Goal: Task Accomplishment & Management: Manage account settings

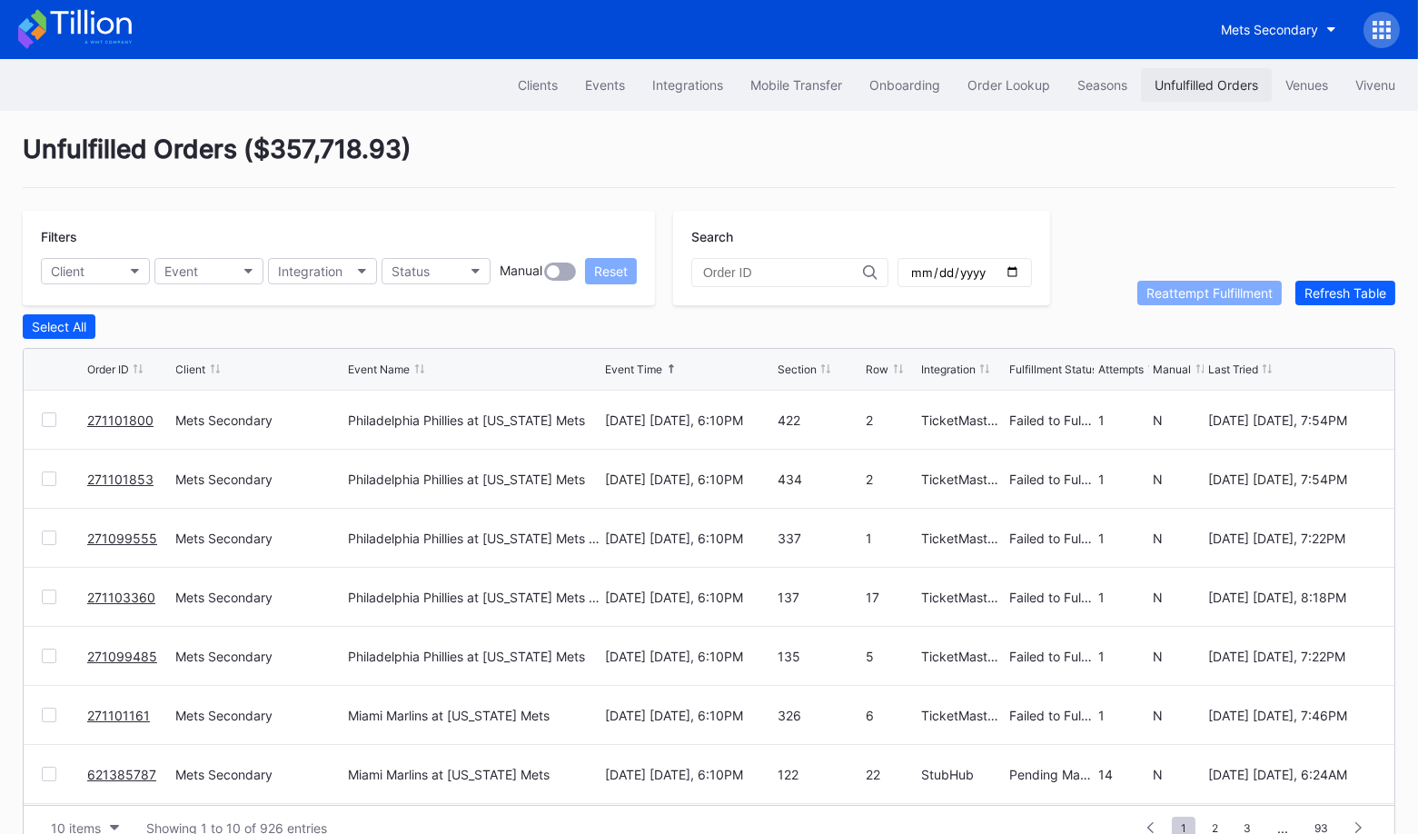
click at [1217, 74] on button "Unfulfilled Orders" at bounding box center [1206, 85] width 131 height 34
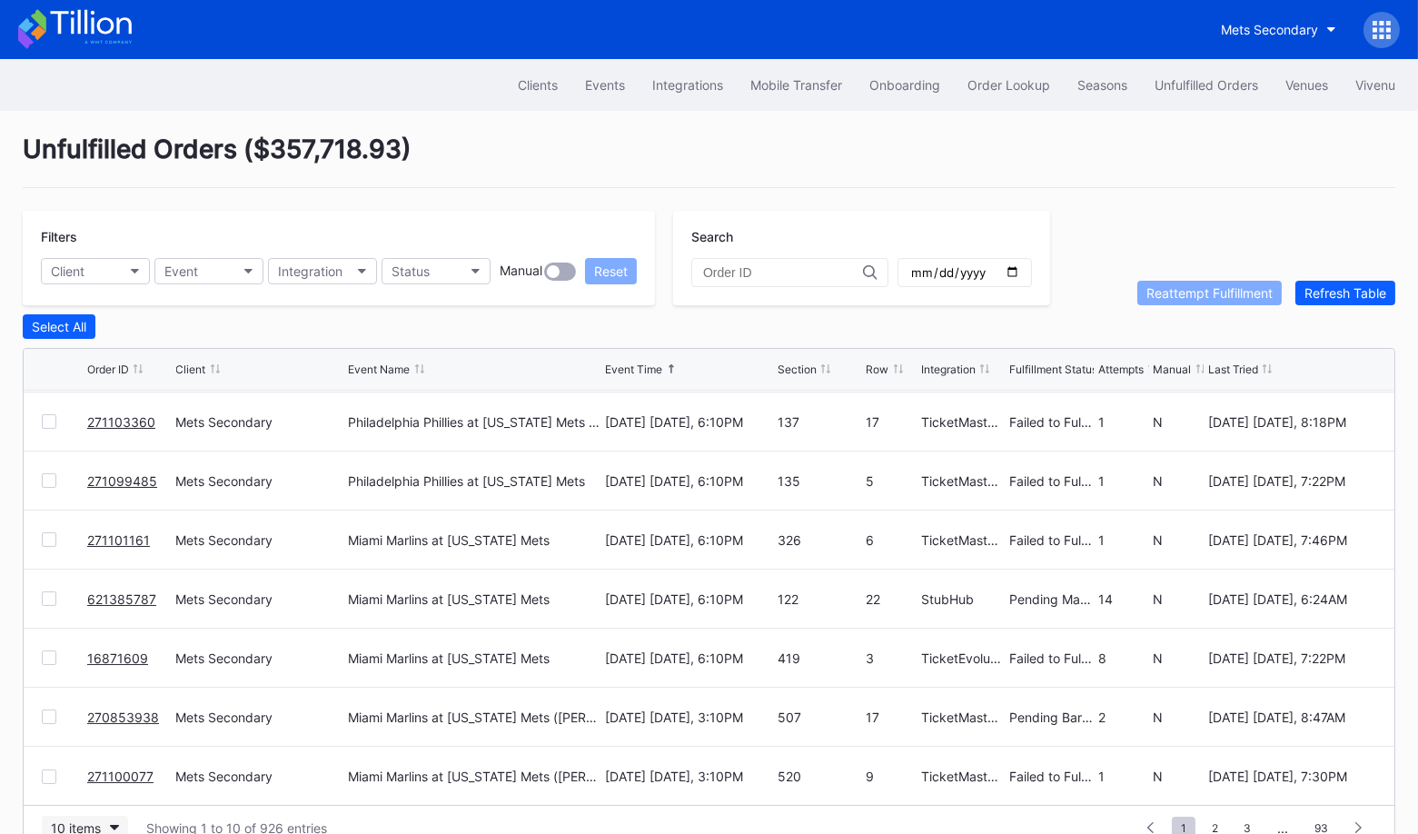
click at [103, 816] on button "10 items" at bounding box center [85, 828] width 86 height 25
click at [101, 748] on div "100 items" at bounding box center [84, 744] width 58 height 15
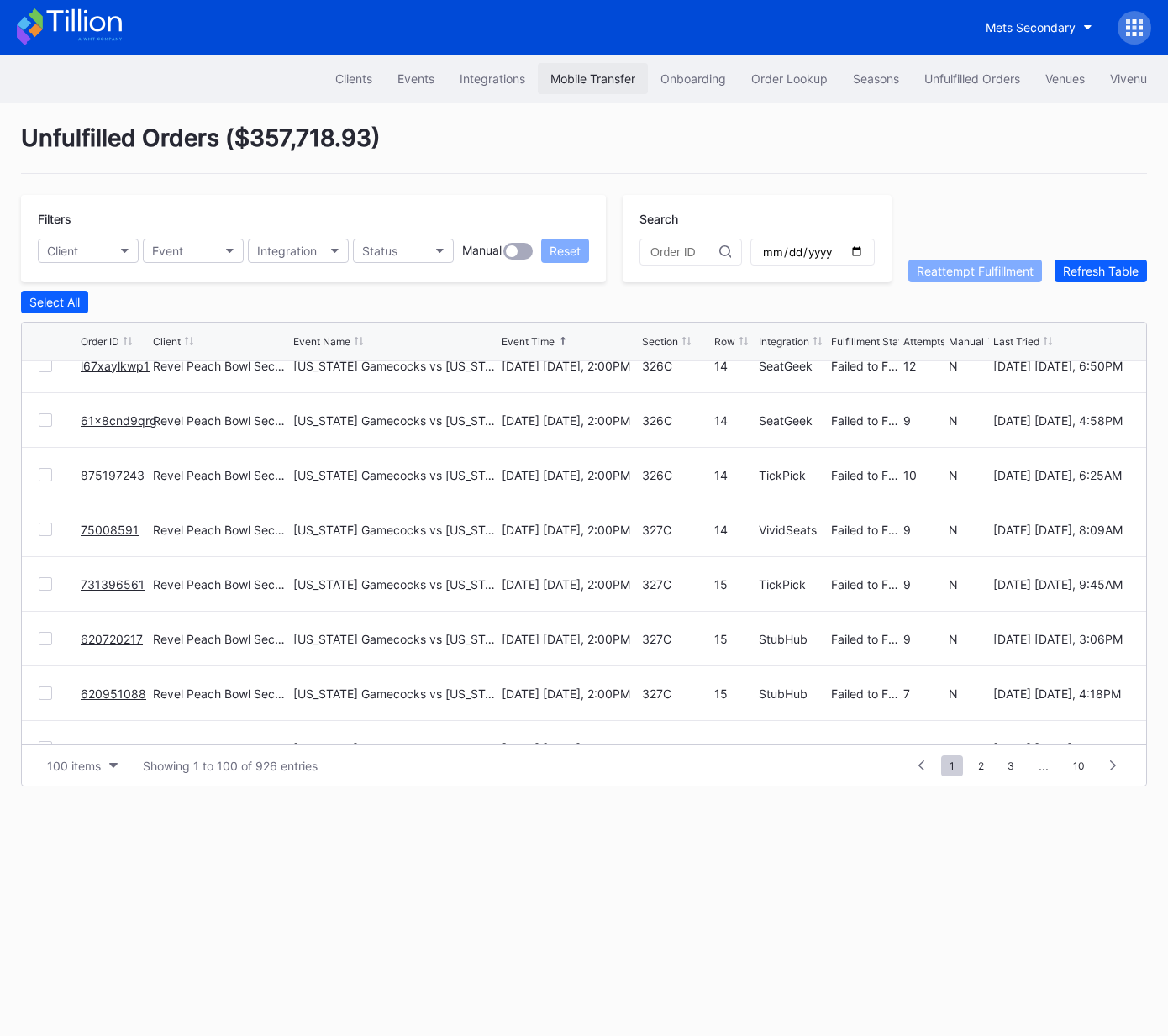
scroll to position [1115, 0]
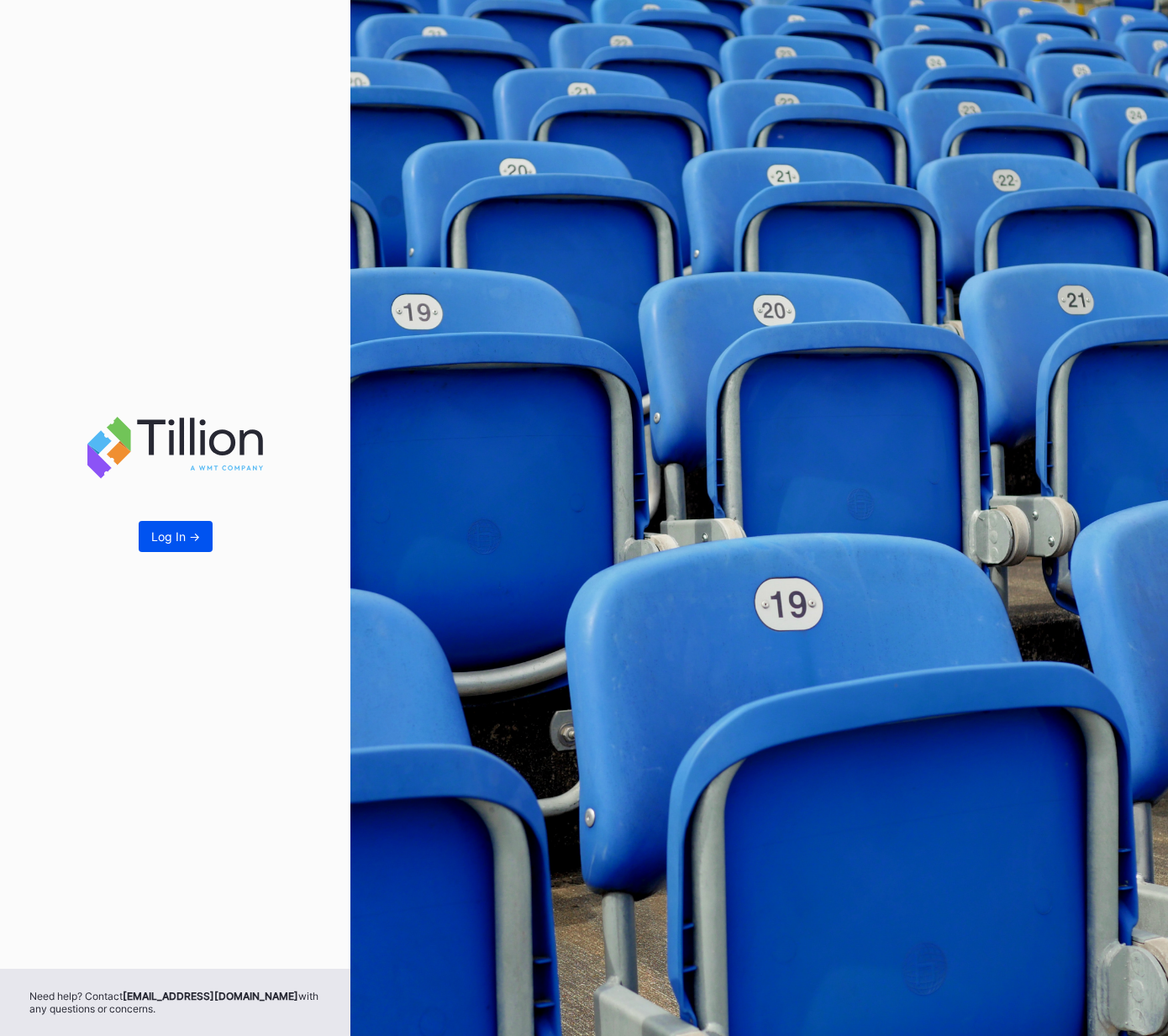
click at [181, 533] on div "Log In ->" at bounding box center [175, 536] width 49 height 14
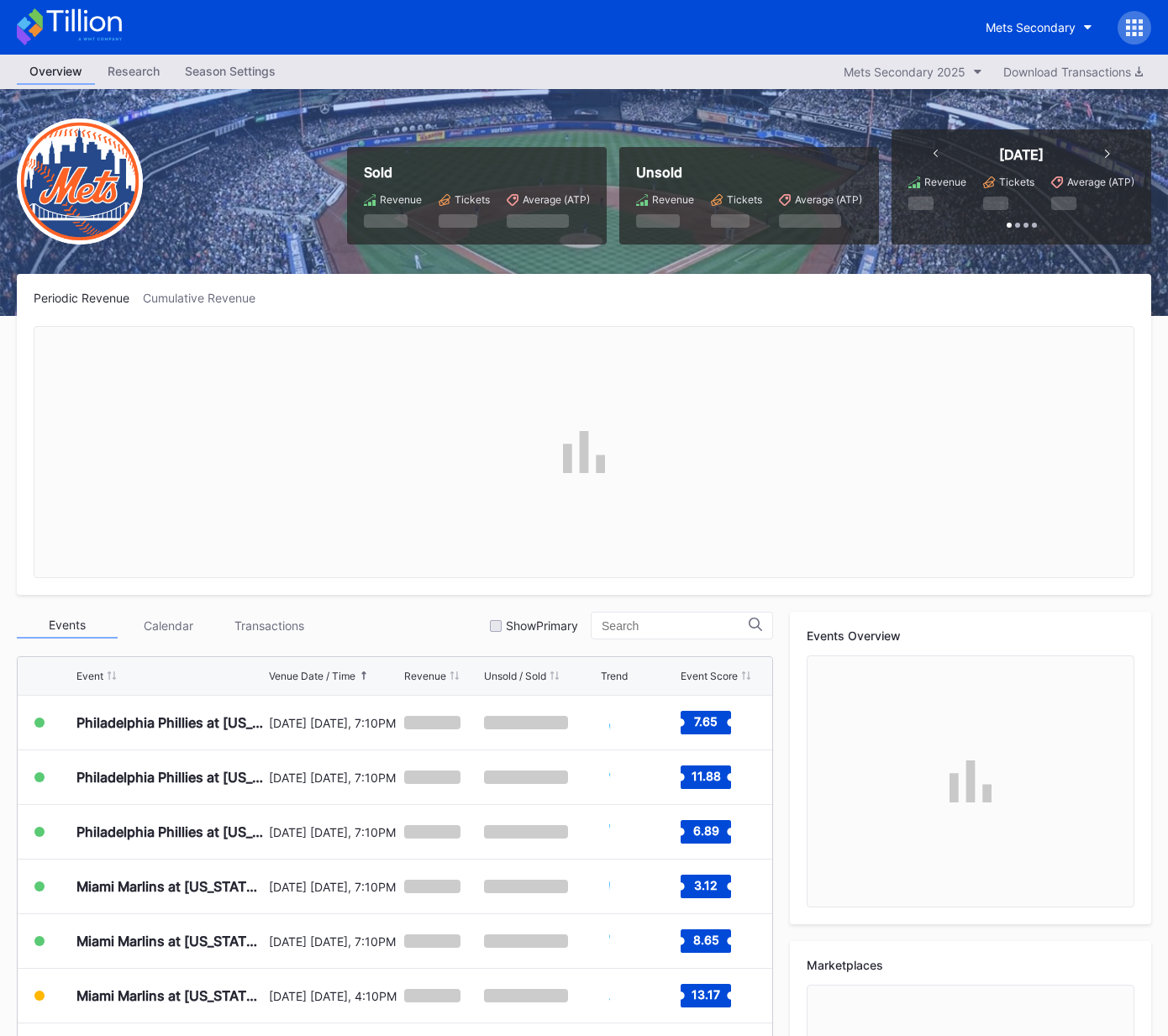
scroll to position [3496, 0]
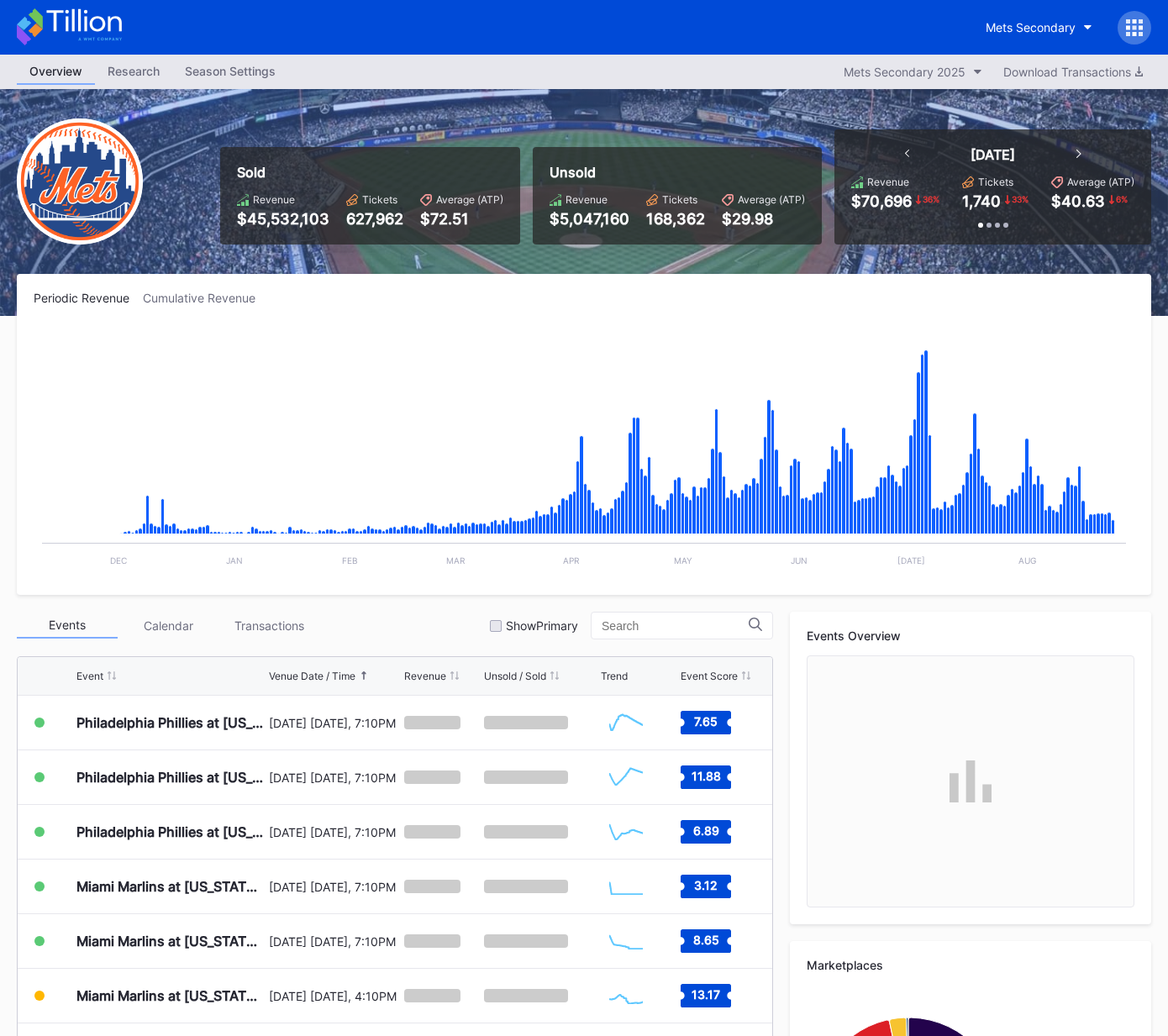
click at [1143, 26] on div at bounding box center [1134, 28] width 33 height 33
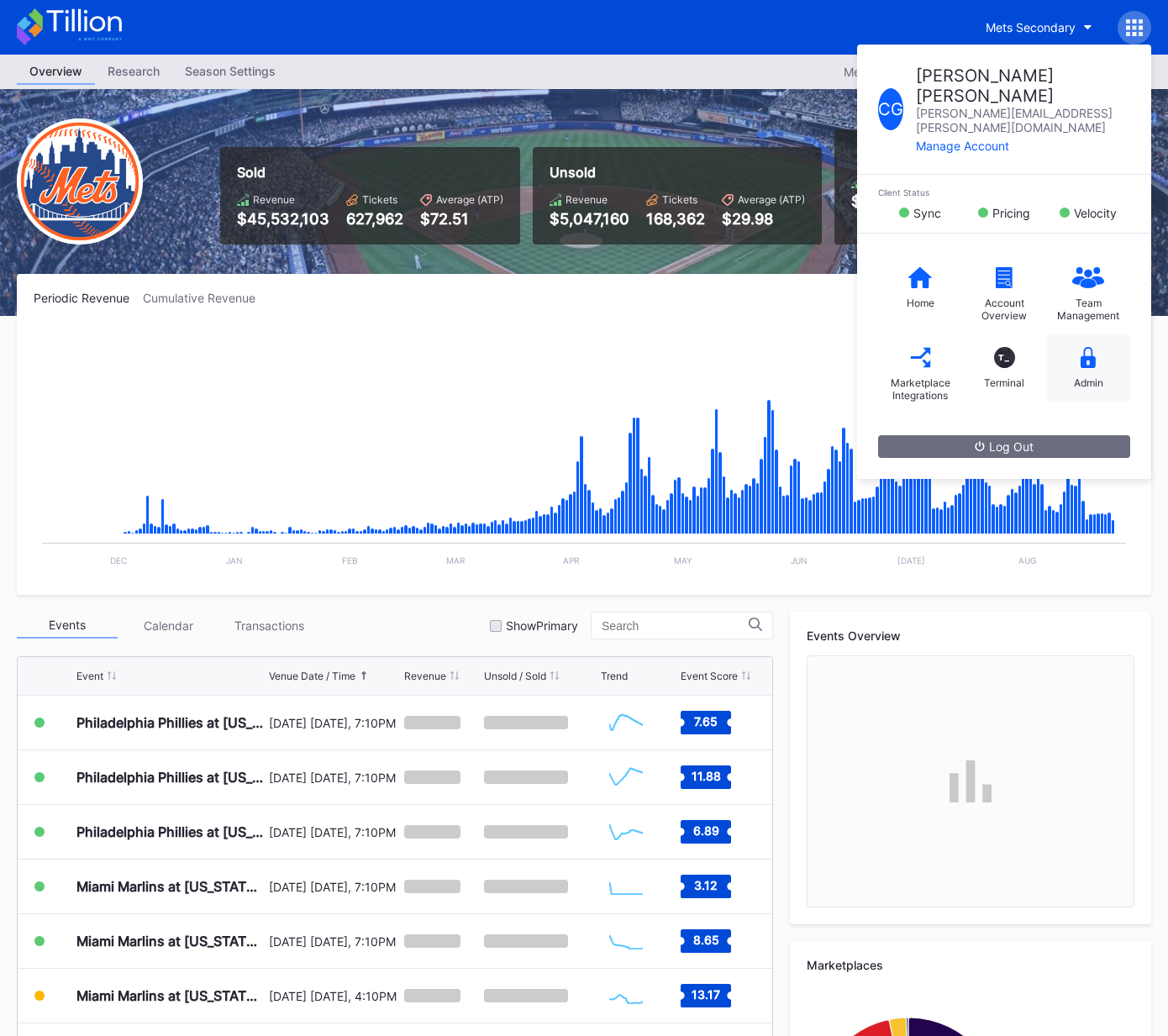
click at [1095, 335] on div "Admin" at bounding box center [1088, 368] width 84 height 68
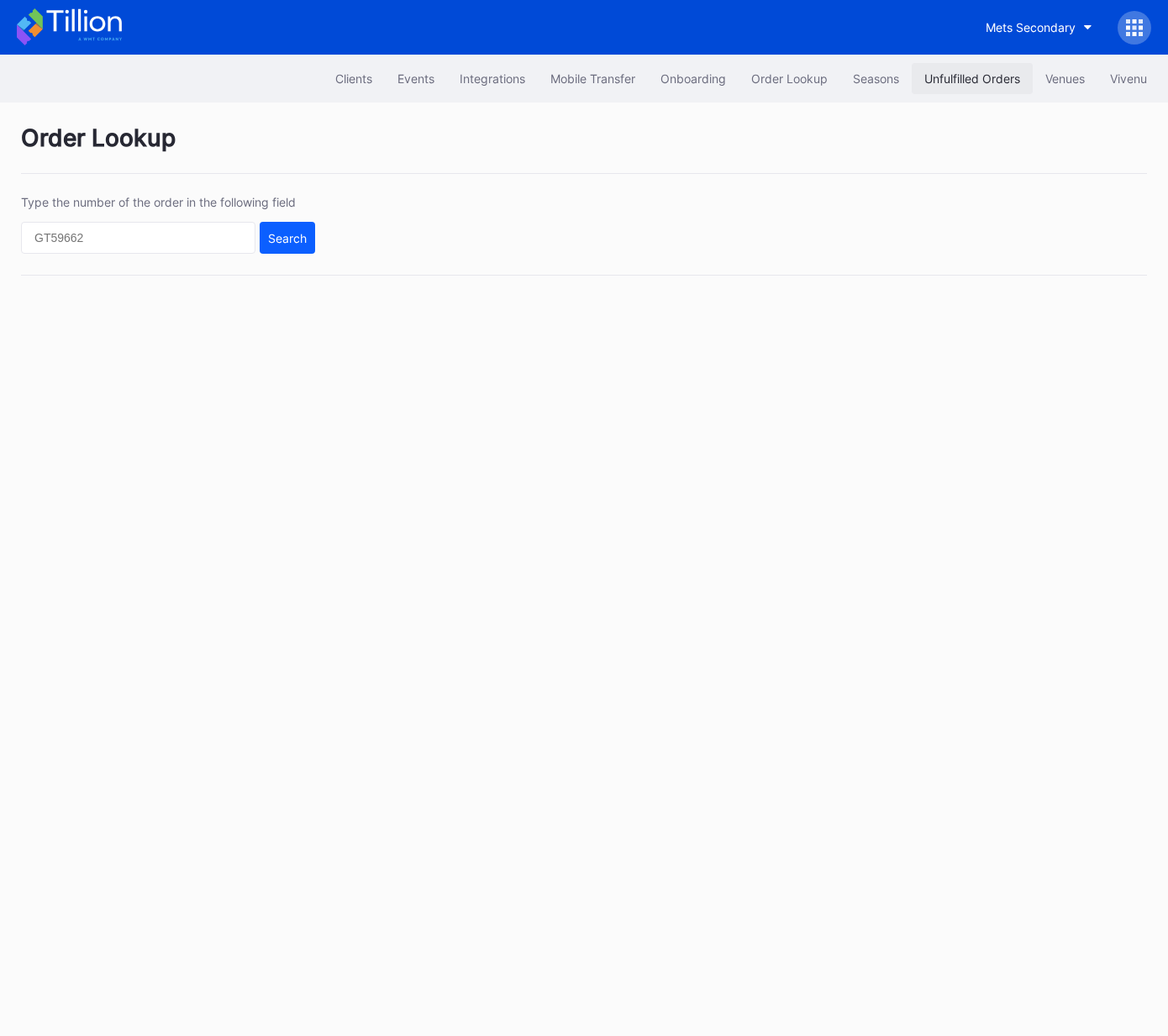
click at [961, 75] on div "Unfulfilled Orders" at bounding box center [972, 78] width 96 height 14
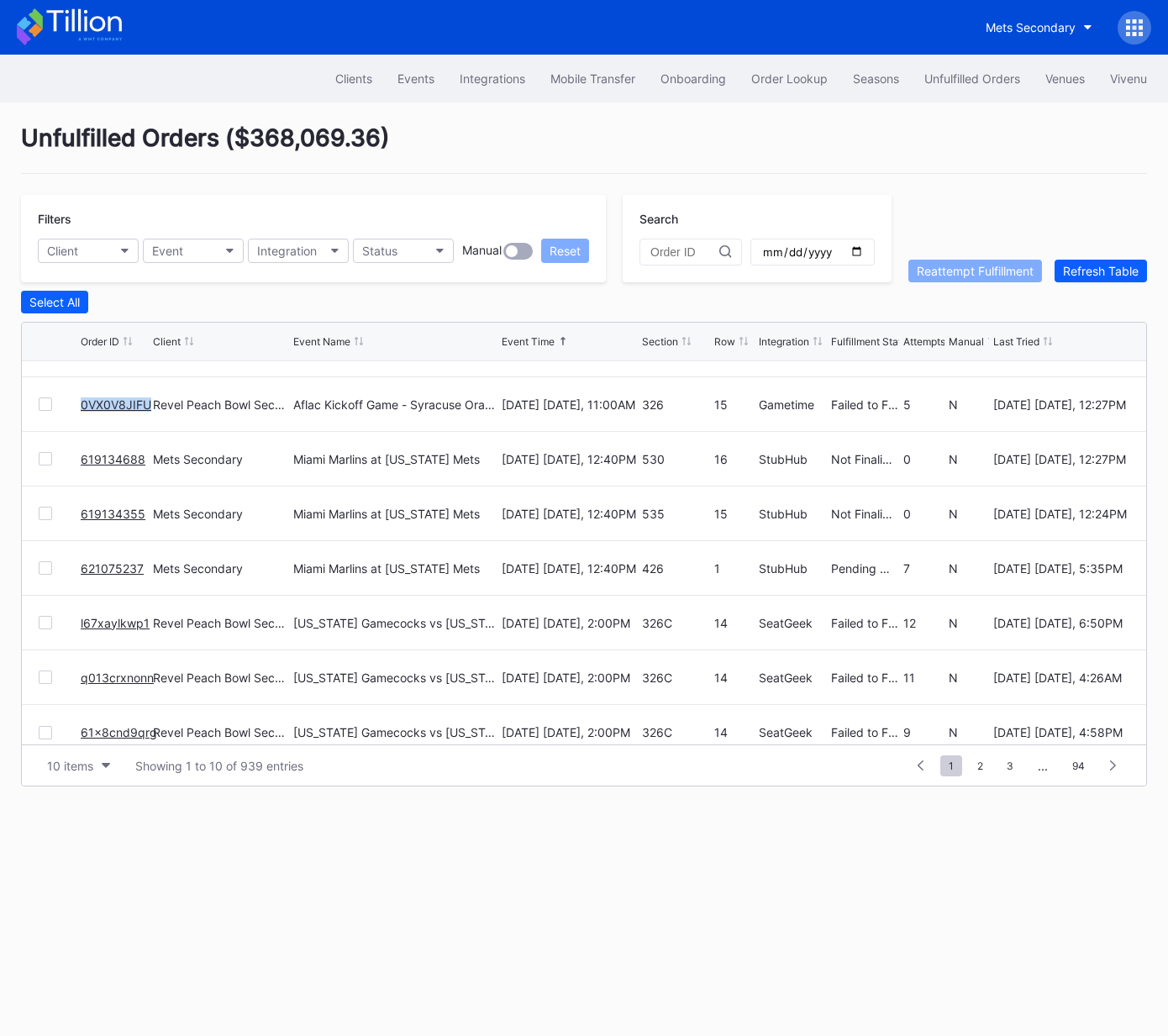
scroll to position [163, 0]
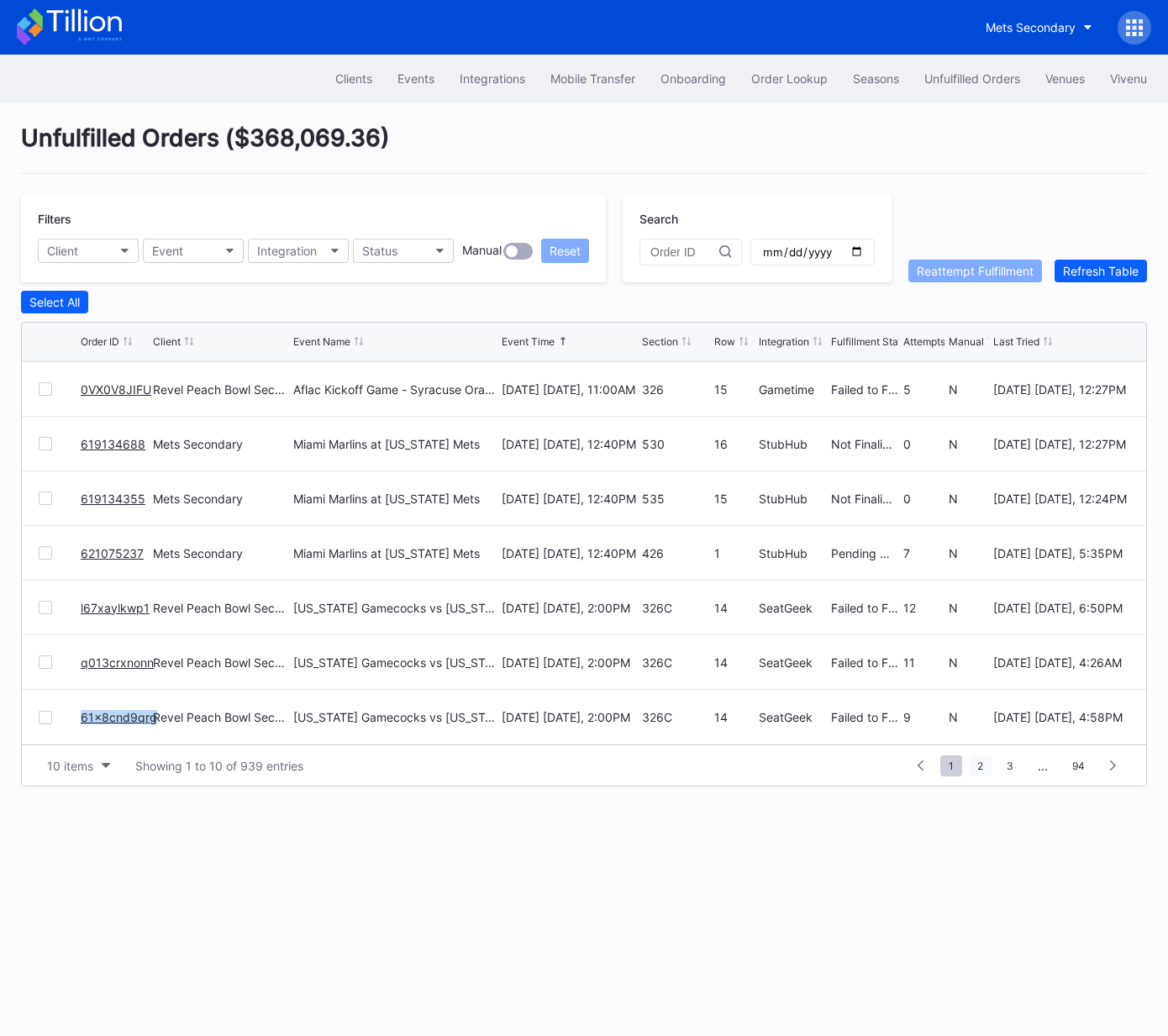
click at [977, 772] on span "2" at bounding box center [979, 766] width 23 height 21
click at [981, 769] on span "3" at bounding box center [978, 766] width 23 height 21
drag, startPoint x: 117, startPoint y: 388, endPoint x: 160, endPoint y: 454, distance: 78.8
click at [162, 455] on div "Revel Peach Bowl Secondary" at bounding box center [220, 443] width 136 height 54
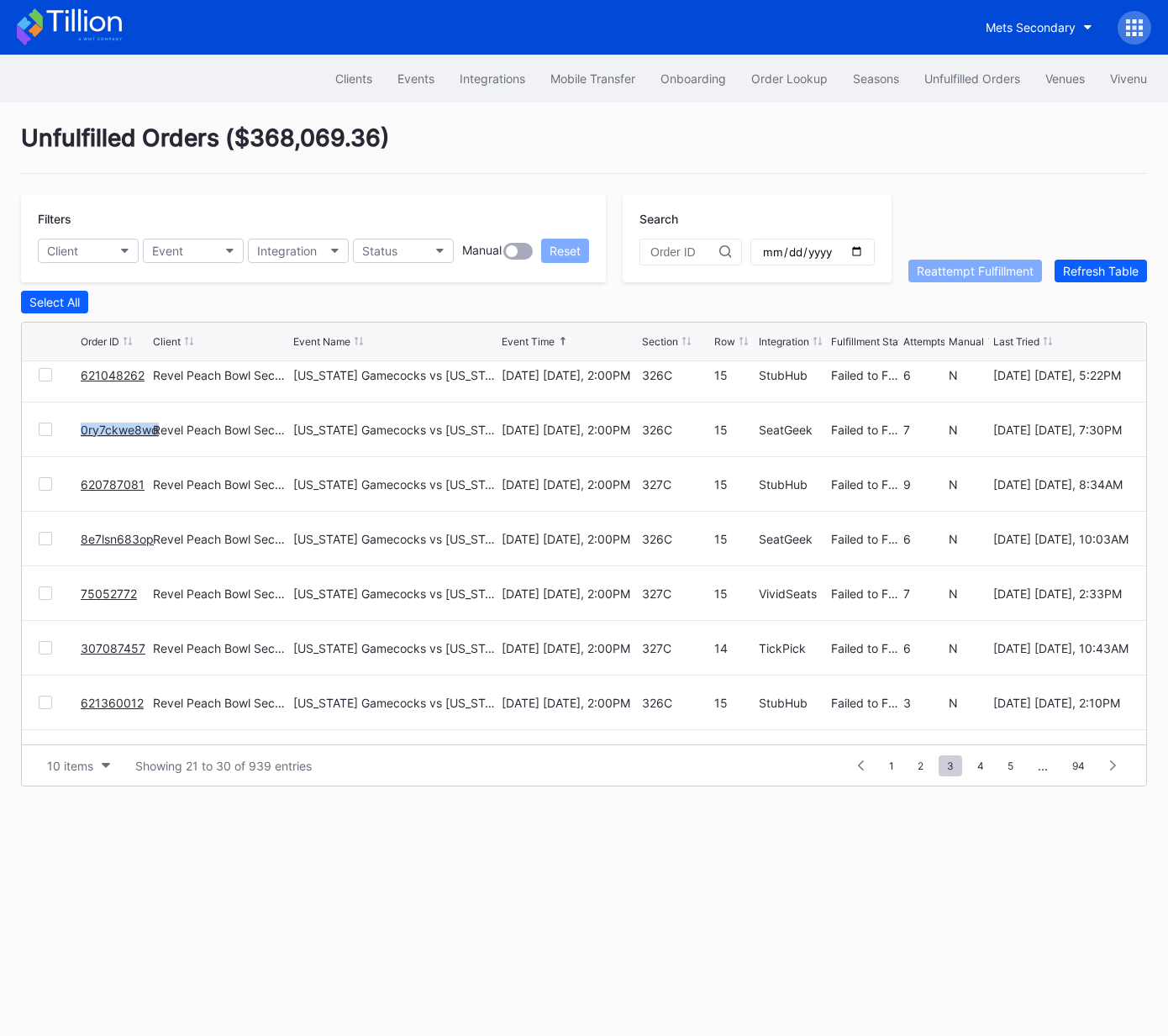
scroll to position [163, 0]
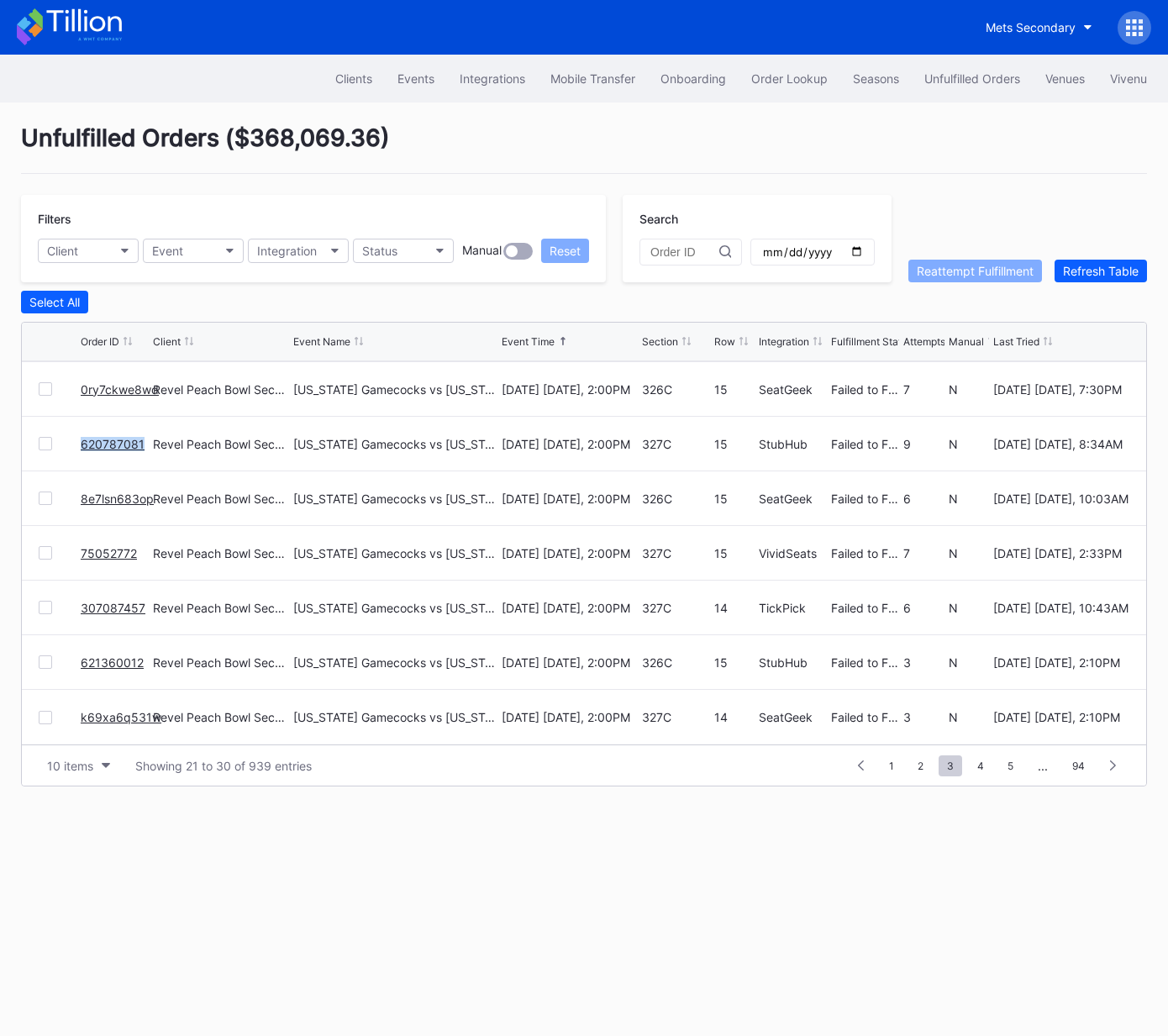
drag, startPoint x: 107, startPoint y: 442, endPoint x: 105, endPoint y: 499, distance: 57.0
click at [778, 82] on div "Order Lookup" at bounding box center [789, 78] width 77 height 14
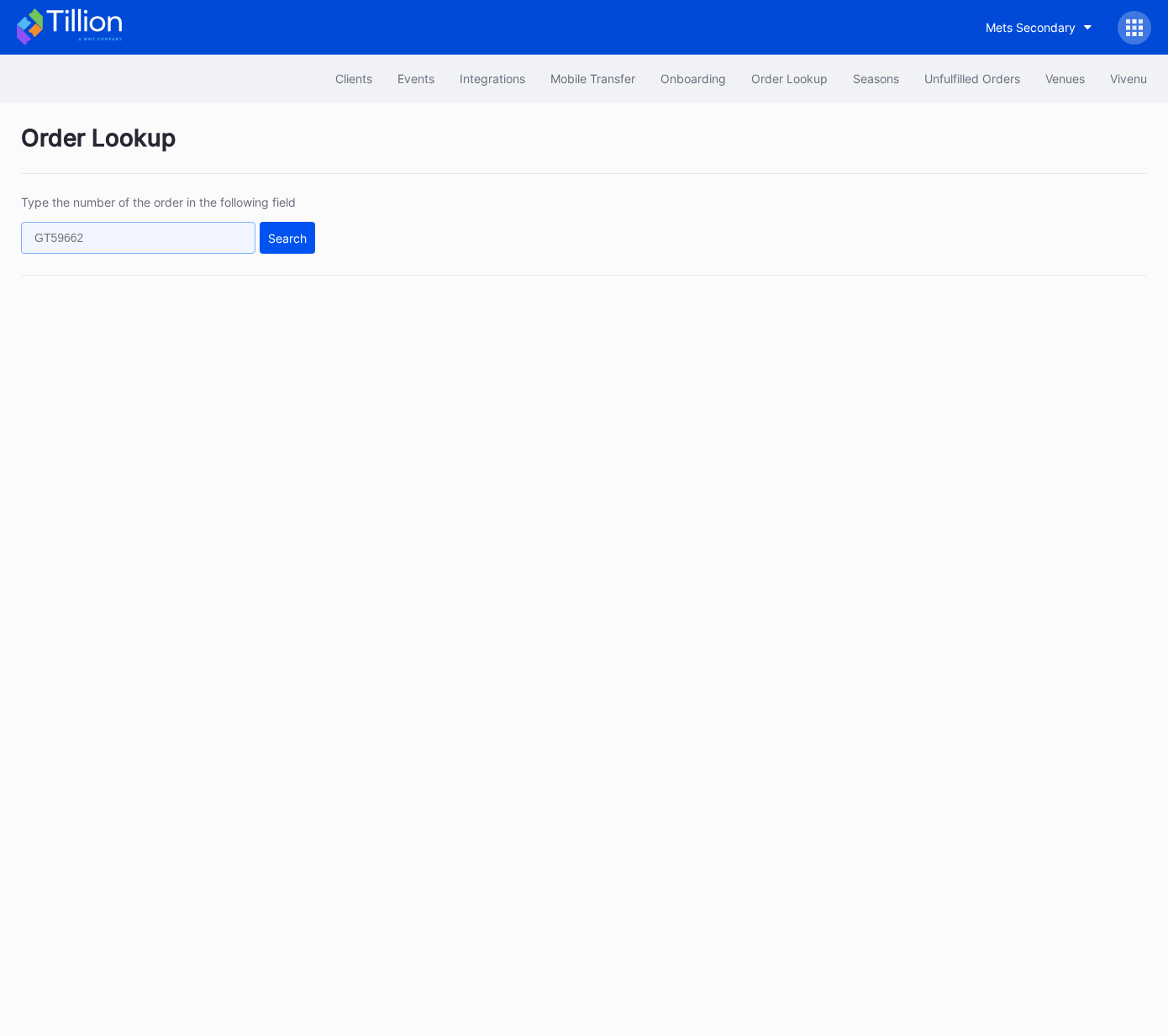
drag, startPoint x: 185, startPoint y: 237, endPoint x: 302, endPoint y: 237, distance: 117.0
click at [191, 236] on input "text" at bounding box center [138, 238] width 234 height 32
paste input "270823368"
type input "270823368"
click at [277, 234] on div "Search" at bounding box center [288, 238] width 39 height 14
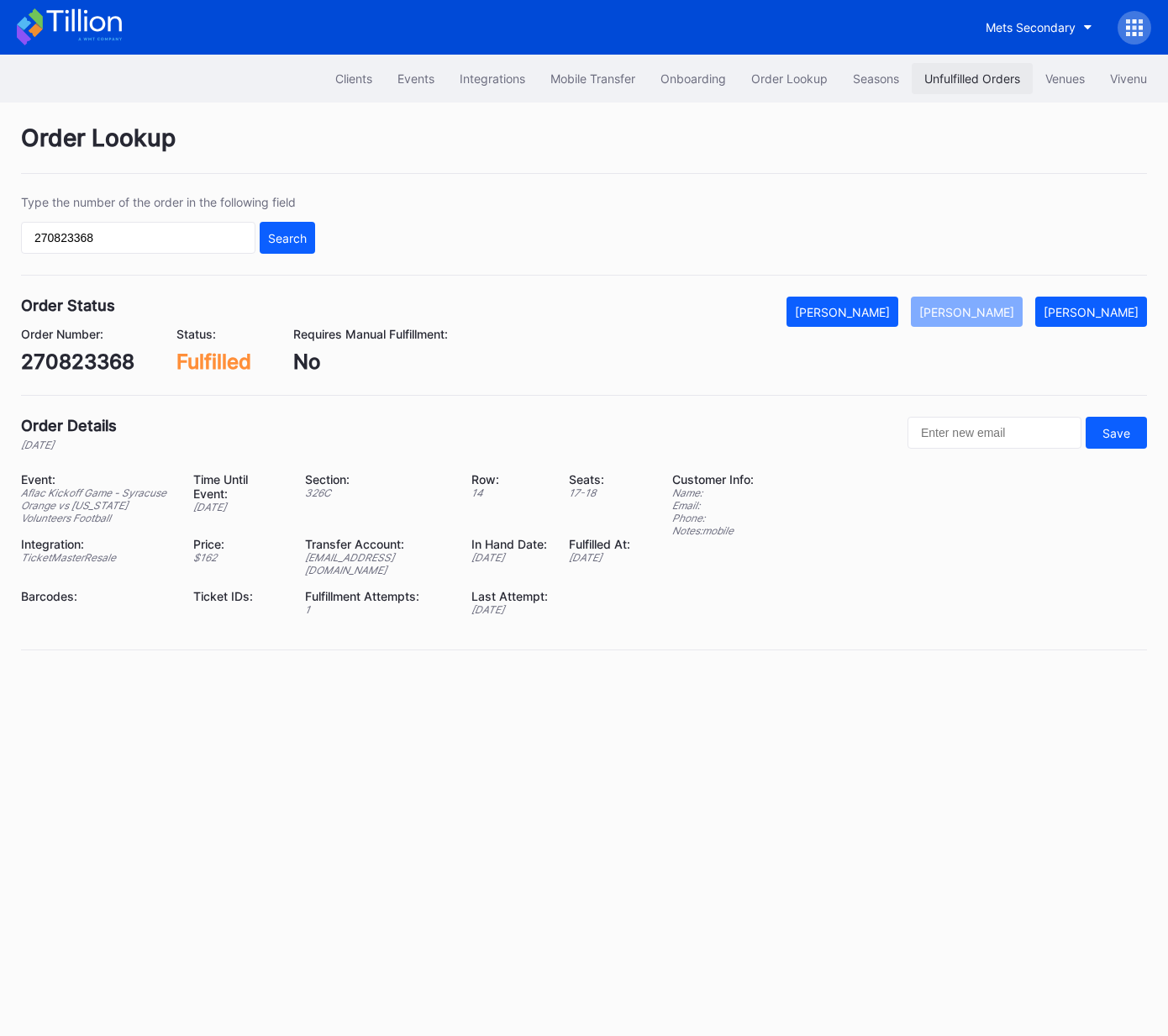
click at [960, 81] on div "Unfulfilled Orders" at bounding box center [972, 78] width 96 height 14
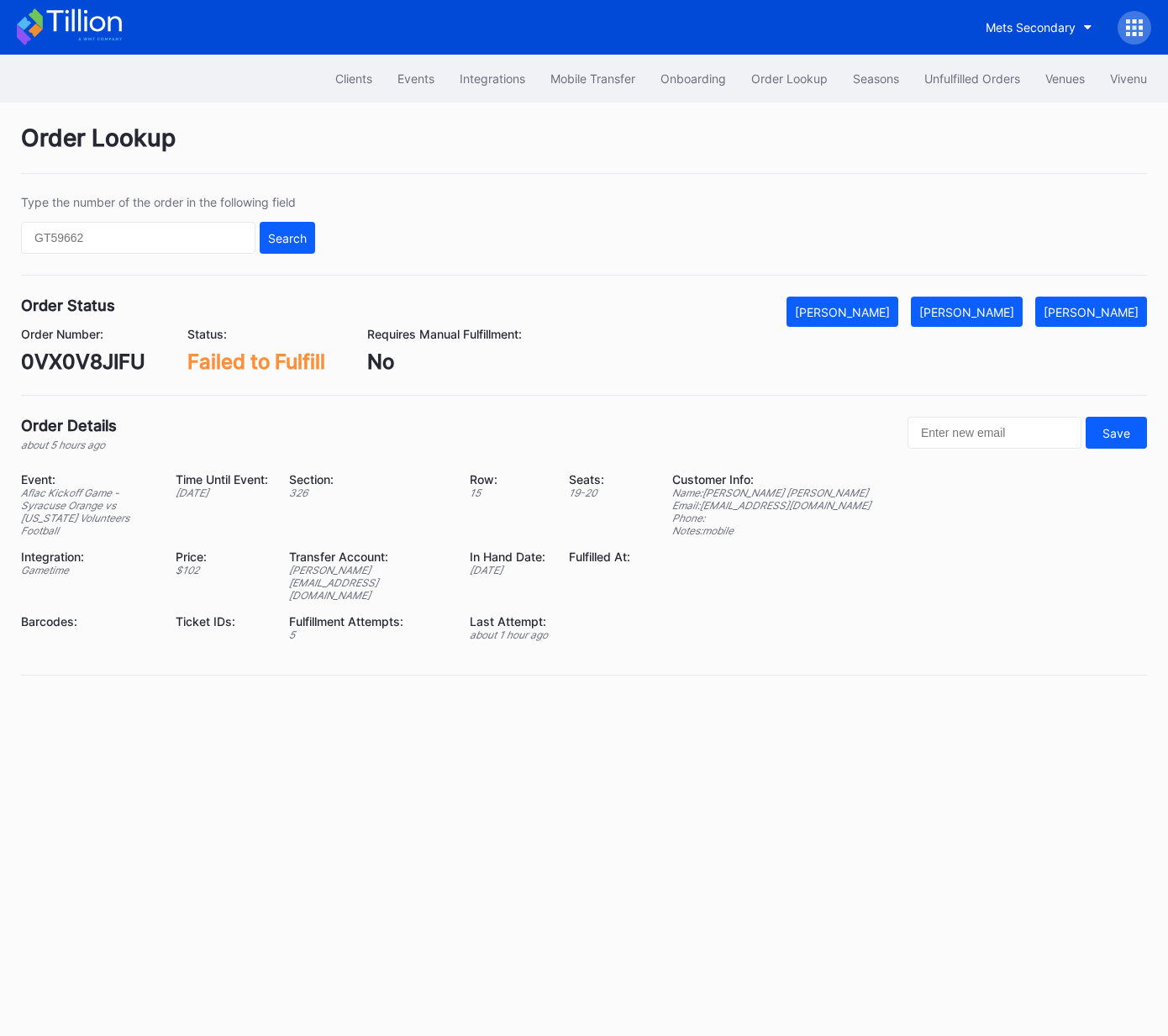
click at [105, 361] on div "0VX0V8JIFU" at bounding box center [83, 362] width 124 height 24
copy div "0VX0V8JIFU"
drag, startPoint x: 983, startPoint y: 303, endPoint x: 1133, endPoint y: 321, distance: 151.1
click at [983, 305] on div "[PERSON_NAME]" at bounding box center [966, 312] width 95 height 14
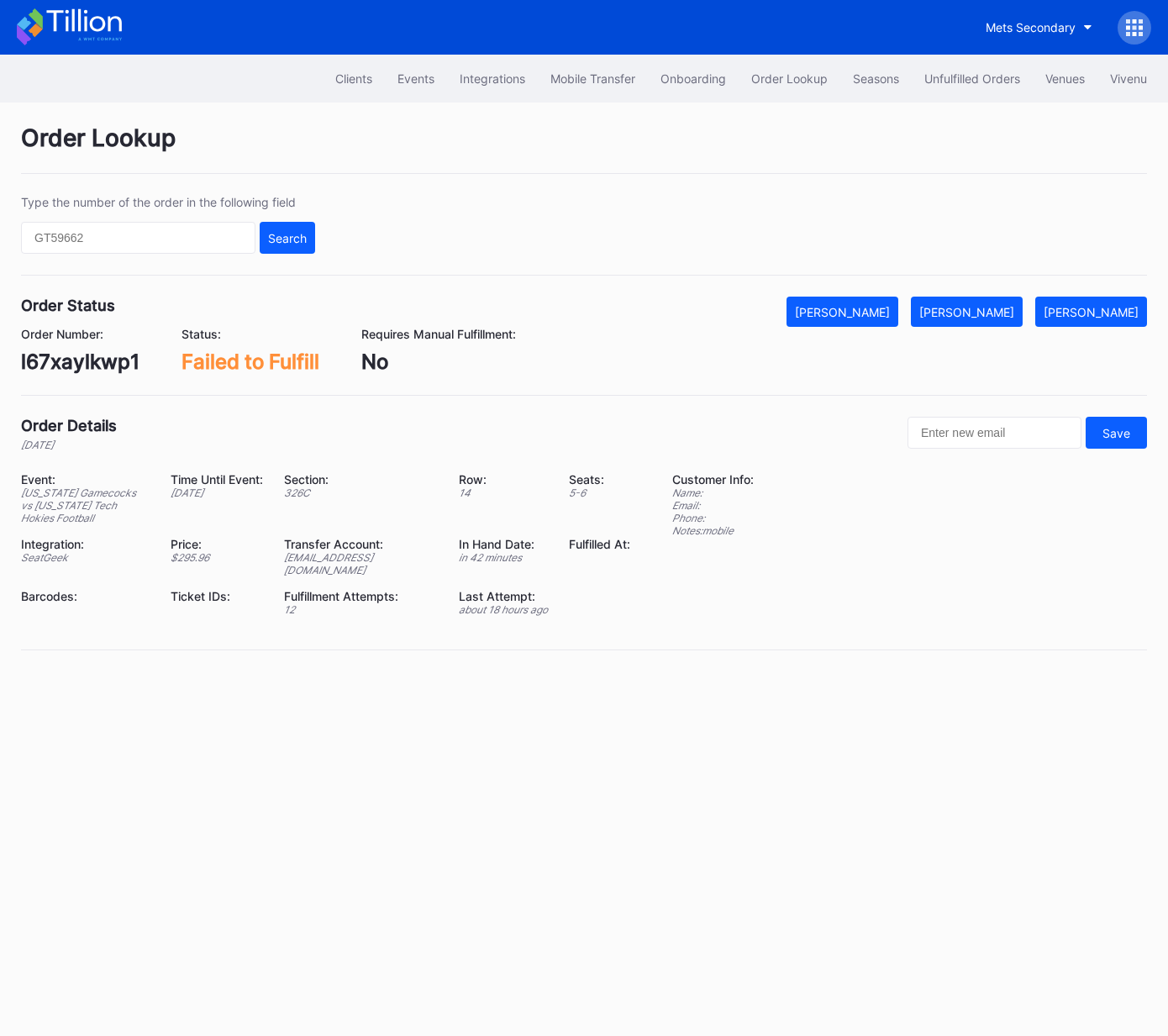
click at [124, 362] on div "l67xaylkwp1" at bounding box center [80, 362] width 118 height 24
drag, startPoint x: 124, startPoint y: 362, endPoint x: 681, endPoint y: 315, distance: 559.0
click at [124, 362] on div "l67xaylkwp1" at bounding box center [80, 362] width 118 height 24
copy div "l67xaylkwp1"
drag, startPoint x: 997, startPoint y: 306, endPoint x: 683, endPoint y: 20, distance: 424.7
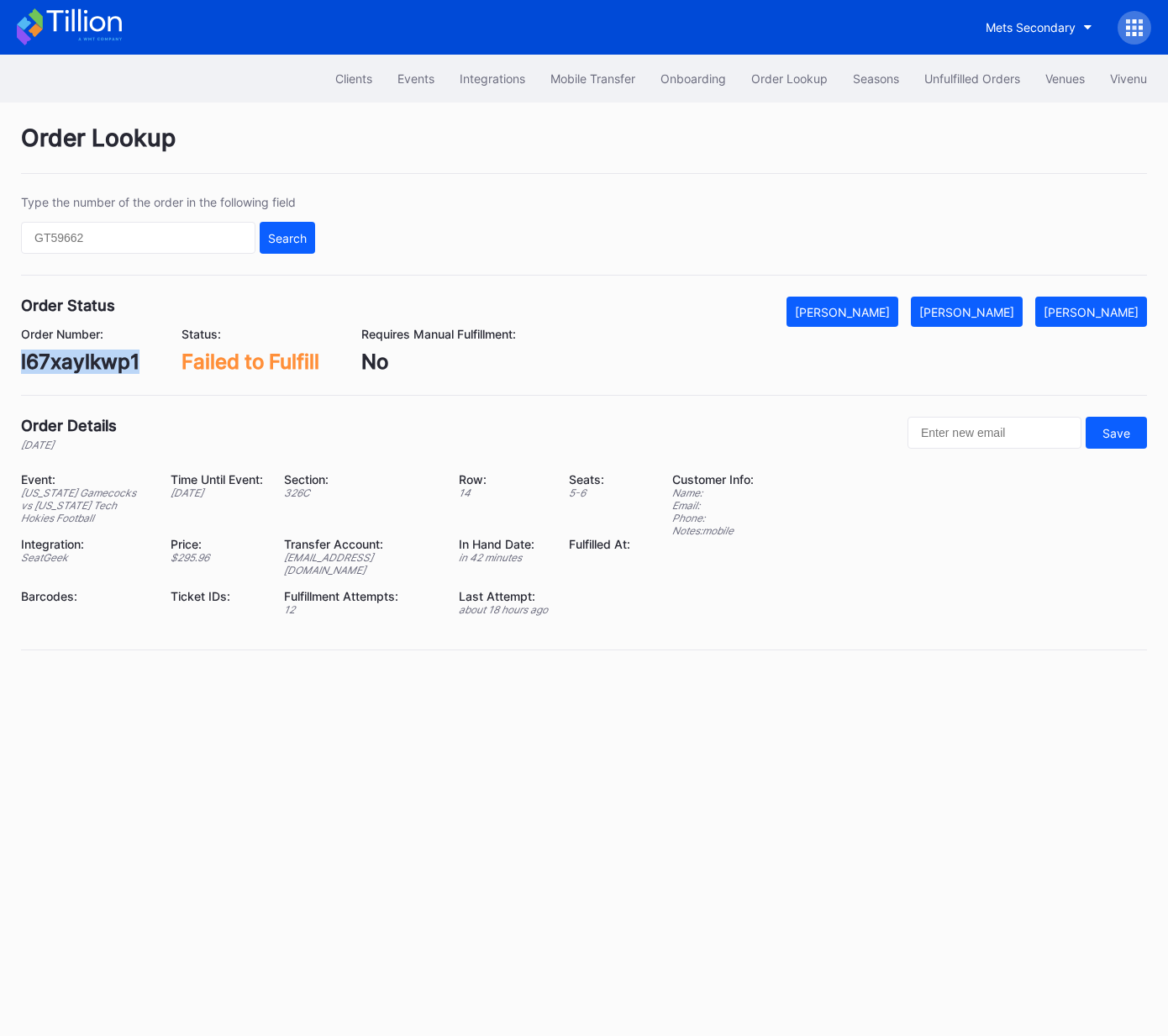
click at [997, 306] on div "[PERSON_NAME]" at bounding box center [966, 312] width 95 height 14
click at [101, 361] on div "q013crxnonn" at bounding box center [83, 362] width 125 height 24
copy div "q013crxnonn"
drag, startPoint x: 985, startPoint y: 313, endPoint x: 1010, endPoint y: 304, distance: 26.6
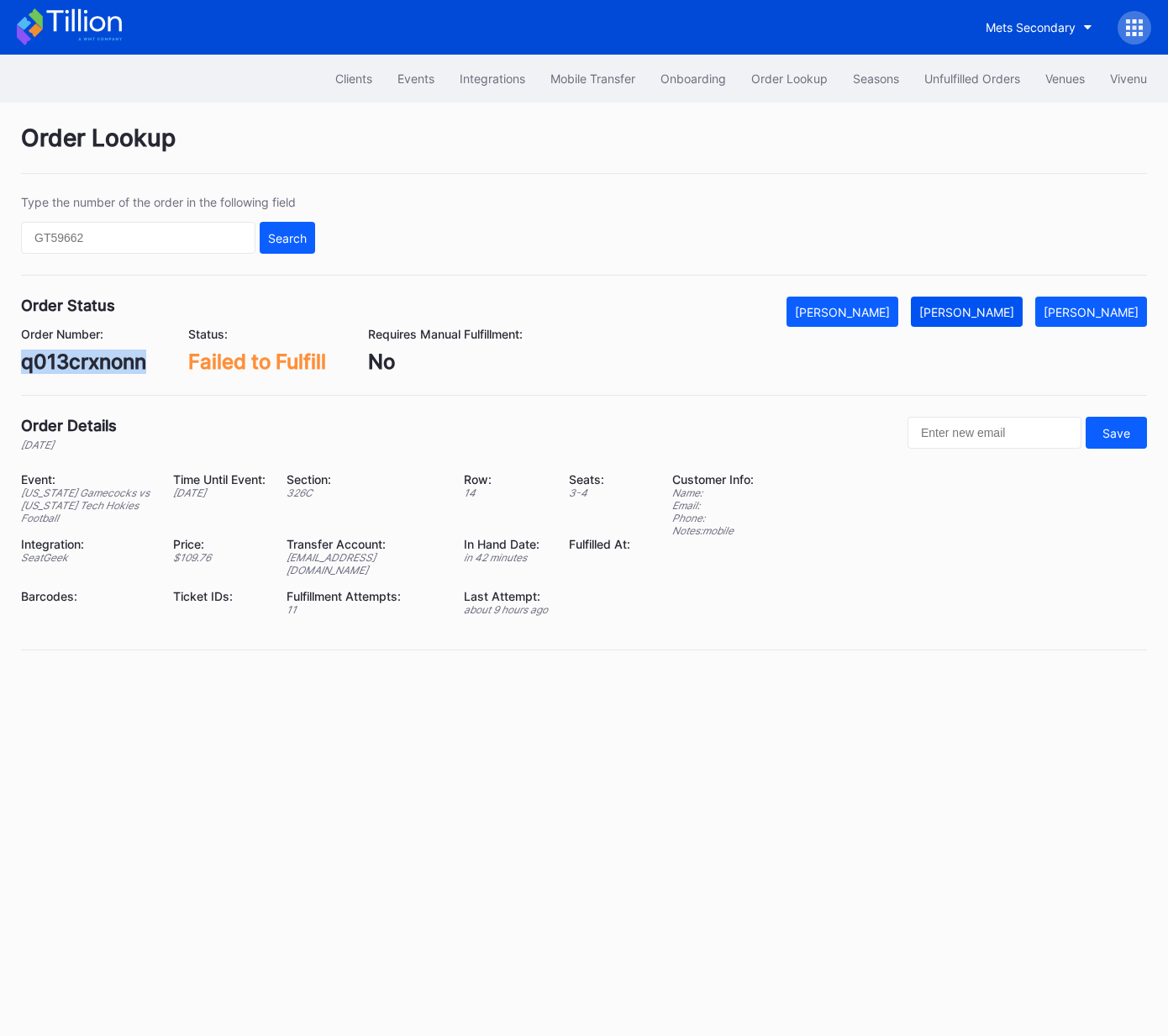
click at [985, 313] on div "[PERSON_NAME]" at bounding box center [966, 312] width 95 height 14
click at [1002, 314] on div "[PERSON_NAME]" at bounding box center [966, 312] width 95 height 14
click at [93, 365] on div "75008591" at bounding box center [70, 362] width 98 height 24
copy div "75008591"
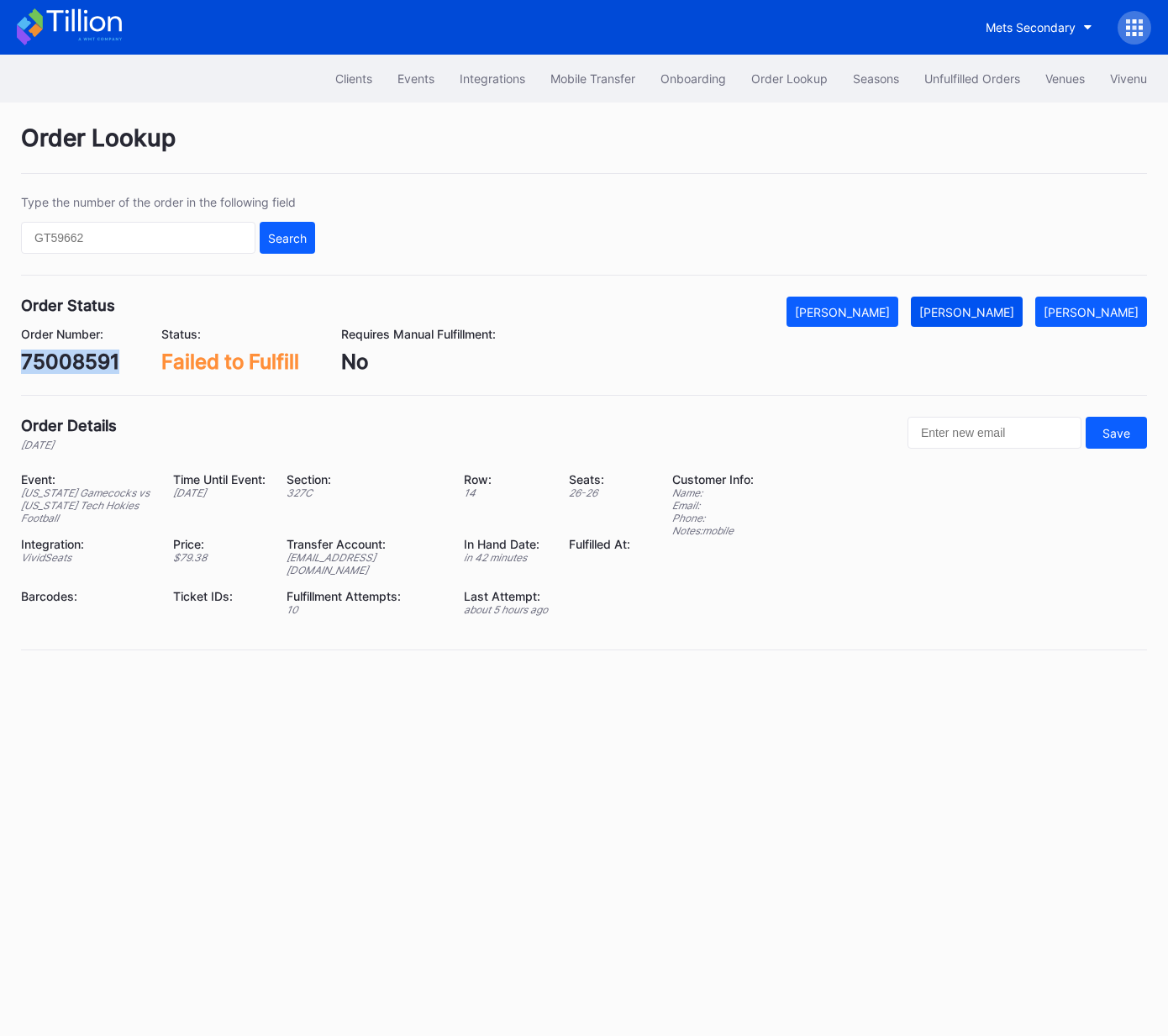
click at [991, 313] on div "[PERSON_NAME]" at bounding box center [966, 312] width 95 height 14
drag, startPoint x: 142, startPoint y: 361, endPoint x: 124, endPoint y: 362, distance: 18.0
click at [141, 361] on div "Order Number: xnd6t6qxl8x Status: Failed to Fulfill Requires Manual Fulfillment…" at bounding box center [584, 350] width 1125 height 47
click at [124, 362] on div "xnd6t6qxl8x" at bounding box center [80, 362] width 119 height 24
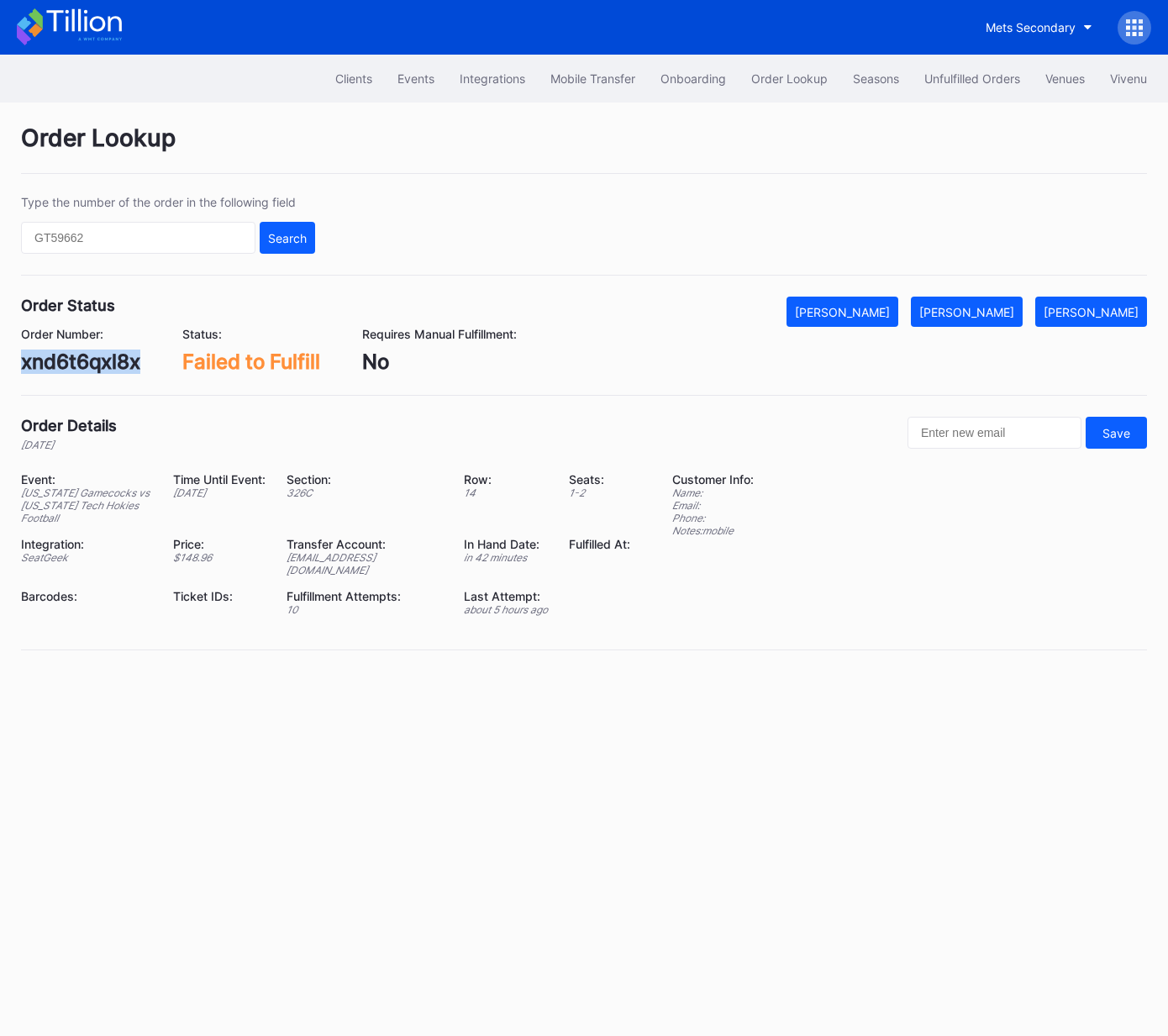
copy div "xnd6t6qxl8x"
click at [990, 305] on div "[PERSON_NAME]" at bounding box center [966, 312] width 95 height 14
click at [75, 357] on div "620720217" at bounding box center [76, 362] width 110 height 24
copy div "620720217"
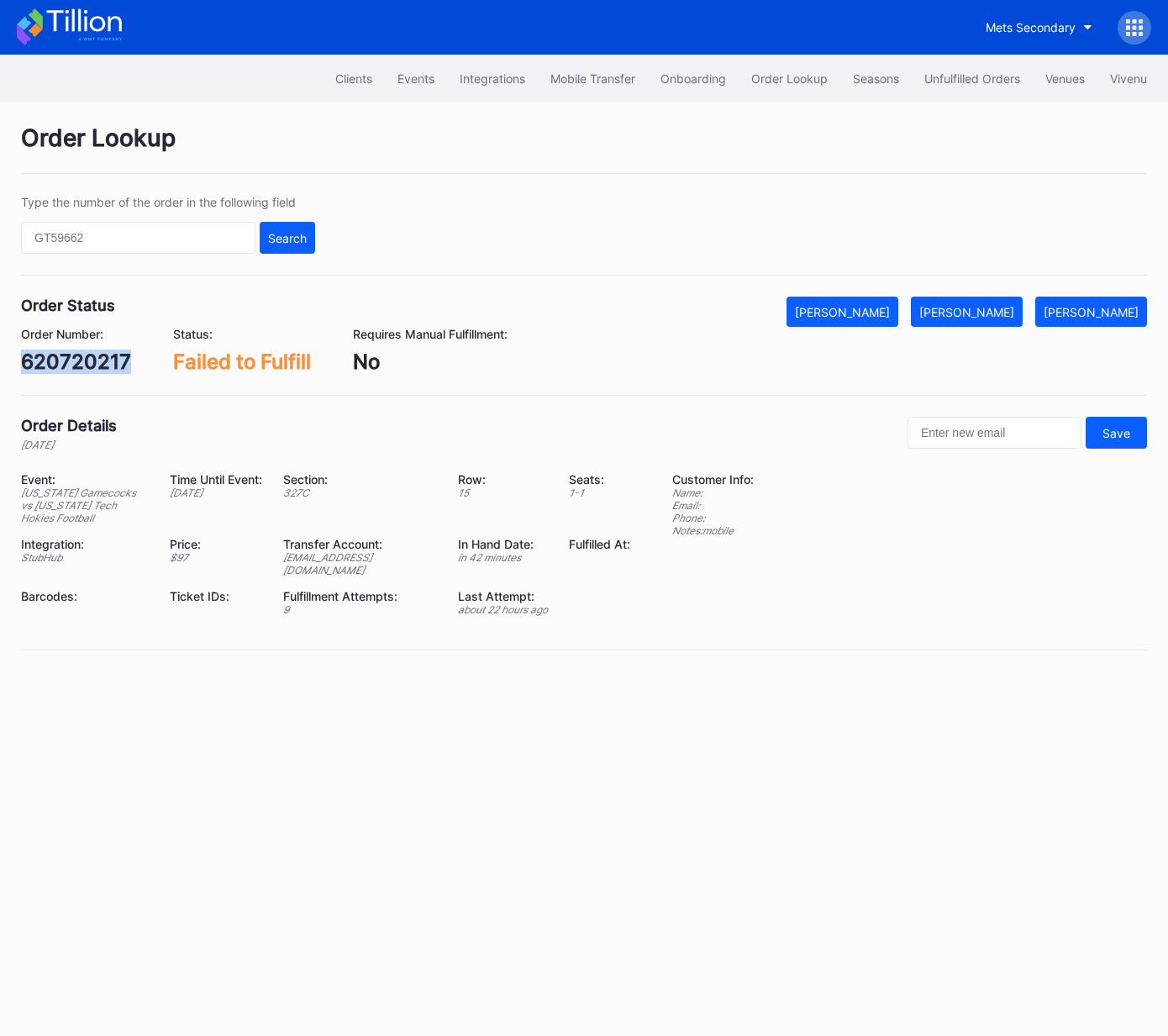
drag, startPoint x: 997, startPoint y: 310, endPoint x: 1139, endPoint y: 160, distance: 206.6
click at [997, 310] on div "[PERSON_NAME]" at bounding box center [966, 312] width 95 height 14
click at [92, 354] on div "620951088" at bounding box center [77, 362] width 112 height 24
copy div "620951088"
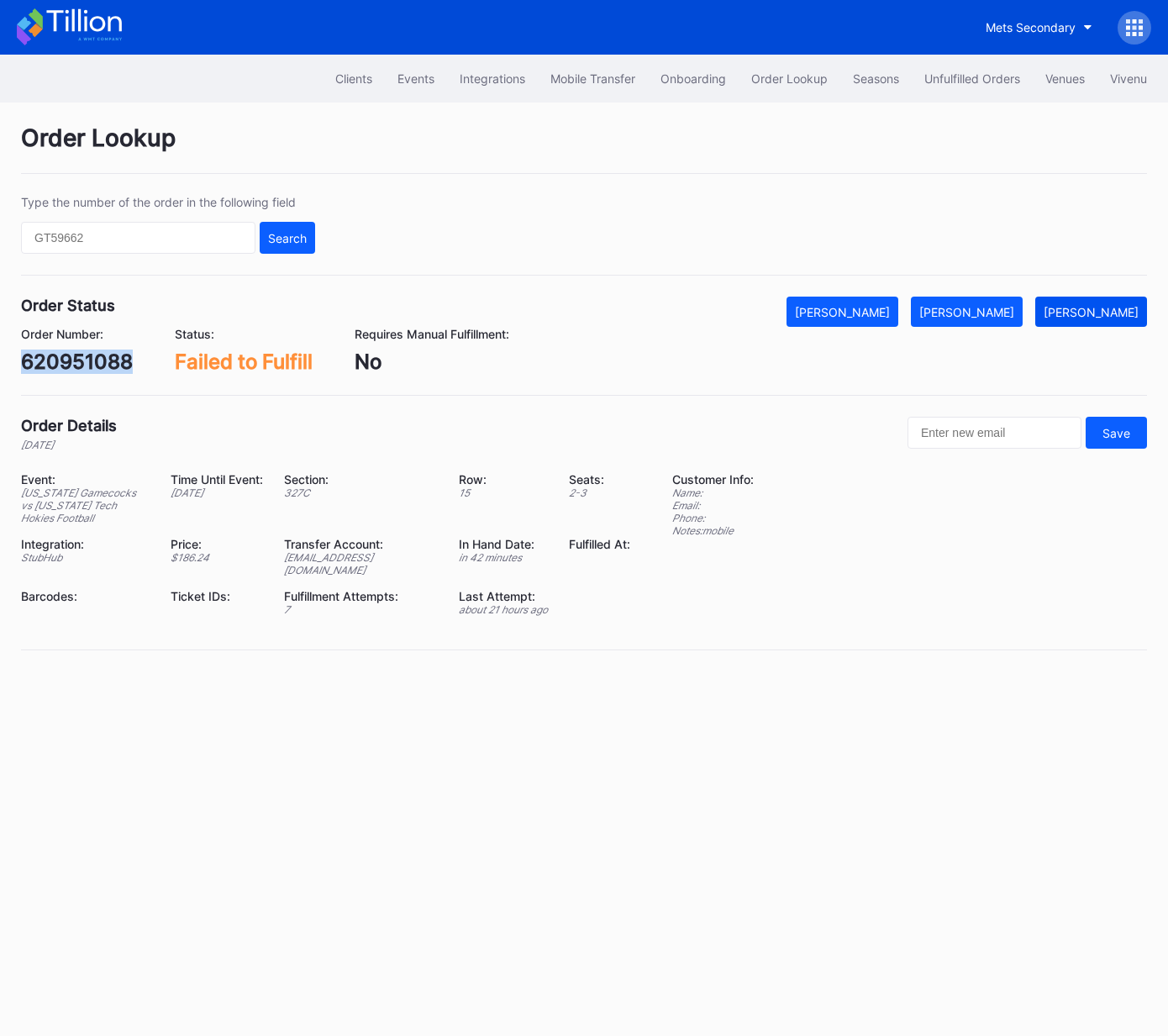
drag, startPoint x: 979, startPoint y: 313, endPoint x: 1075, endPoint y: 324, distance: 96.6
click at [979, 313] on div "[PERSON_NAME]" at bounding box center [966, 312] width 95 height 14
click at [119, 359] on div "0ry7ck1rwl8" at bounding box center [80, 362] width 117 height 24
copy div "0ry7ck1rwl8"
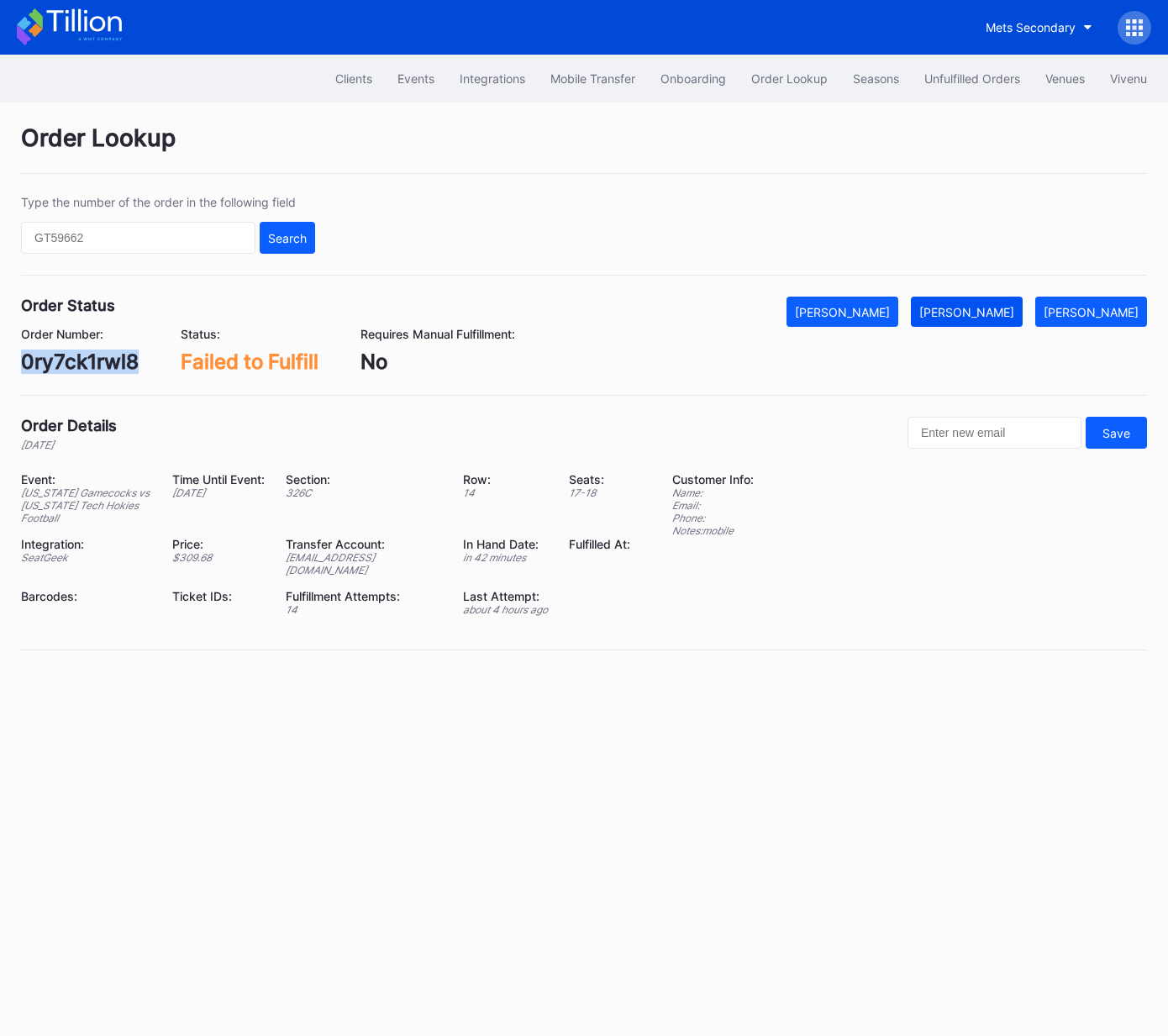
click at [980, 309] on div "[PERSON_NAME]" at bounding box center [966, 312] width 95 height 14
click at [92, 356] on div "875197243" at bounding box center [76, 362] width 109 height 24
copy div "875197243"
click at [990, 319] on button "[PERSON_NAME]" at bounding box center [966, 312] width 112 height 31
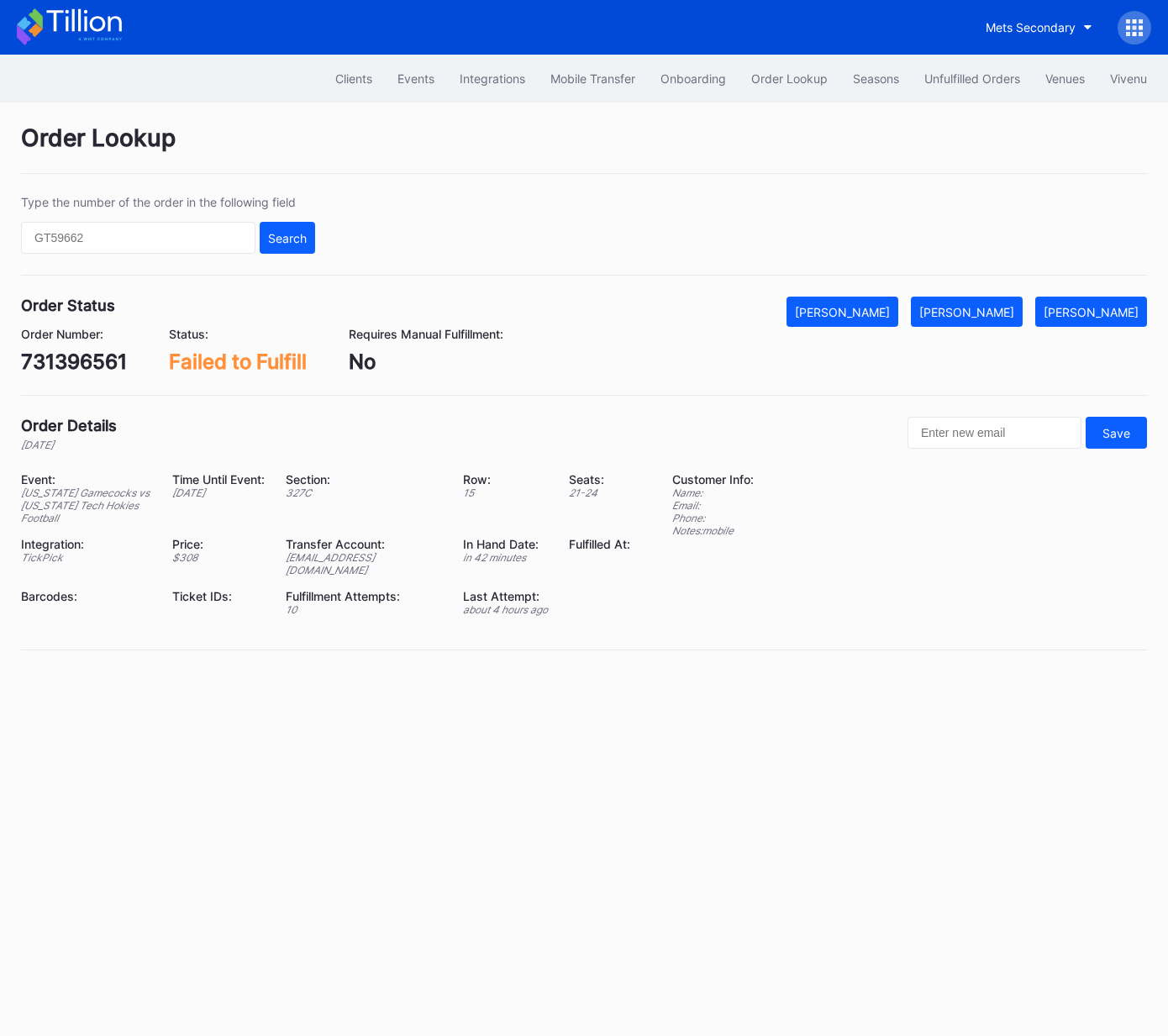
click at [95, 352] on div "731396561" at bounding box center [74, 362] width 105 height 24
click at [94, 353] on div "731396561" at bounding box center [74, 362] width 105 height 24
copy div "731396561"
click at [1001, 308] on div "[PERSON_NAME]" at bounding box center [966, 312] width 95 height 14
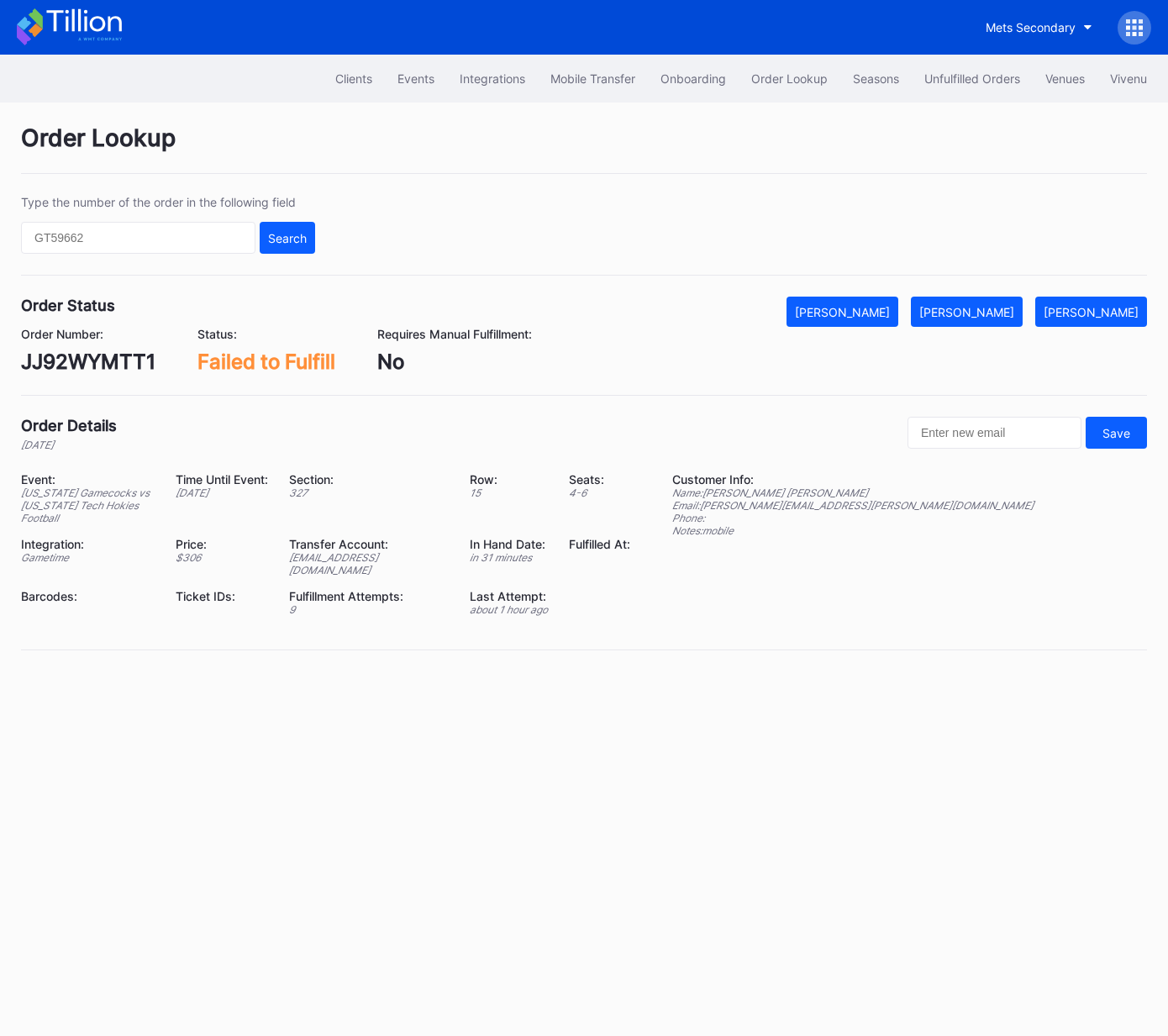
click at [129, 365] on div "JJ92WYMTT1" at bounding box center [88, 362] width 134 height 24
copy div "JJ92WYMTT1"
click at [975, 312] on div "[PERSON_NAME]" at bounding box center [966, 312] width 95 height 14
click at [91, 362] on div "75067079" at bounding box center [71, 362] width 100 height 24
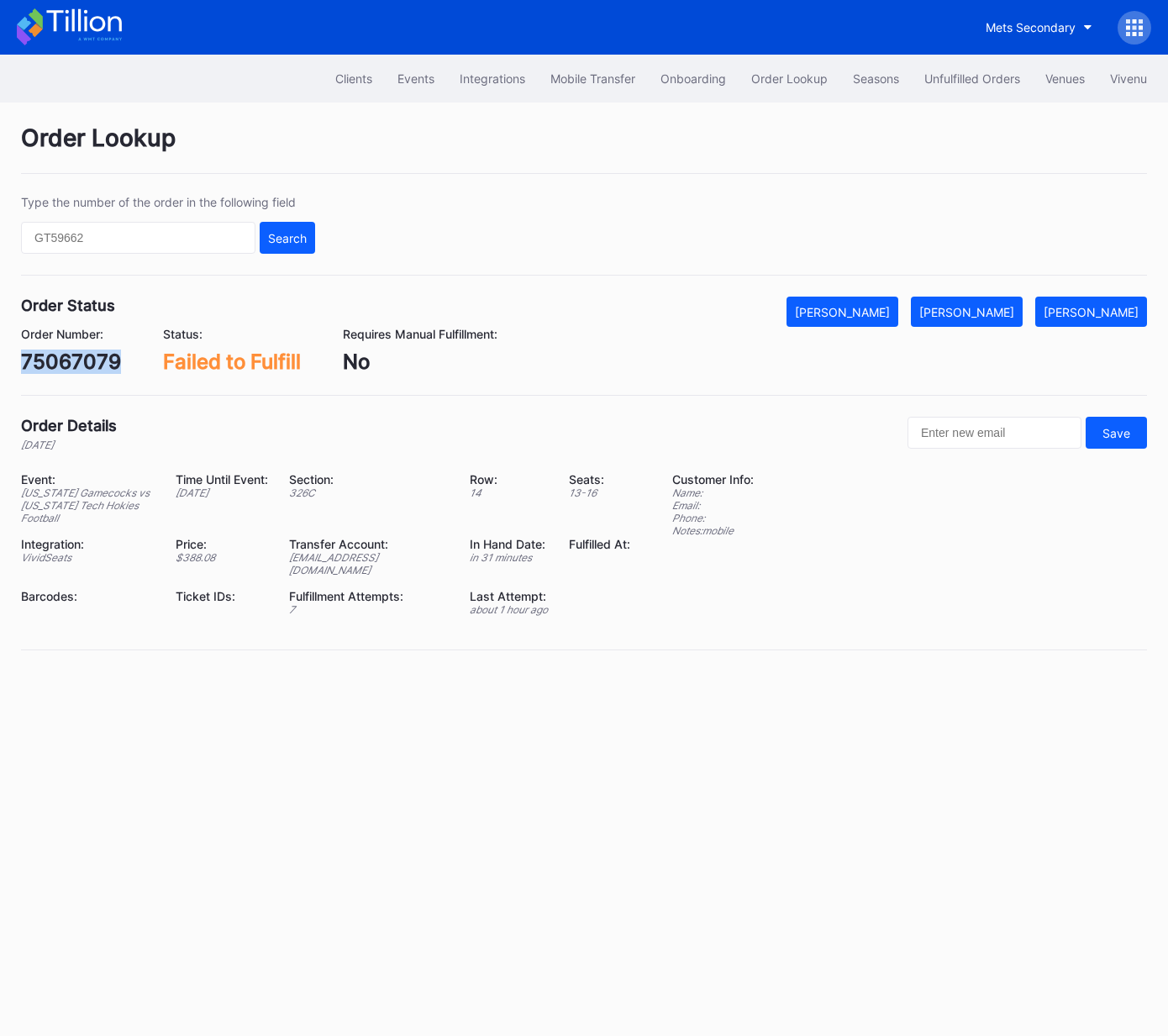
click at [91, 362] on div "75067079" at bounding box center [71, 362] width 100 height 24
copy div "75067079"
drag, startPoint x: 997, startPoint y: 309, endPoint x: 1161, endPoint y: 231, distance: 181.6
click at [997, 309] on div "[PERSON_NAME]" at bounding box center [966, 312] width 95 height 14
click at [98, 350] on div "wnl6t98pg1v" at bounding box center [83, 362] width 125 height 24
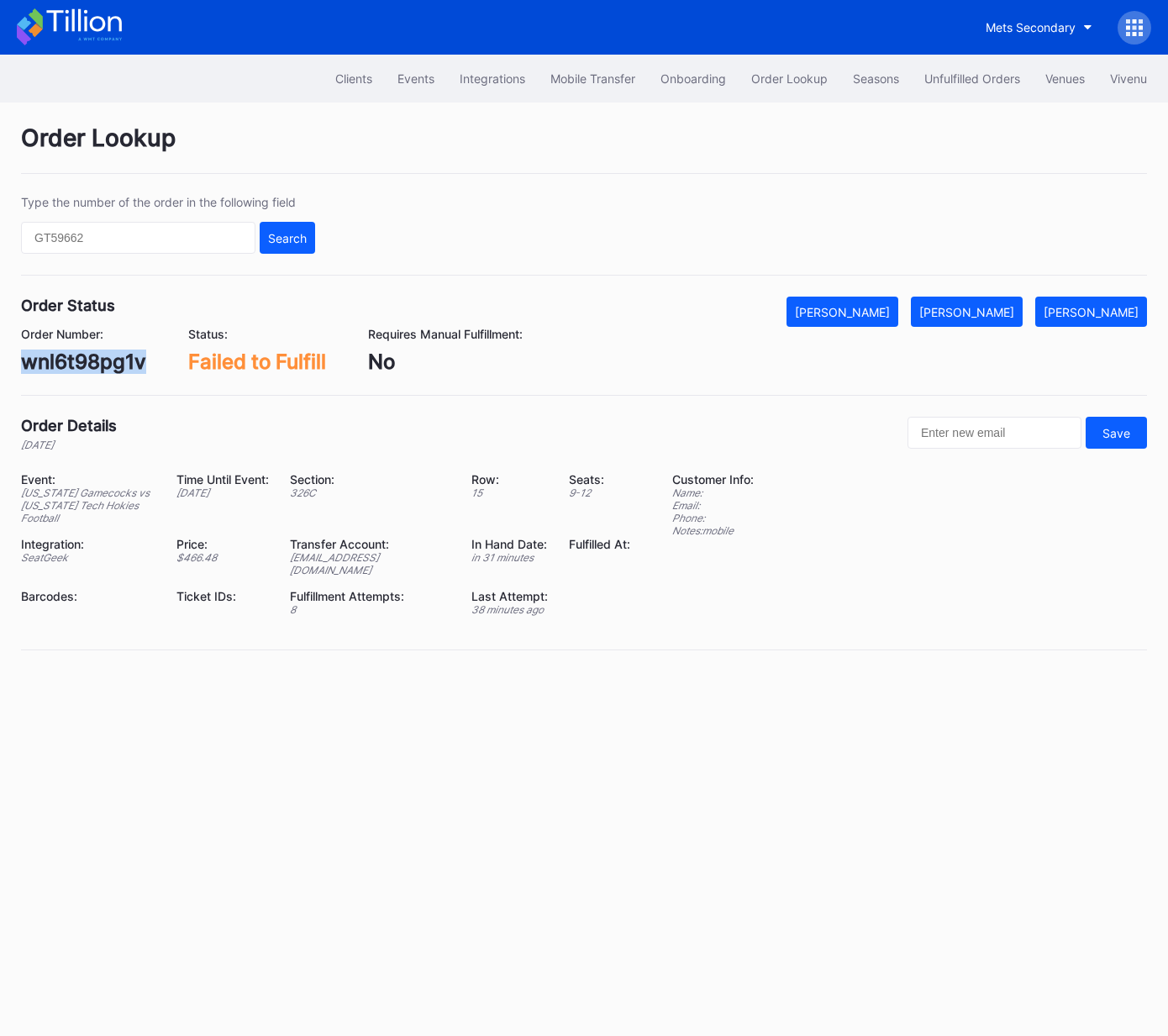
click at [98, 350] on div "wnl6t98pg1v" at bounding box center [83, 362] width 125 height 24
copy div "wnl6t98pg1v"
drag, startPoint x: 1006, startPoint y: 312, endPoint x: 1159, endPoint y: 216, distance: 180.6
click at [1006, 312] on div "[PERSON_NAME]" at bounding box center [966, 312] width 95 height 14
click at [64, 366] on div "22p1sd0713q" at bounding box center [86, 362] width 130 height 24
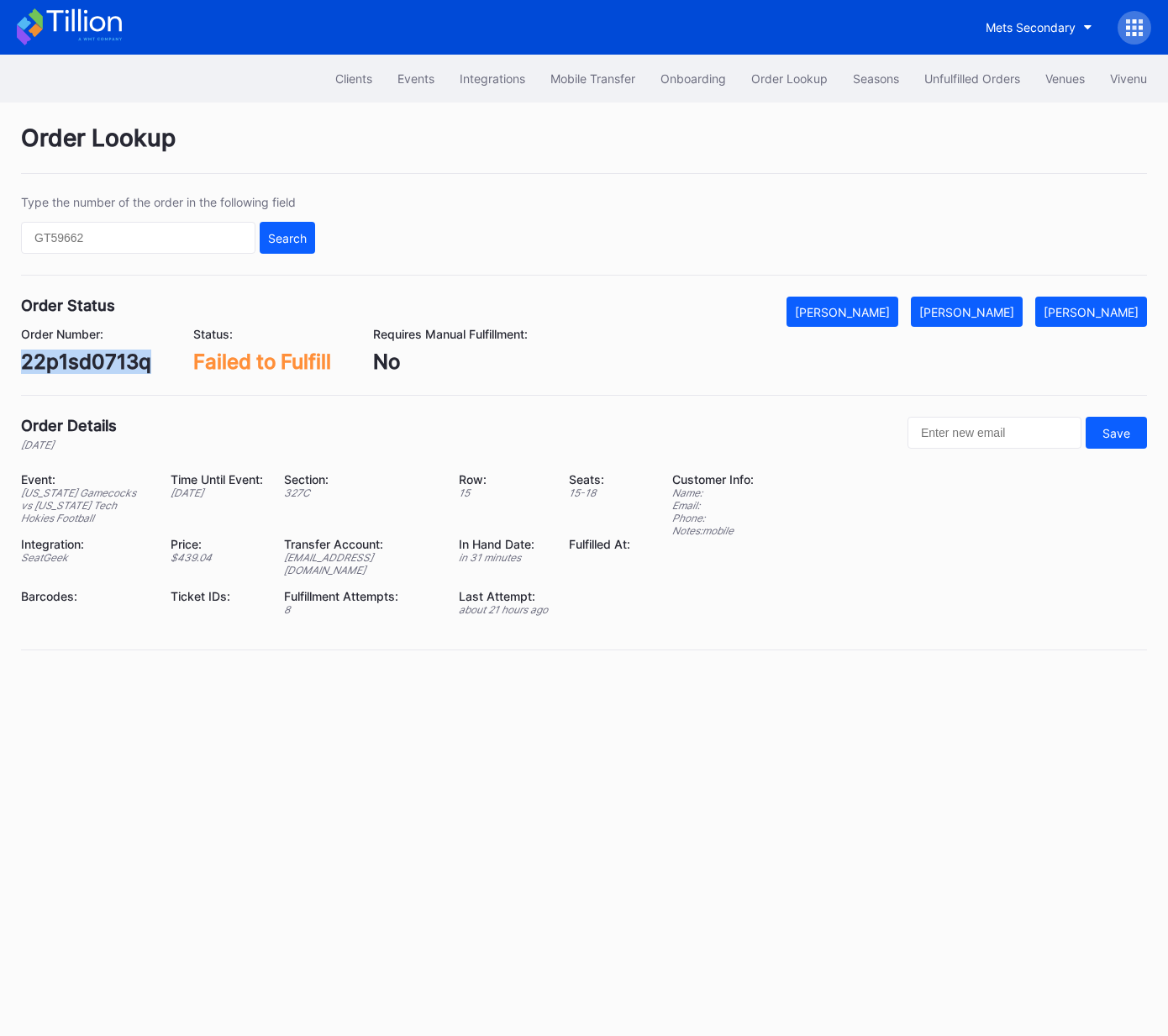
click at [64, 366] on div "22p1sd0713q" at bounding box center [86, 362] width 130 height 24
copy div "22p1sd0713q"
click at [992, 315] on div "[PERSON_NAME]" at bounding box center [966, 312] width 95 height 14
click at [110, 368] on div "YDAFWUR3D9" at bounding box center [91, 362] width 140 height 24
drag, startPoint x: 110, startPoint y: 368, endPoint x: 124, endPoint y: 365, distance: 14.3
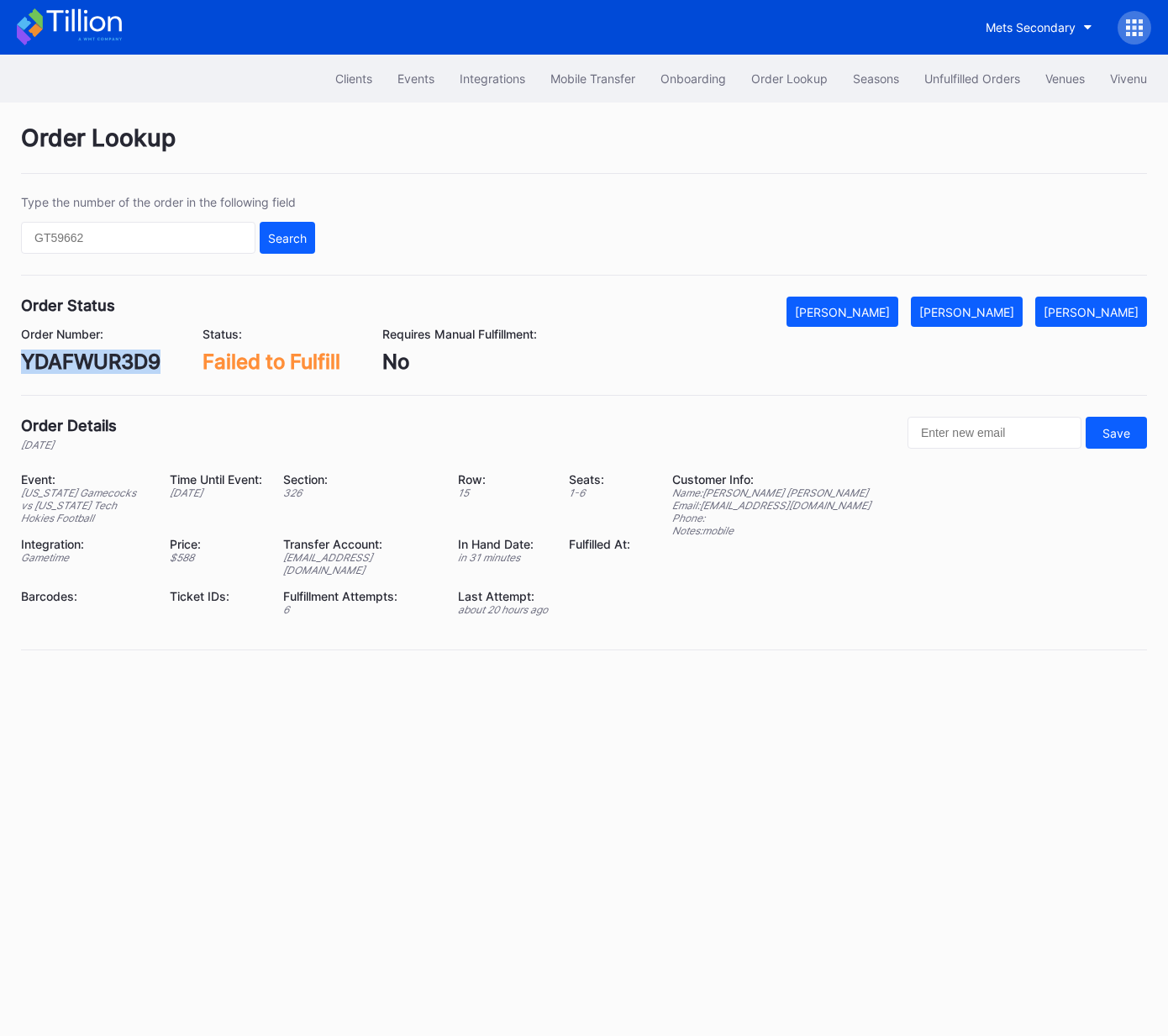
click at [110, 368] on div "YDAFWUR3D9" at bounding box center [91, 362] width 140 height 24
copy div "YDAFWUR3D9"
click at [995, 307] on div "[PERSON_NAME]" at bounding box center [966, 312] width 95 height 14
click at [95, 355] on div "621048262" at bounding box center [77, 362] width 112 height 24
drag, startPoint x: 95, startPoint y: 355, endPoint x: 116, endPoint y: 357, distance: 21.1
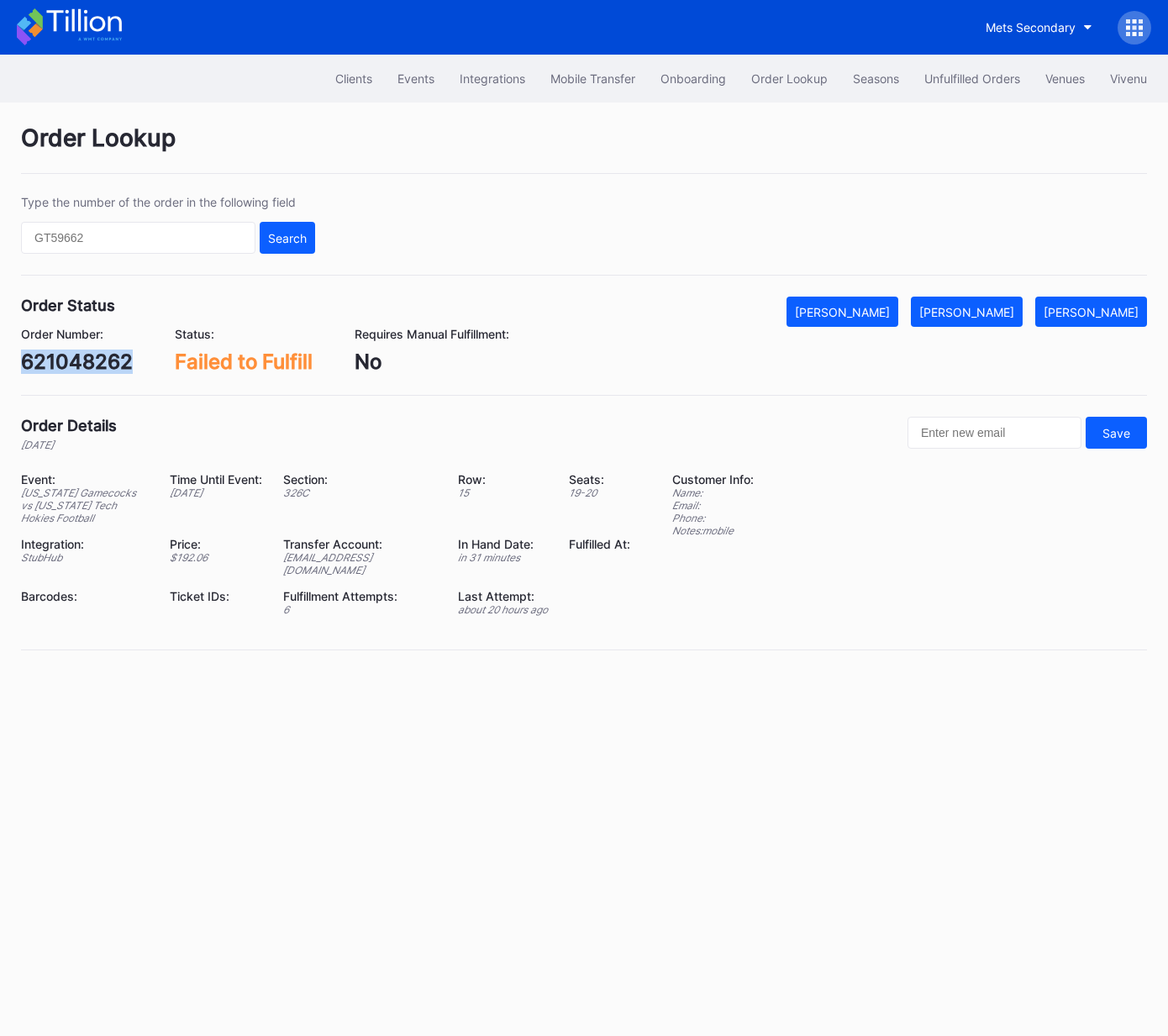
click at [95, 355] on div "621048262" at bounding box center [77, 362] width 112 height 24
copy div "621048262"
click at [985, 307] on div "[PERSON_NAME]" at bounding box center [966, 312] width 95 height 14
click at [105, 365] on div "0ry7ckwe8wd" at bounding box center [90, 362] width 137 height 24
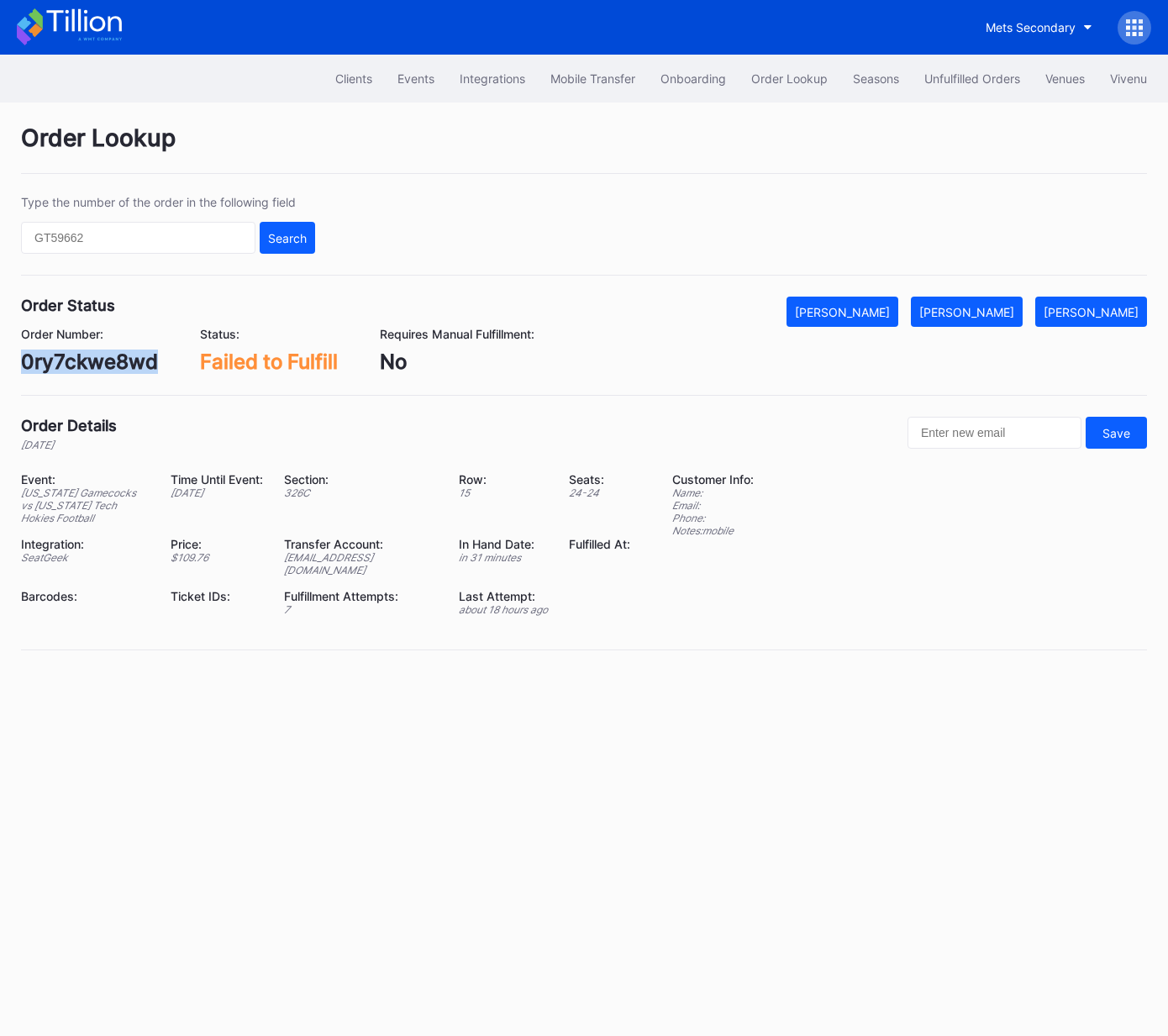
click at [105, 365] on div "0ry7ckwe8wd" at bounding box center [90, 362] width 137 height 24
copy div "0ry7ckwe8wd"
drag, startPoint x: 995, startPoint y: 305, endPoint x: 1128, endPoint y: 305, distance: 133.0
click at [995, 305] on div "[PERSON_NAME]" at bounding box center [966, 312] width 95 height 14
click at [102, 357] on div "620787081" at bounding box center [76, 362] width 110 height 24
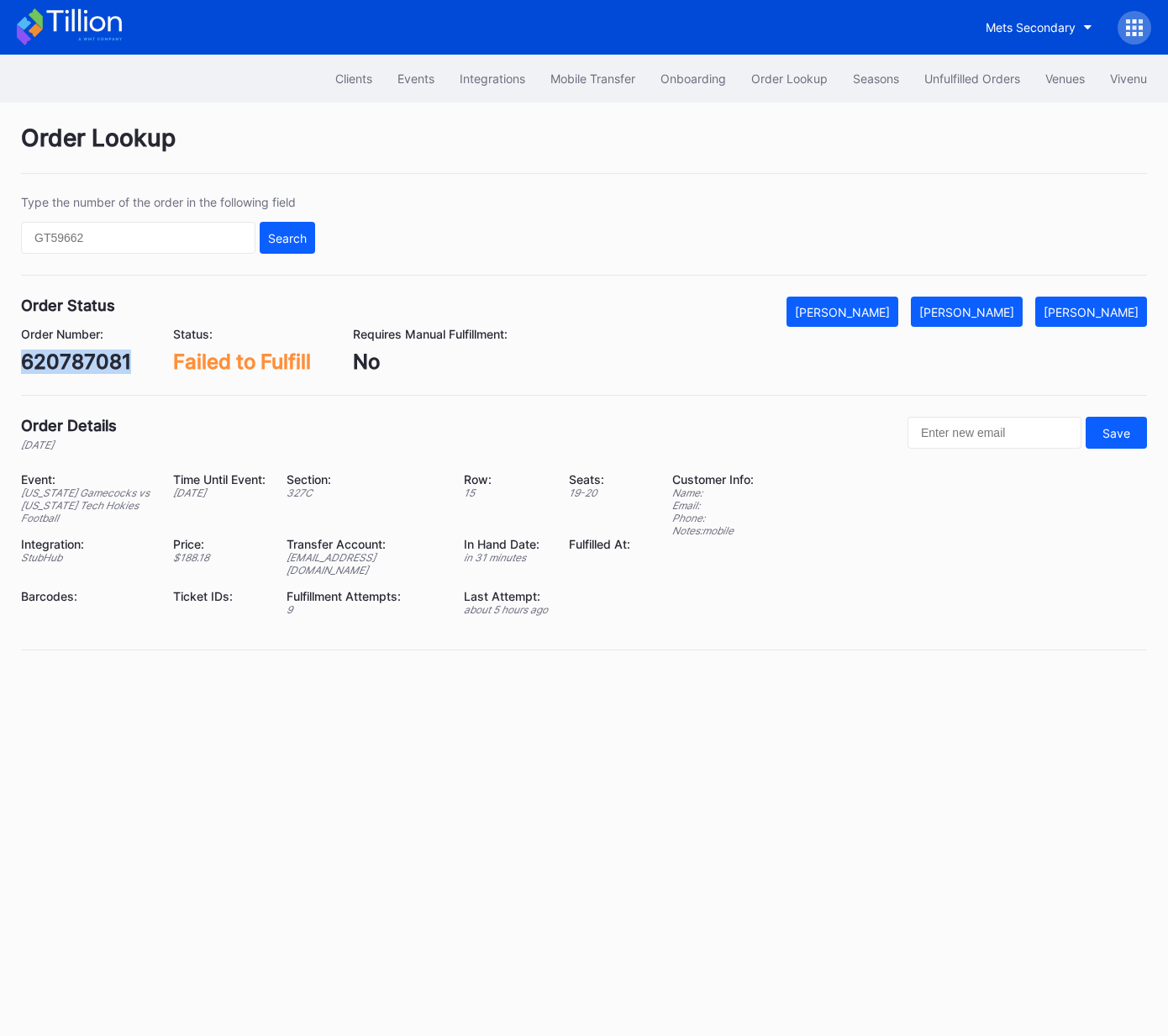
click at [102, 357] on div "620787081" at bounding box center [76, 362] width 110 height 24
copy div "620787081"
click at [983, 314] on div "[PERSON_NAME]" at bounding box center [966, 312] width 95 height 14
click at [114, 356] on div "8e7lsn683op" at bounding box center [84, 362] width 126 height 24
click at [115, 356] on div "8e7lsn683op" at bounding box center [84, 362] width 126 height 24
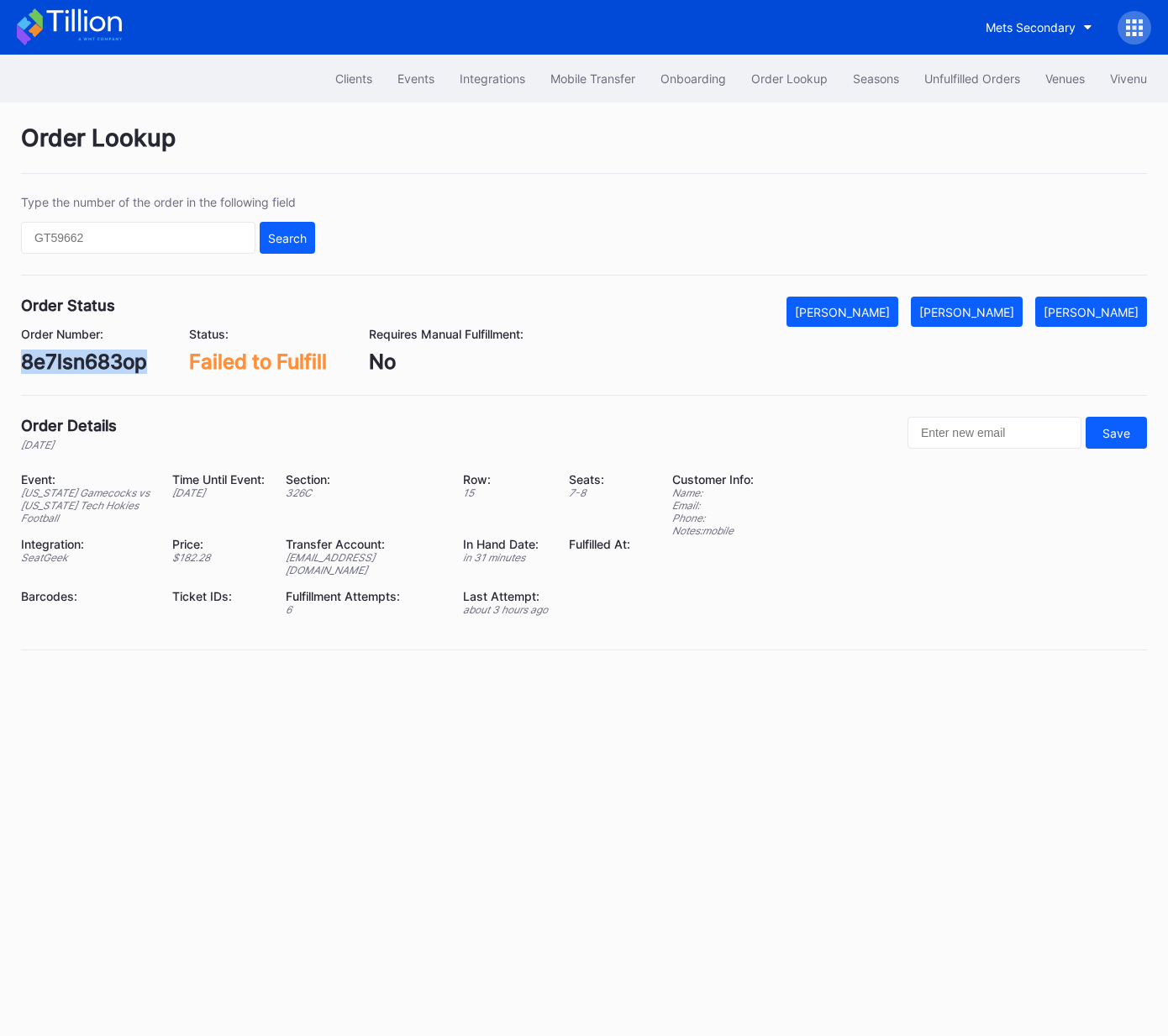
copy div "8e7lsn683op"
click at [973, 305] on div "[PERSON_NAME]" at bounding box center [966, 312] width 95 height 14
click at [109, 364] on div "75052772" at bounding box center [70, 362] width 99 height 24
copy div "75052772"
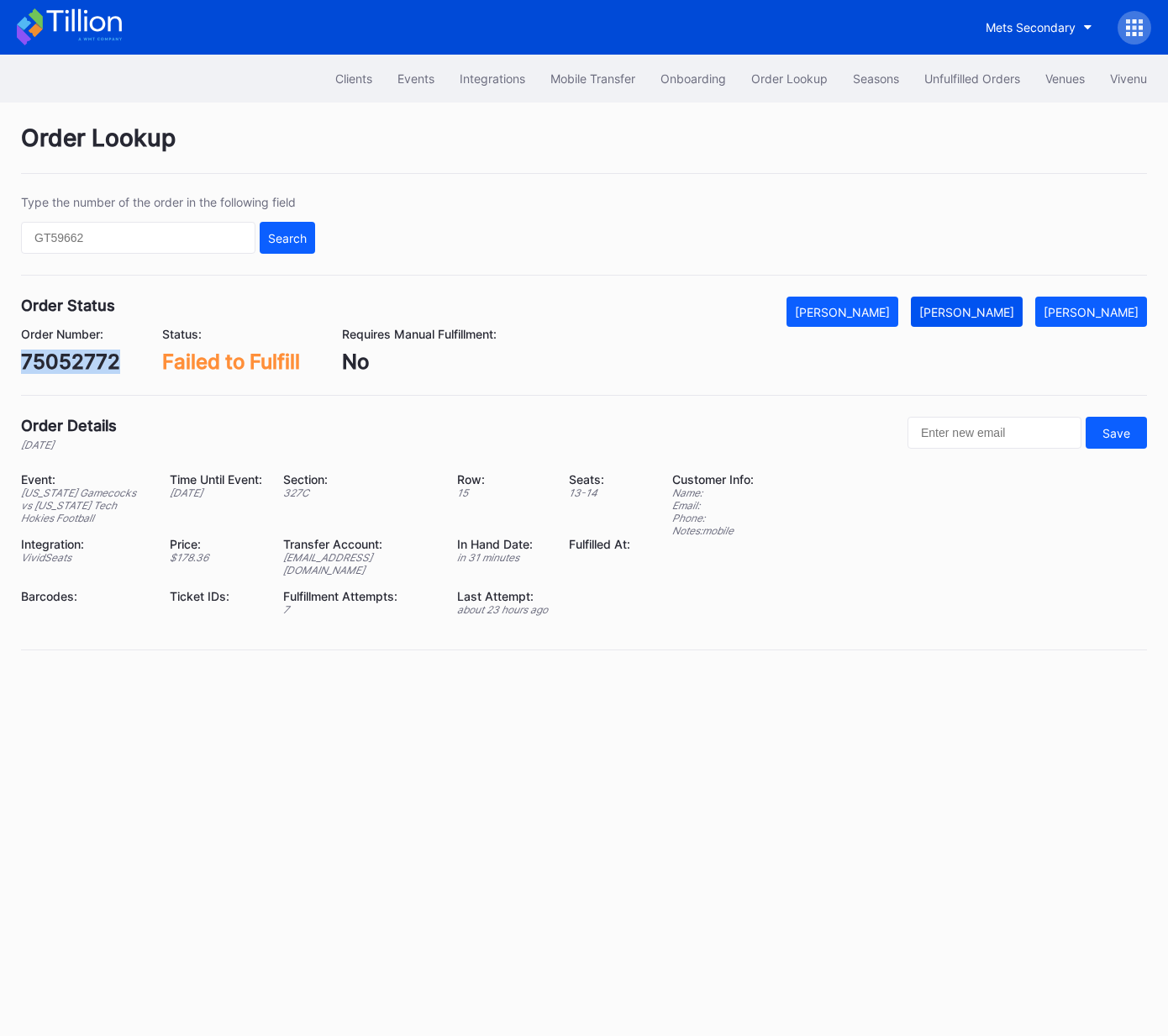
click at [993, 313] on div "[PERSON_NAME]" at bounding box center [966, 312] width 95 height 14
click at [96, 362] on div "307087457" at bounding box center [78, 362] width 113 height 24
copy div "307087457"
click at [986, 319] on button "[PERSON_NAME]" at bounding box center [966, 312] width 112 height 31
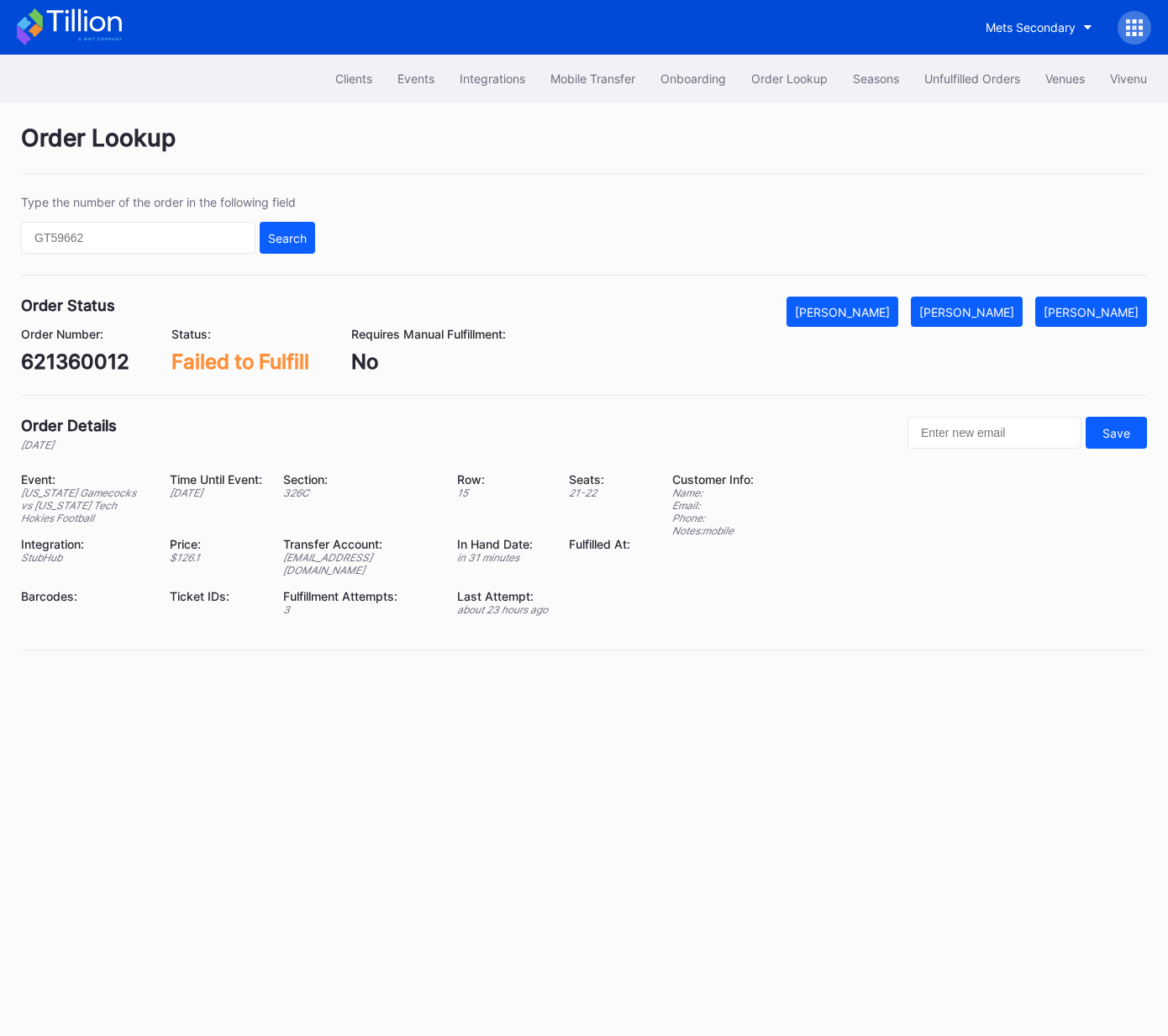
click at [99, 362] on div "621360012" at bounding box center [75, 362] width 108 height 24
copy div "621360012"
drag, startPoint x: 977, startPoint y: 310, endPoint x: 1161, endPoint y: 197, distance: 215.9
click at [977, 310] on div "[PERSON_NAME]" at bounding box center [966, 312] width 95 height 14
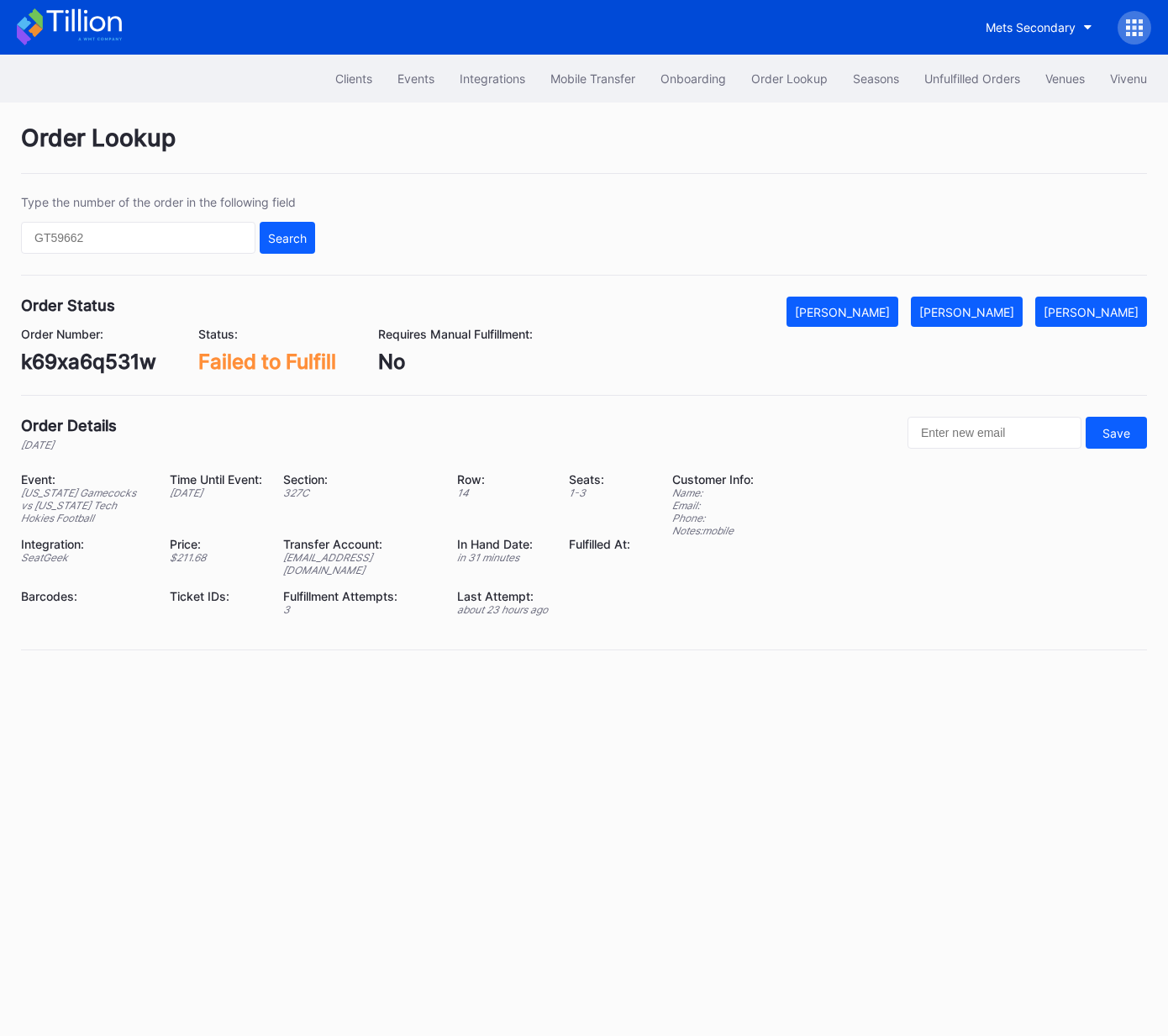
click at [87, 351] on div "k69xa6q531w" at bounding box center [89, 362] width 135 height 24
copy div "k69xa6q531w"
drag, startPoint x: 996, startPoint y: 292, endPoint x: 990, endPoint y: 310, distance: 19.0
click at [992, 300] on div "Order Lookup Type the number of the order in the following field Search Order S…" at bounding box center [584, 398] width 1168 height 590
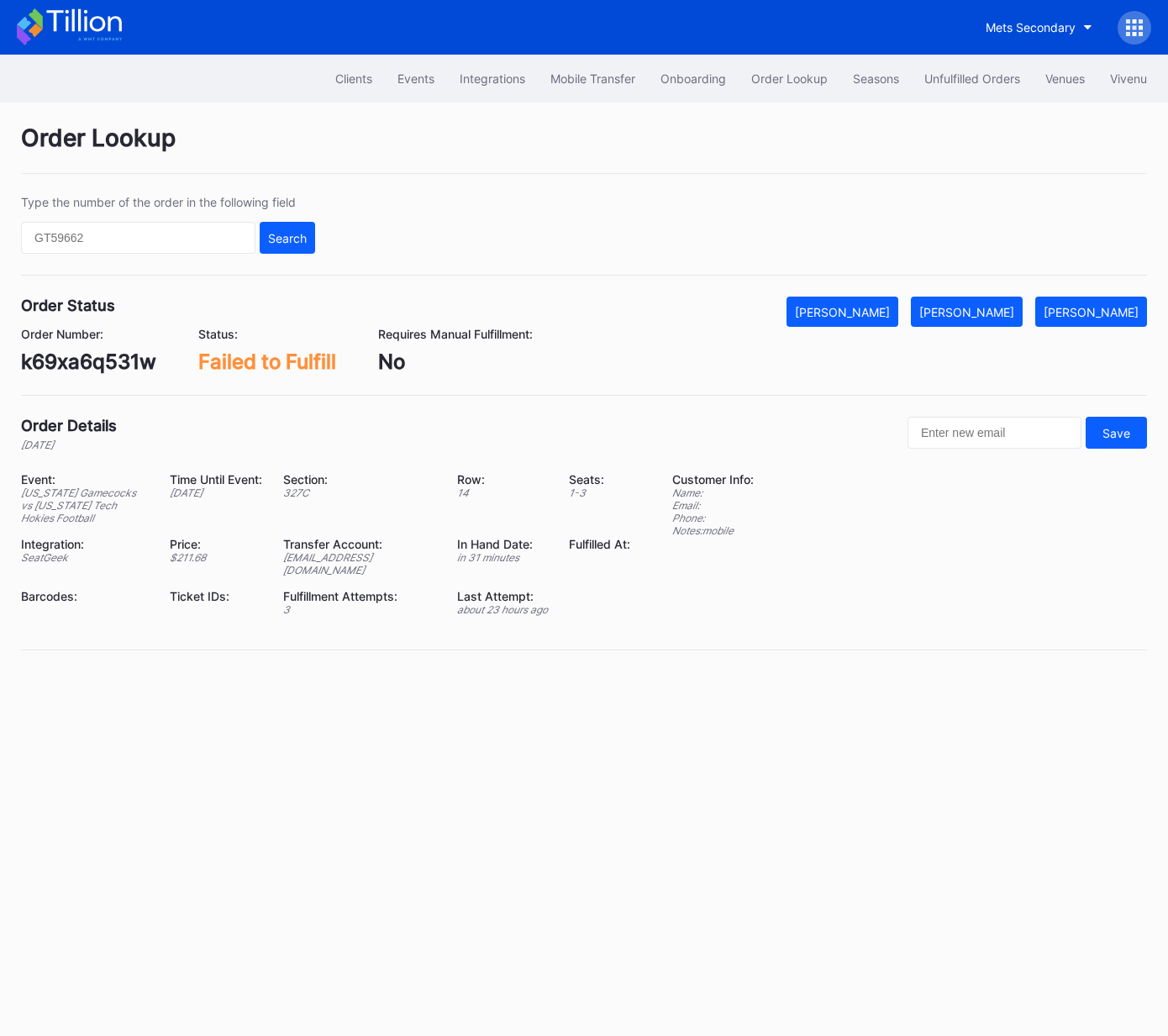
drag, startPoint x: 990, startPoint y: 310, endPoint x: 1167, endPoint y: 266, distance: 182.4
click at [991, 310] on div "[PERSON_NAME]" at bounding box center [966, 312] width 95 height 14
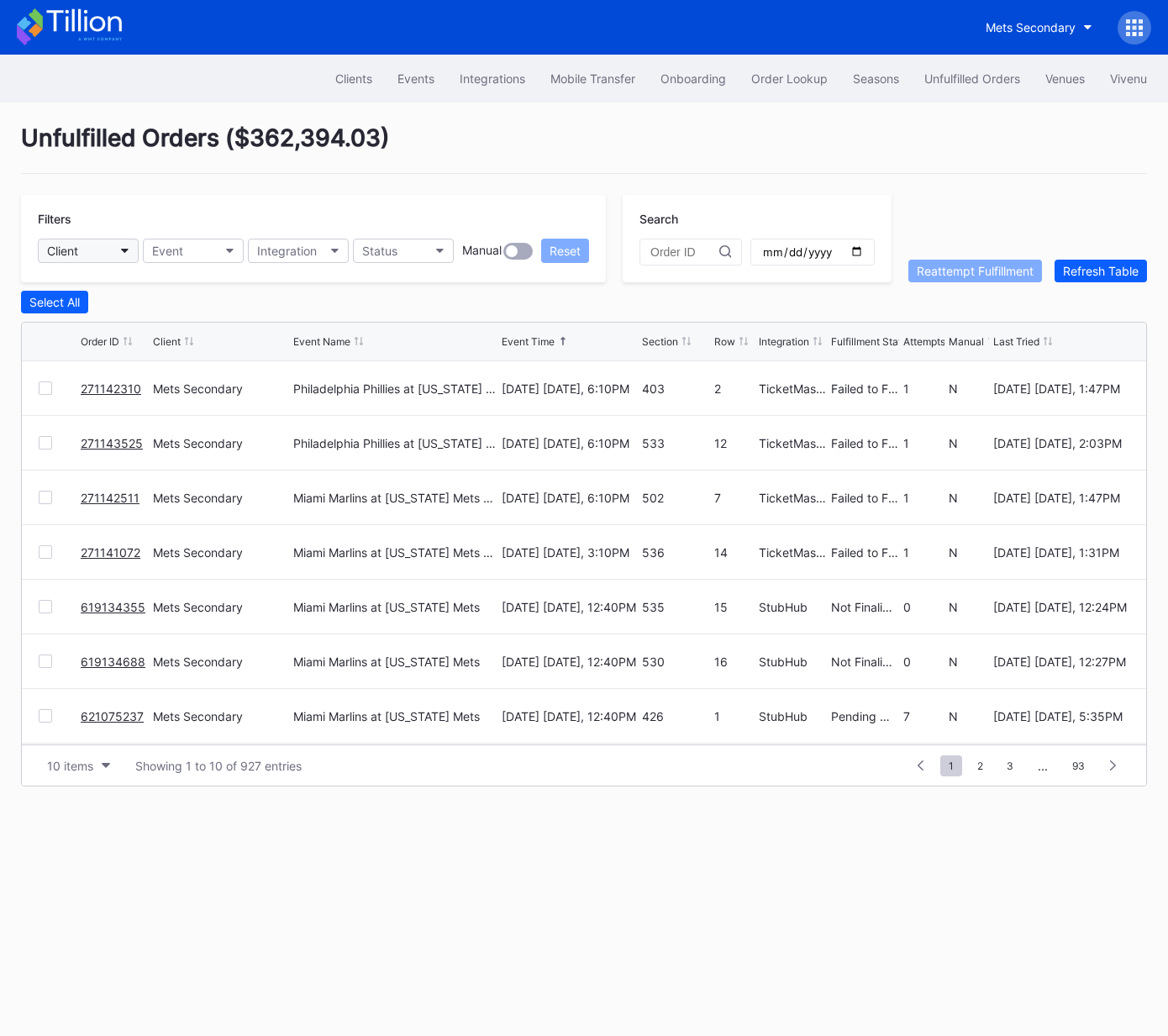
click at [107, 250] on button "Client" at bounding box center [88, 251] width 101 height 24
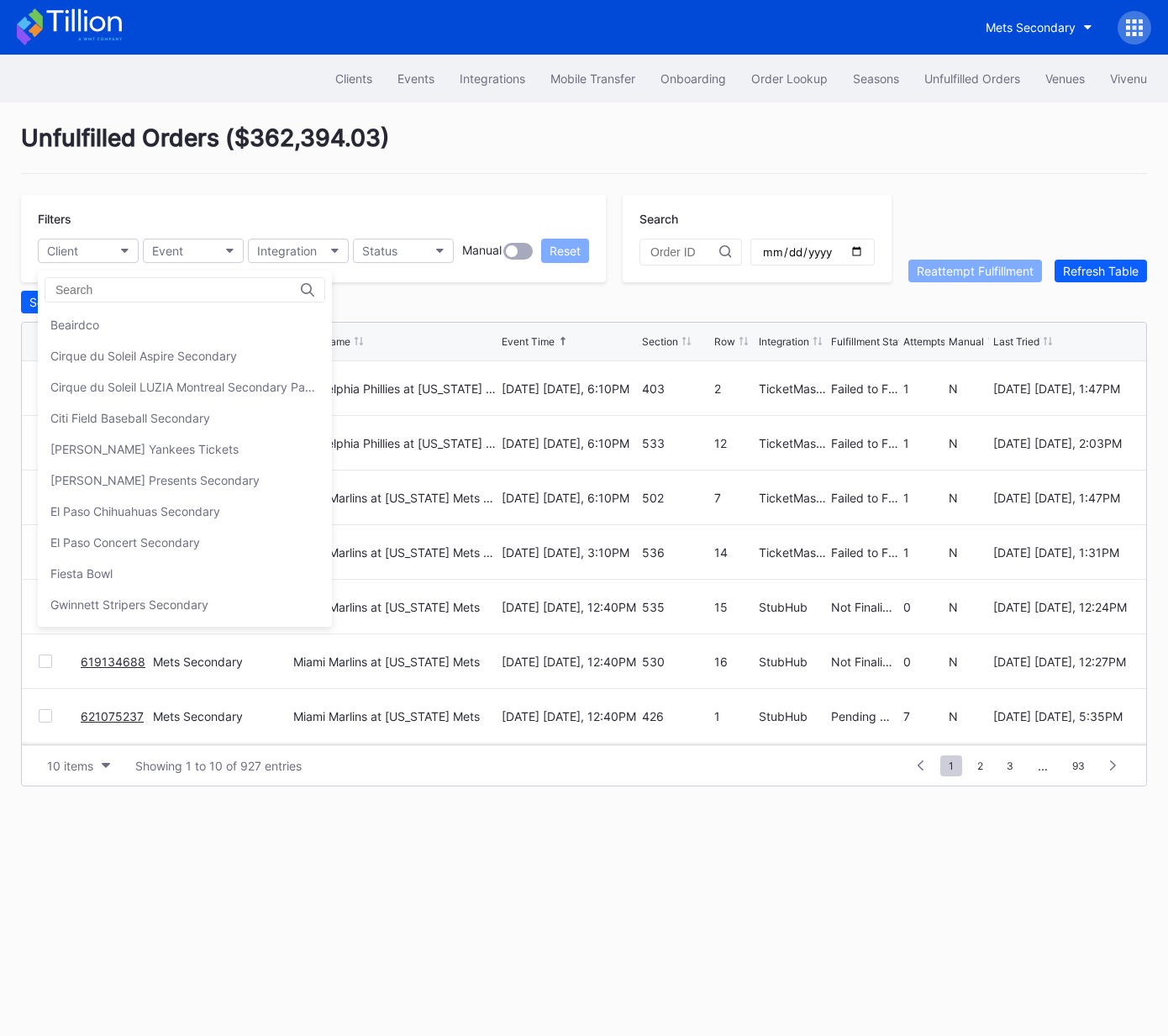
type input "f"
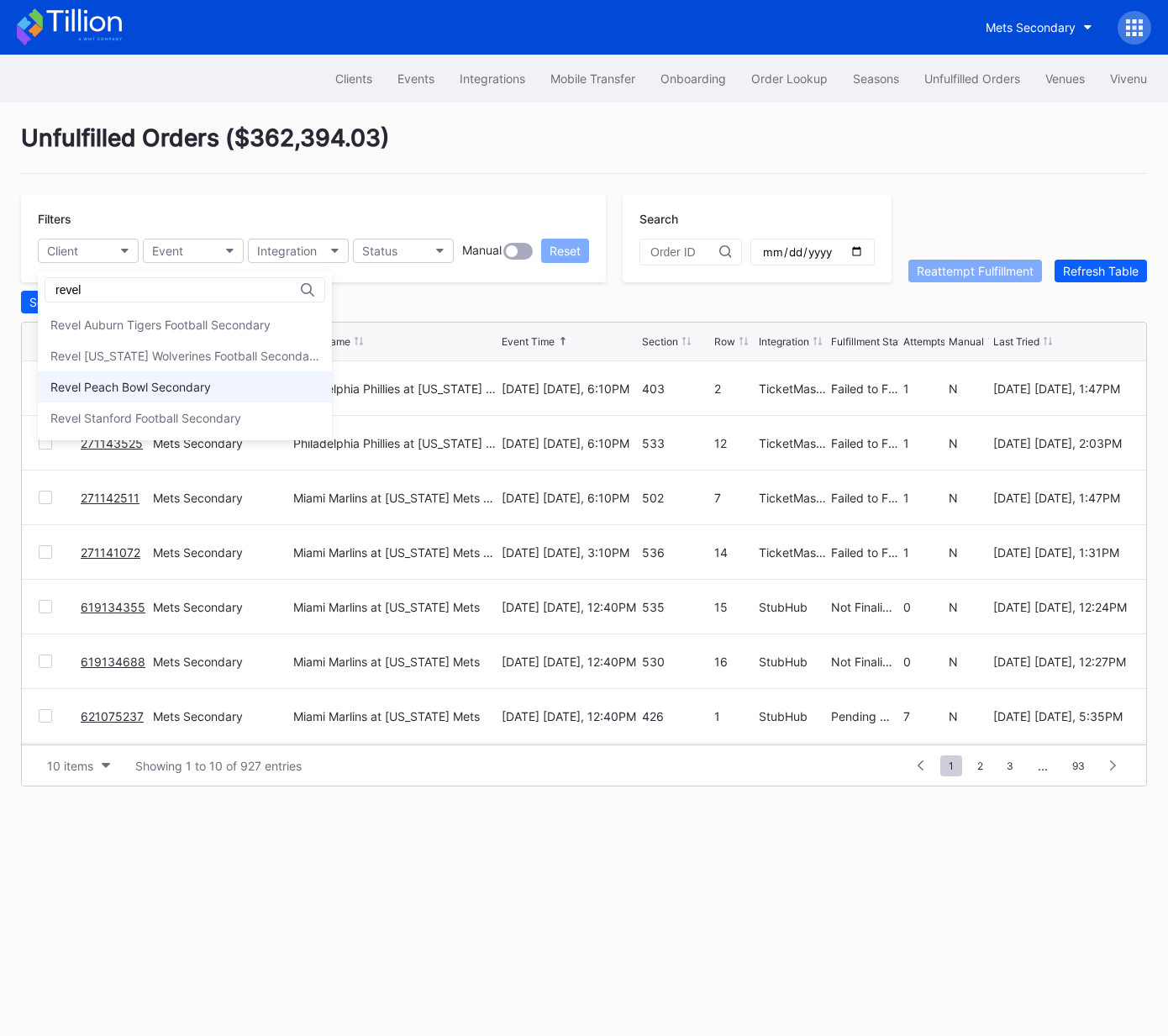
type input "revel"
click at [141, 389] on div "Revel Peach Bowl Secondary" at bounding box center [129, 387] width 160 height 14
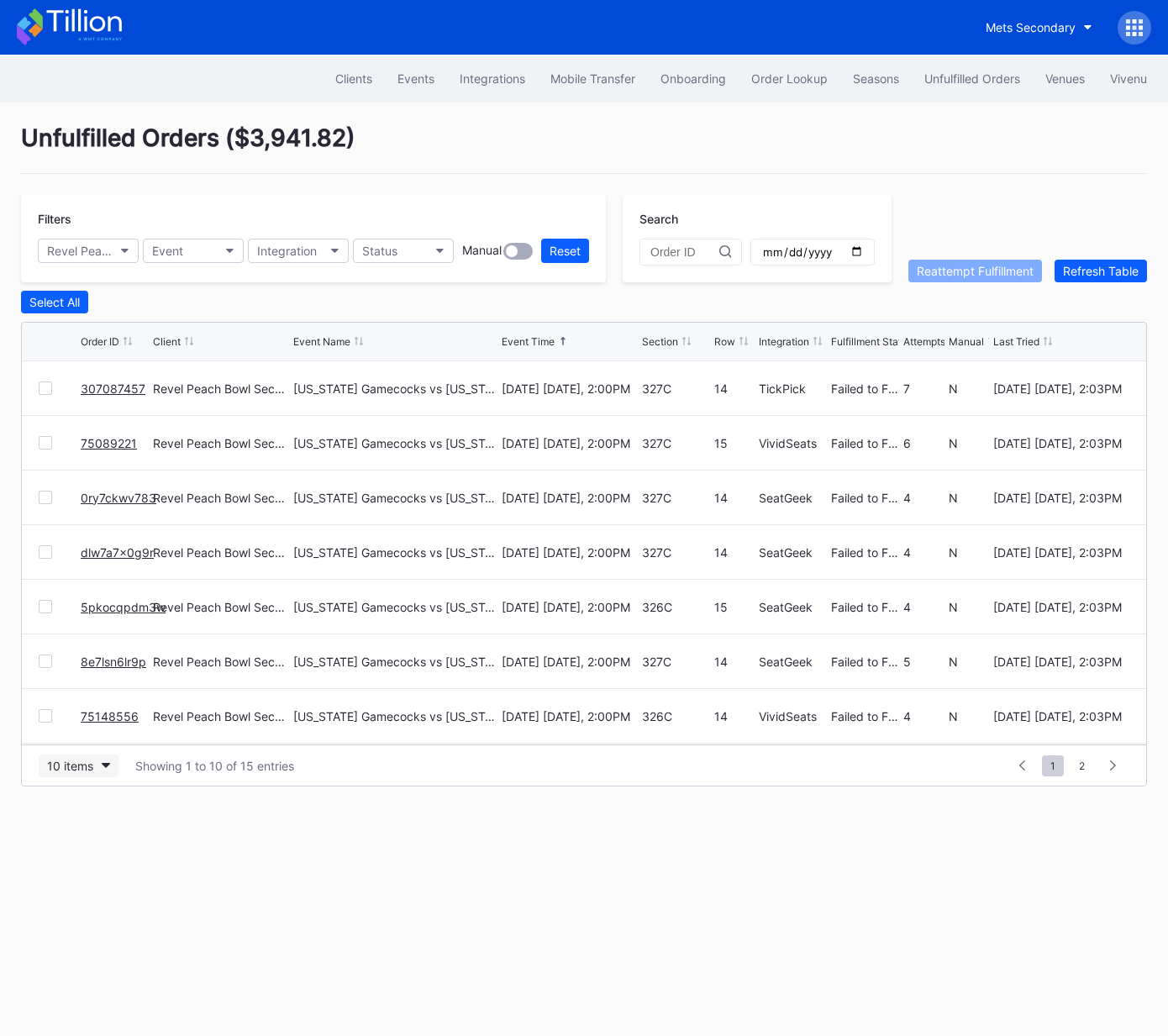
click at [64, 765] on div "10 items" at bounding box center [70, 765] width 46 height 14
click at [92, 850] on div "50 items" at bounding box center [79, 837] width 80 height 31
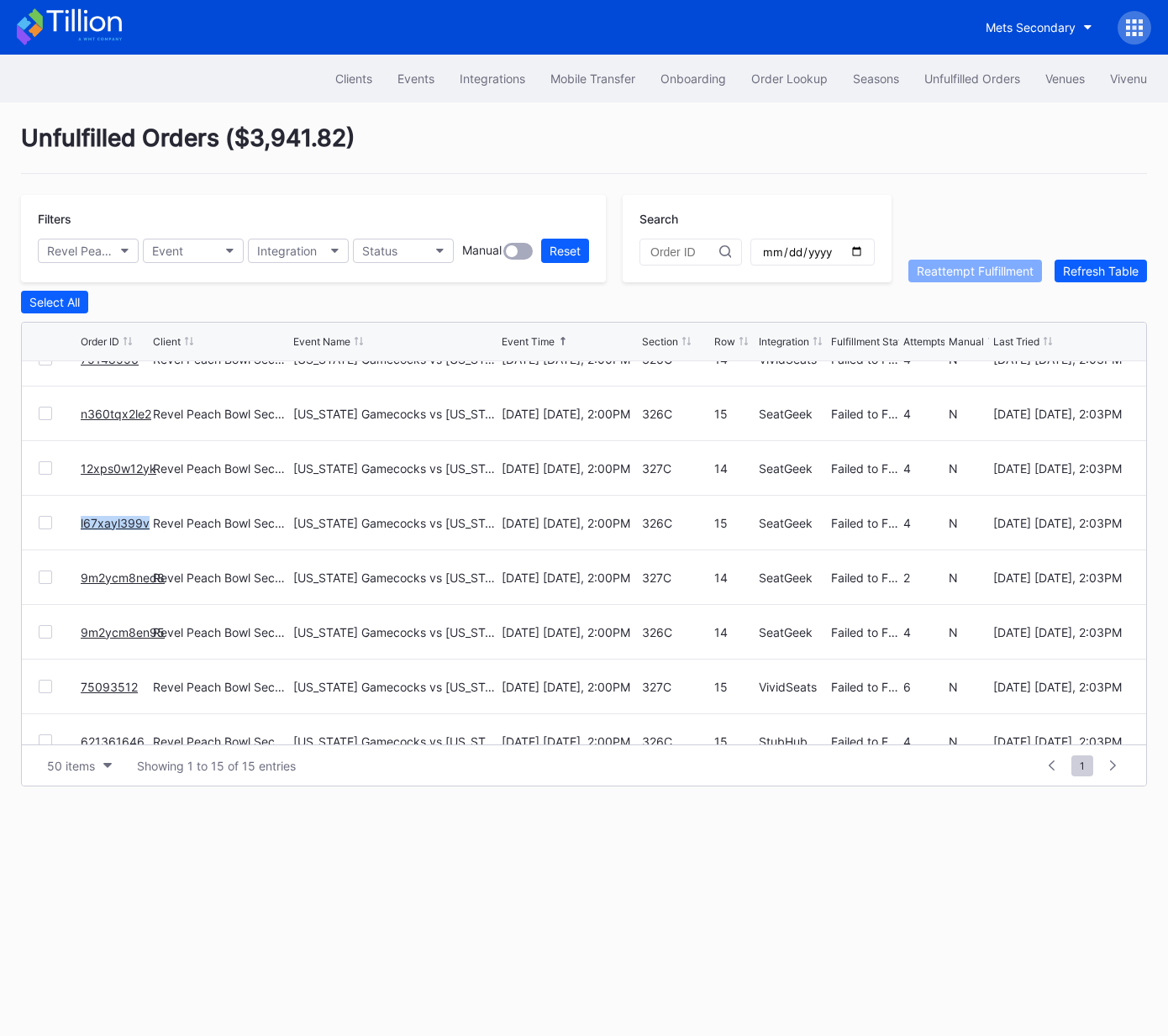
scroll to position [437, 0]
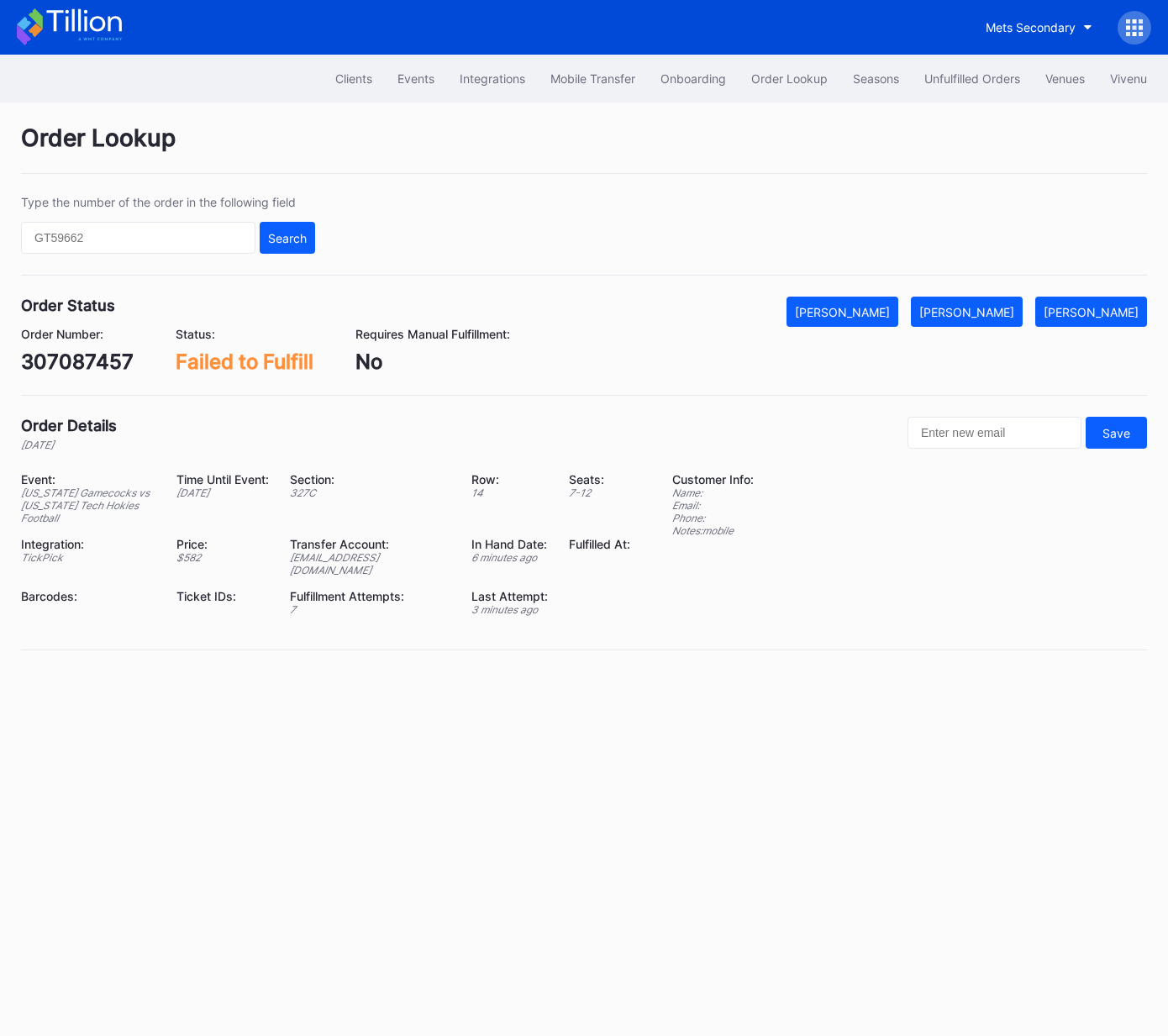
click at [103, 363] on div "307087457" at bounding box center [78, 362] width 113 height 24
drag, startPoint x: 103, startPoint y: 363, endPoint x: 405, endPoint y: 395, distance: 303.7
click at [103, 363] on div "307087457" at bounding box center [78, 362] width 113 height 24
copy div "307087457"
click at [970, 320] on button "[PERSON_NAME]" at bounding box center [966, 312] width 112 height 31
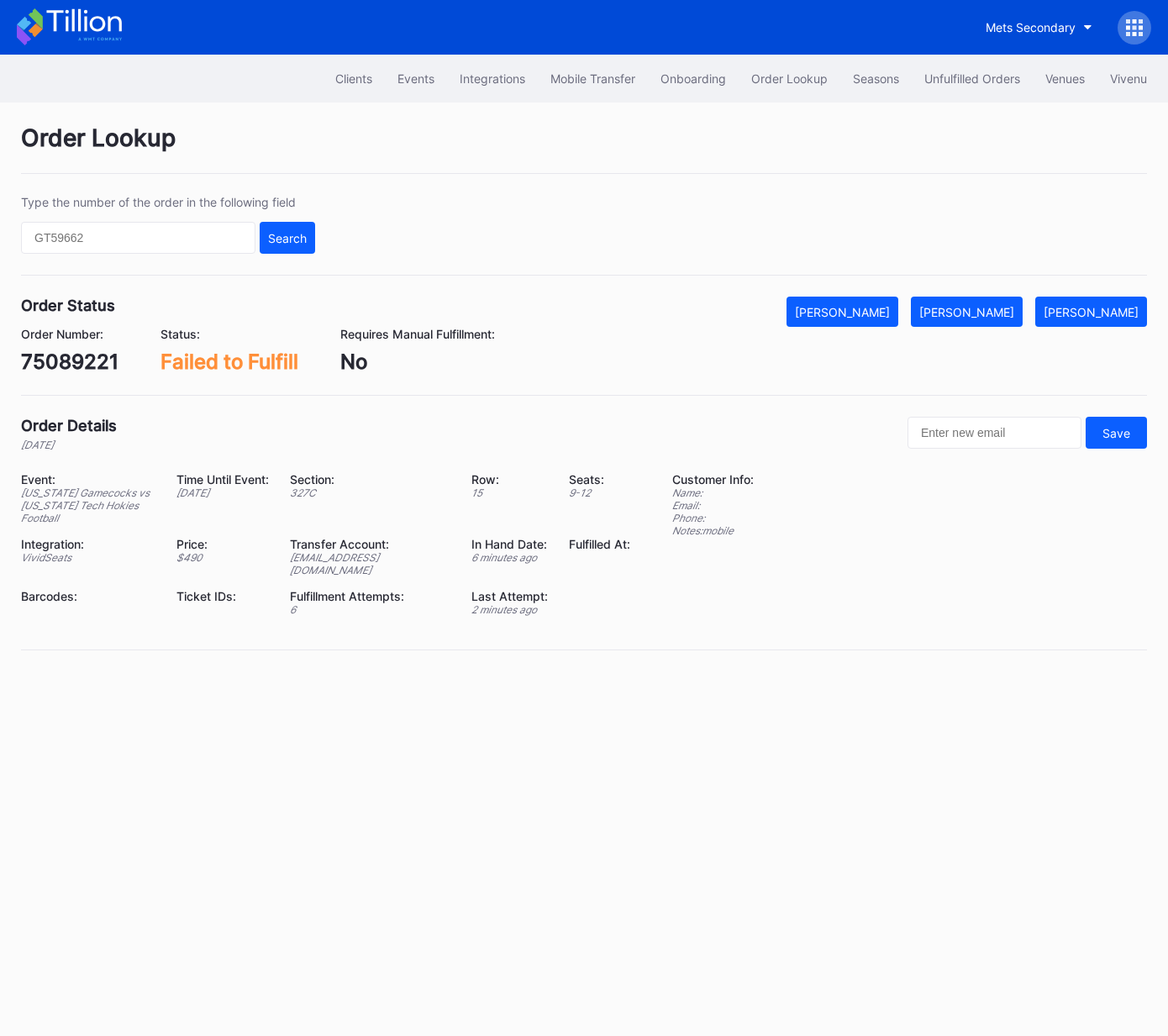
click at [87, 362] on div "75089221" at bounding box center [69, 362] width 97 height 24
copy div "75089221"
click at [993, 316] on div "[PERSON_NAME]" at bounding box center [966, 312] width 95 height 14
click at [105, 366] on div "0ry7ckwv783" at bounding box center [87, 362] width 132 height 24
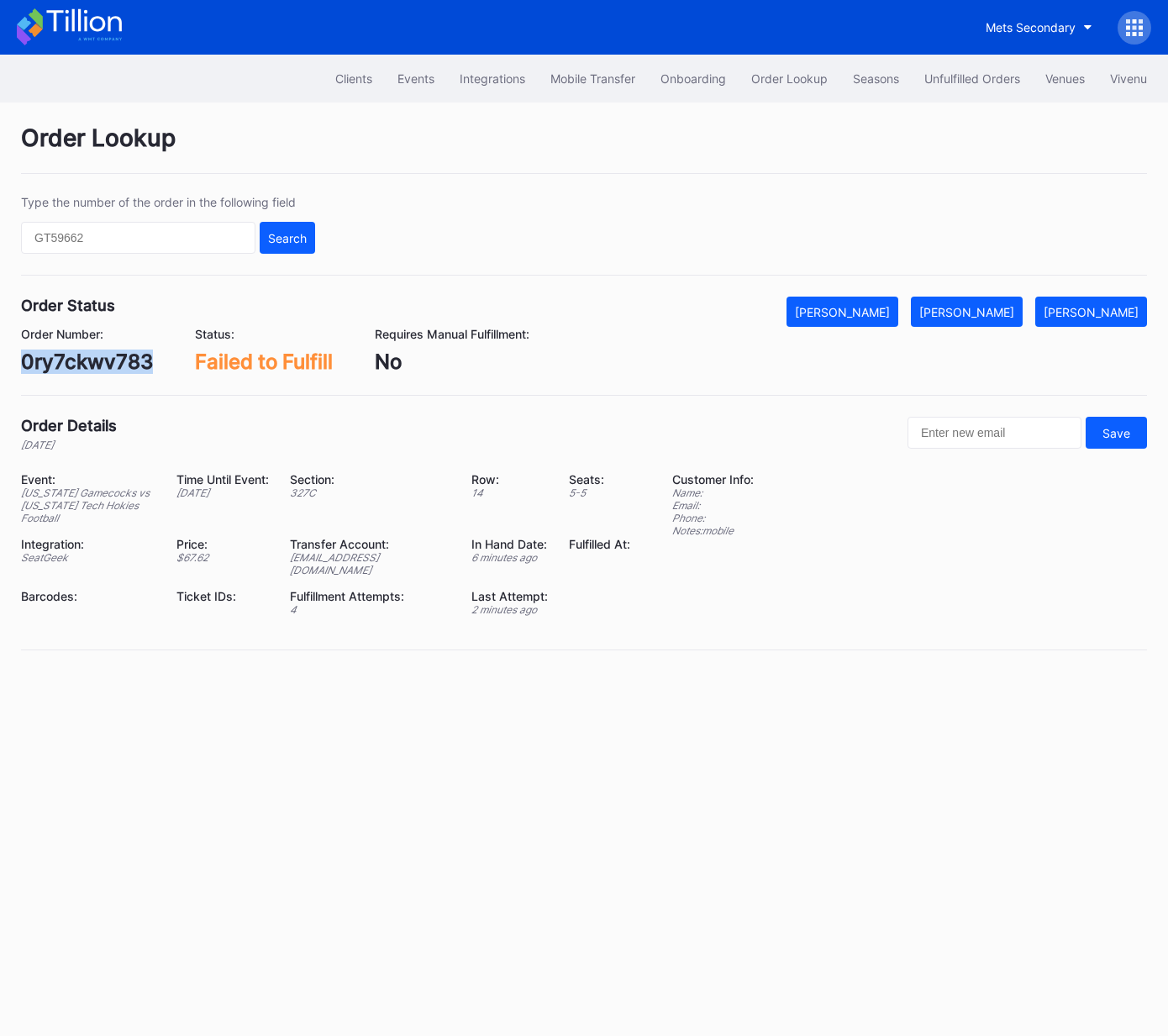
drag, startPoint x: 105, startPoint y: 366, endPoint x: 482, endPoint y: 359, distance: 377.1
click at [105, 366] on div "0ry7ckwv783" at bounding box center [87, 362] width 132 height 24
copy div "0ry7ckwv783"
drag, startPoint x: 976, startPoint y: 316, endPoint x: 1159, endPoint y: 187, distance: 223.9
click at [976, 316] on div "[PERSON_NAME]" at bounding box center [966, 312] width 95 height 14
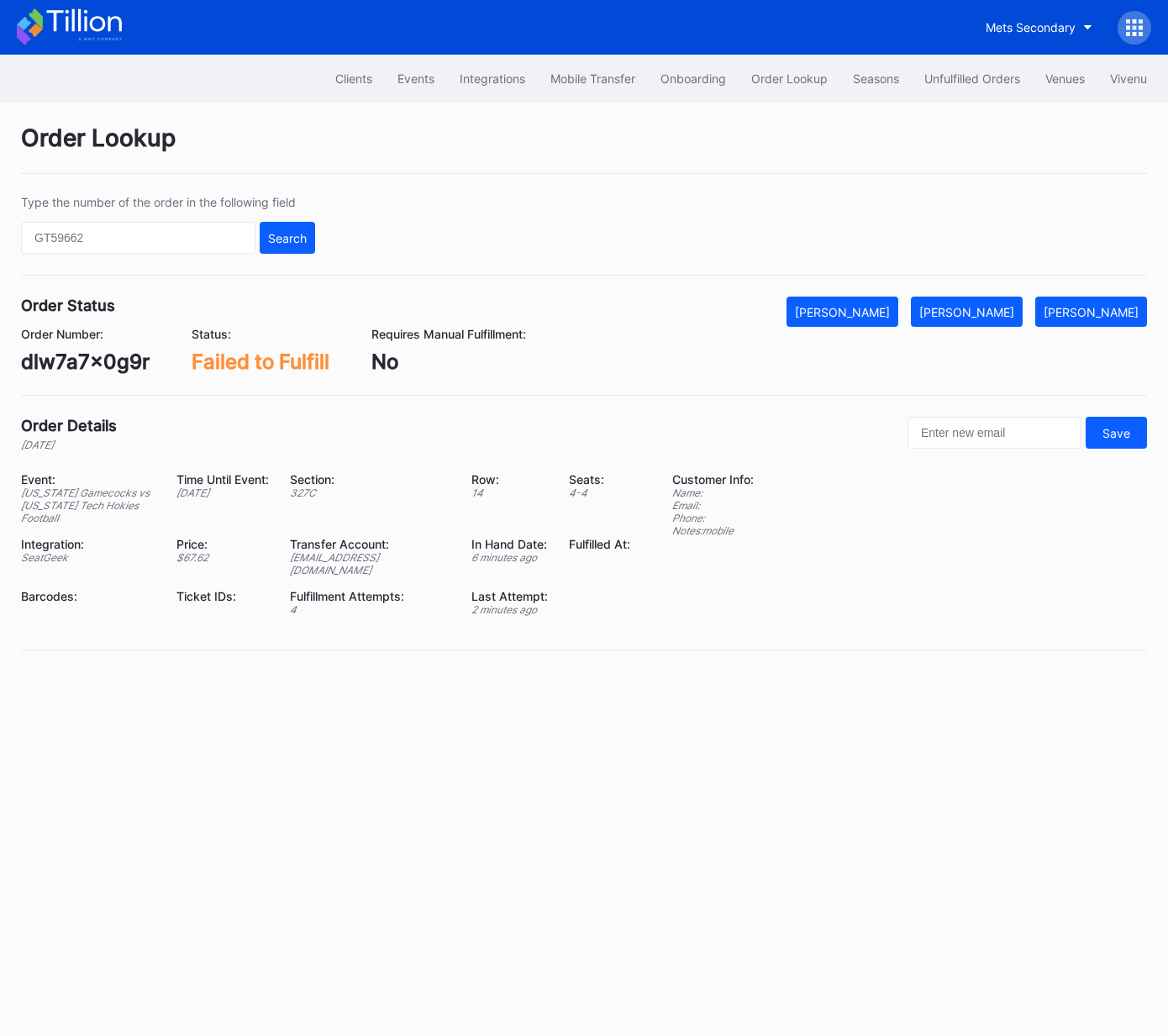
click at [74, 350] on div "dlw7a7x0g9r" at bounding box center [85, 362] width 129 height 24
copy div "dlw7a7x0g9r"
click at [992, 315] on div "[PERSON_NAME]" at bounding box center [966, 312] width 95 height 14
click at [84, 364] on div "5pkocqpdm3w" at bounding box center [92, 362] width 143 height 24
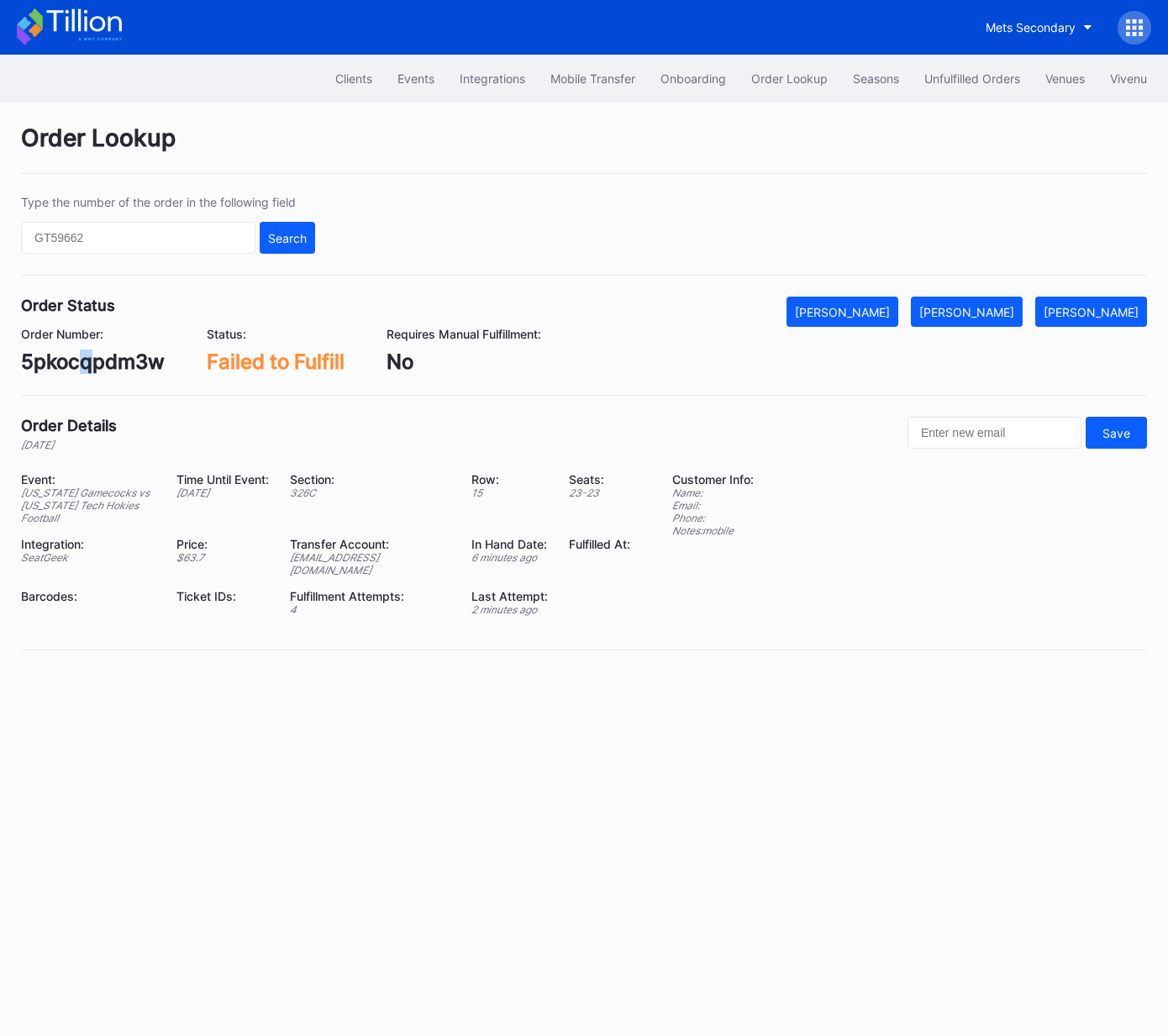
drag, startPoint x: 86, startPoint y: 364, endPoint x: 716, endPoint y: 383, distance: 630.3
click at [86, 364] on div "5pkocqpdm3w" at bounding box center [92, 362] width 143 height 24
copy div "q"
click at [106, 363] on div "5pkocqpdm3w" at bounding box center [92, 362] width 143 height 24
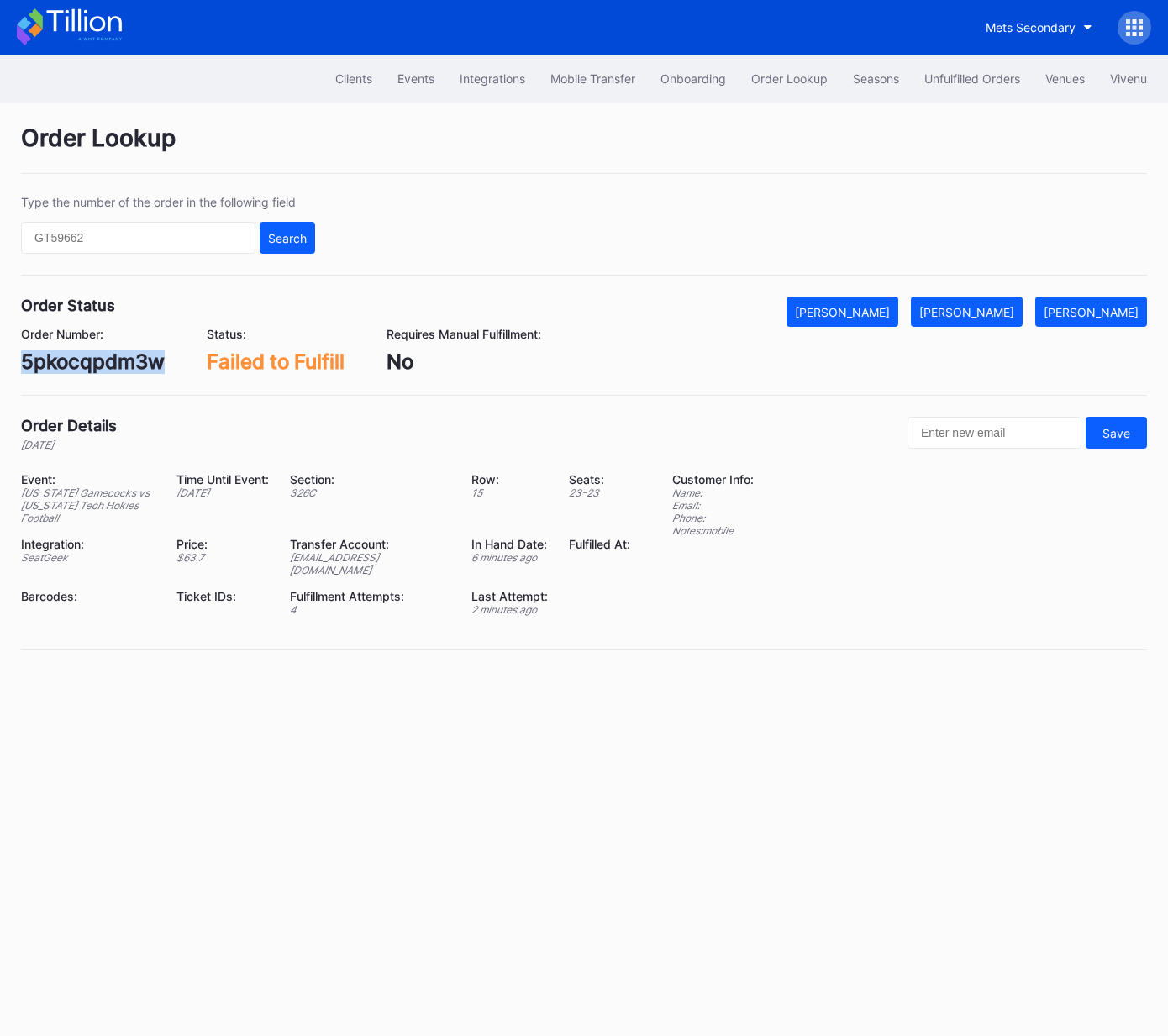
copy div "5pkocqpdm3w"
click at [975, 316] on div "[PERSON_NAME]" at bounding box center [966, 312] width 95 height 14
click at [98, 362] on div "8e7lsn6lr9p" at bounding box center [79, 362] width 115 height 24
copy div "8e7lsn6lr9p"
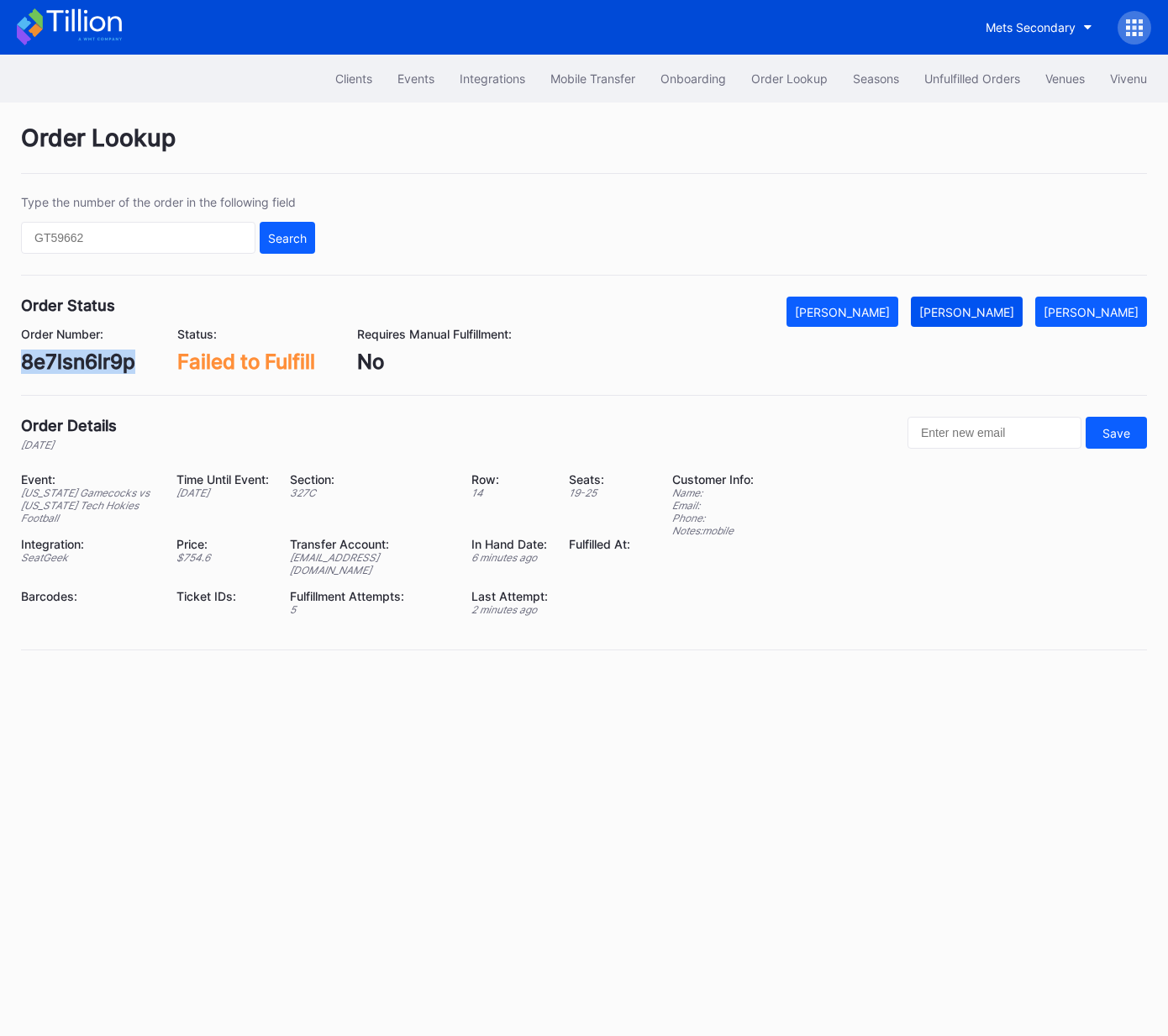
drag, startPoint x: 993, startPoint y: 321, endPoint x: 1006, endPoint y: 315, distance: 14.3
click at [999, 317] on button "[PERSON_NAME]" at bounding box center [966, 312] width 112 height 31
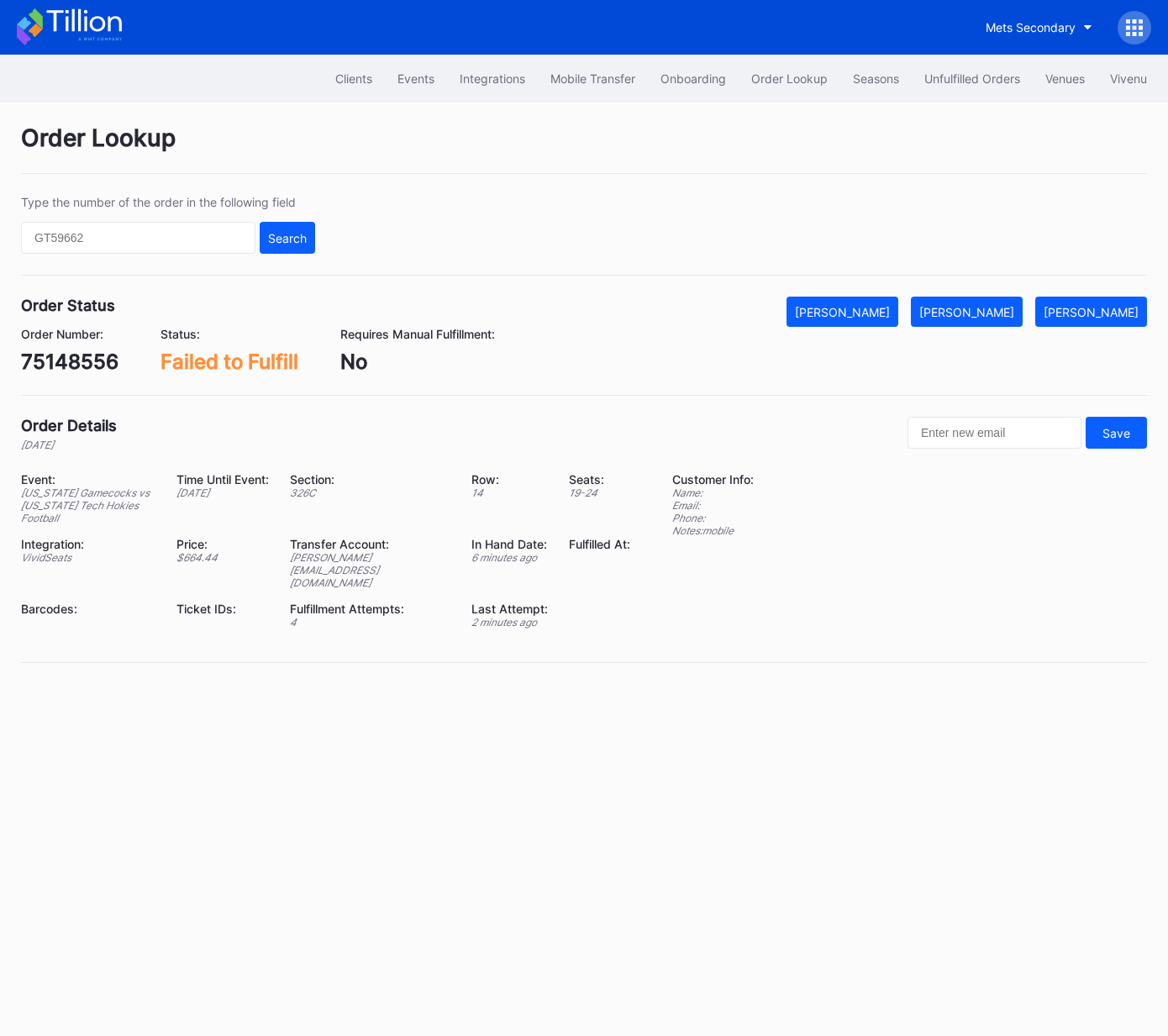
click at [81, 363] on div "75148556" at bounding box center [69, 362] width 97 height 24
drag, startPoint x: 81, startPoint y: 363, endPoint x: 408, endPoint y: 331, distance: 328.6
click at [81, 363] on div "75148556" at bounding box center [69, 362] width 97 height 24
copy div "75148556"
drag, startPoint x: 994, startPoint y: 309, endPoint x: 1128, endPoint y: 180, distance: 186.0
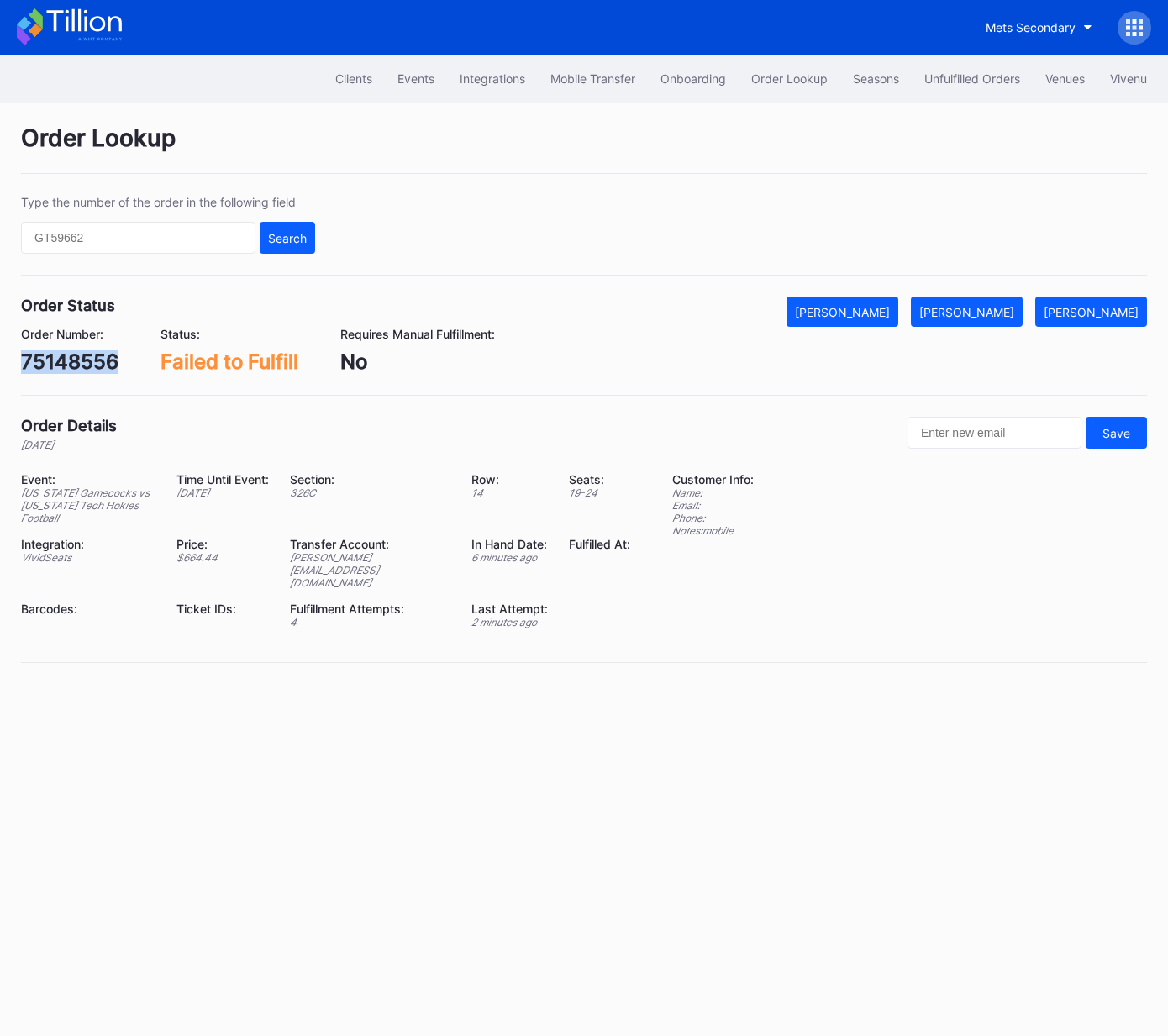
click at [994, 308] on div "[PERSON_NAME]" at bounding box center [966, 312] width 95 height 14
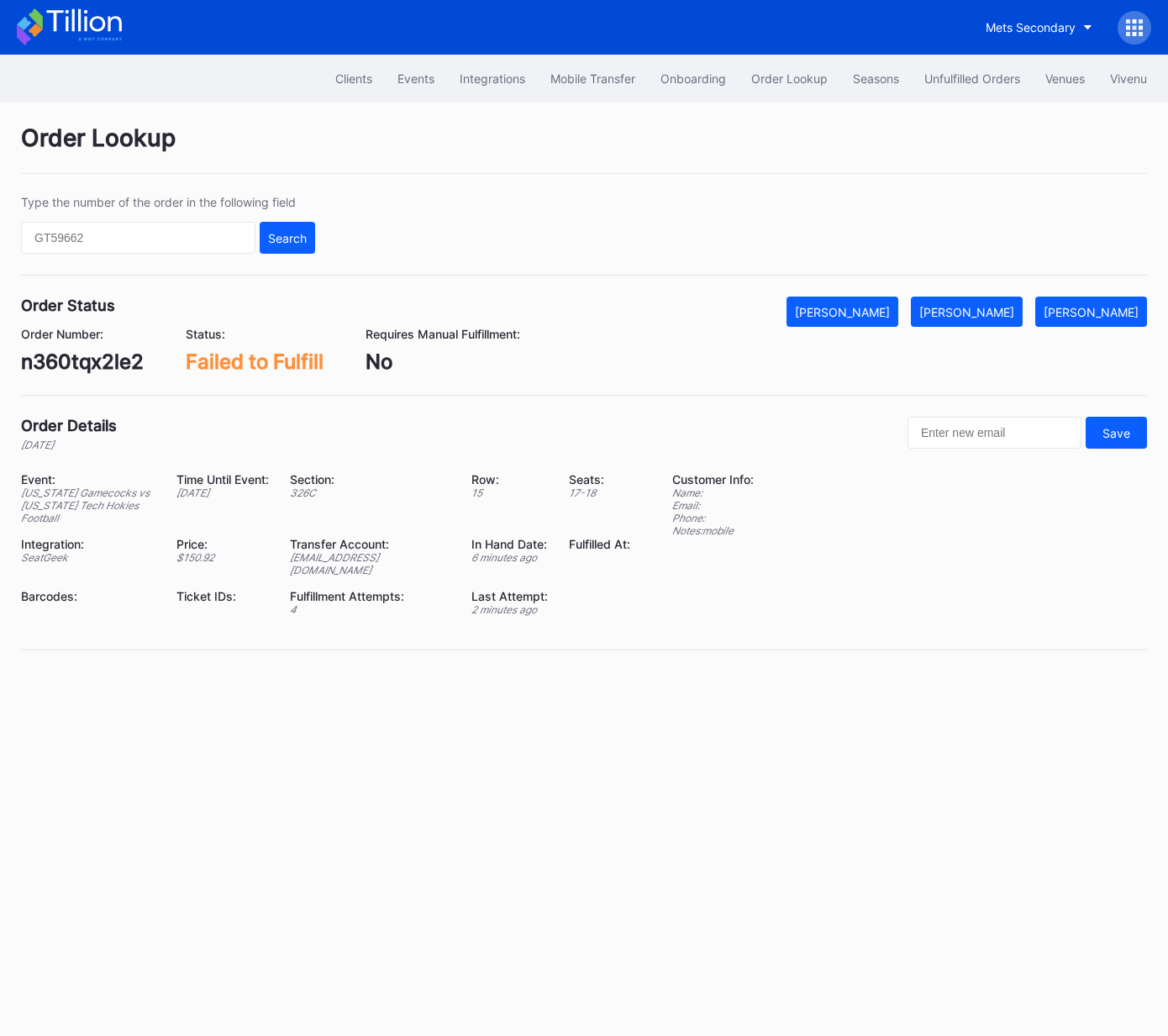
click at [104, 371] on div "n360tqx2le2" at bounding box center [82, 362] width 123 height 24
click at [103, 371] on div "n360tqx2le2" at bounding box center [82, 362] width 123 height 24
copy div "n360tqx2le2"
drag, startPoint x: 1010, startPoint y: 312, endPoint x: 998, endPoint y: 313, distance: 12.0
click at [1007, 312] on div "[PERSON_NAME]" at bounding box center [966, 312] width 95 height 14
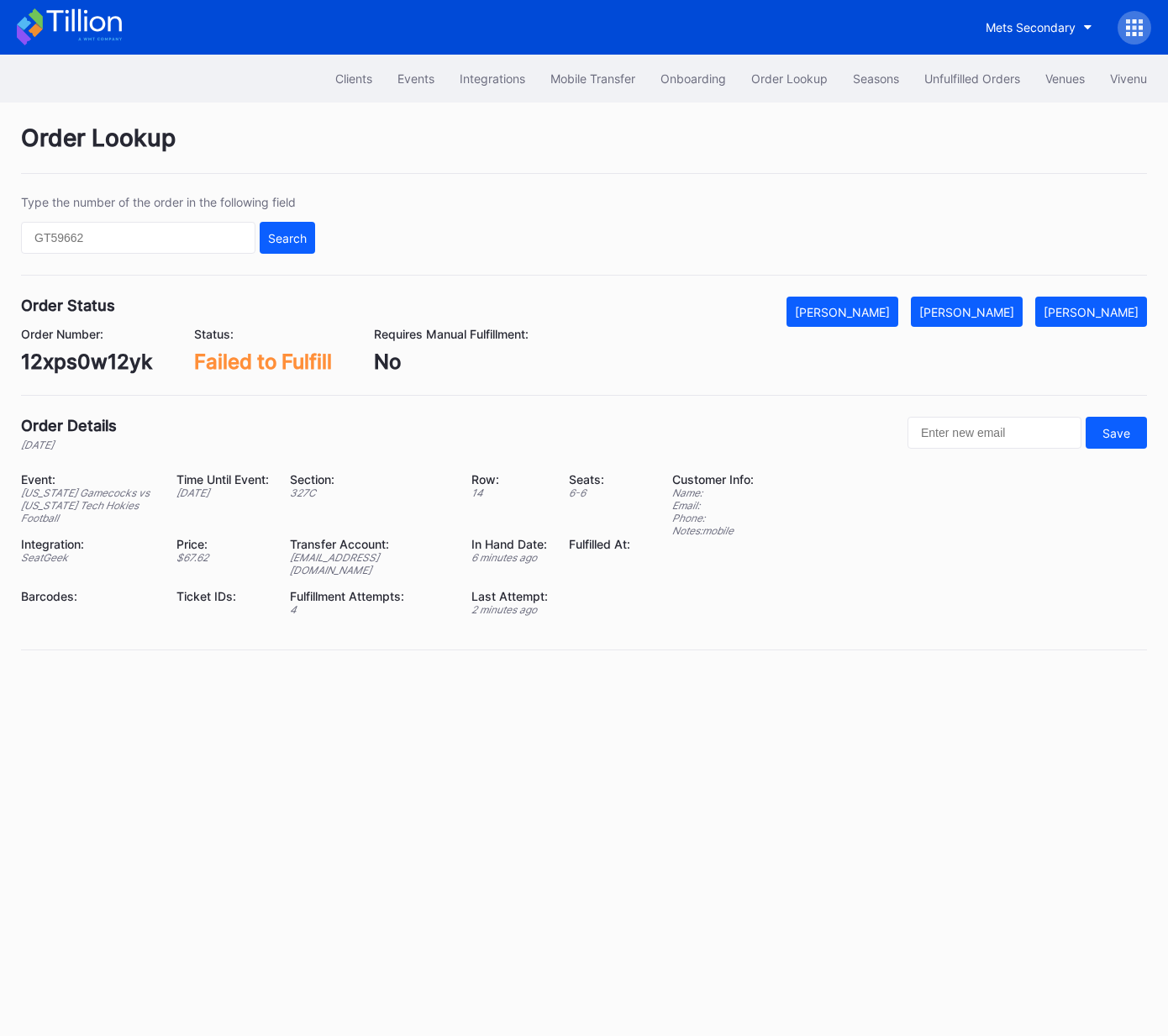
click at [117, 362] on div "12xps0w12yk" at bounding box center [87, 362] width 131 height 24
copy div "12xps0w12yk"
click at [1004, 313] on div "[PERSON_NAME]" at bounding box center [966, 312] width 95 height 14
click at [110, 359] on div "l67xayl399v" at bounding box center [80, 362] width 118 height 24
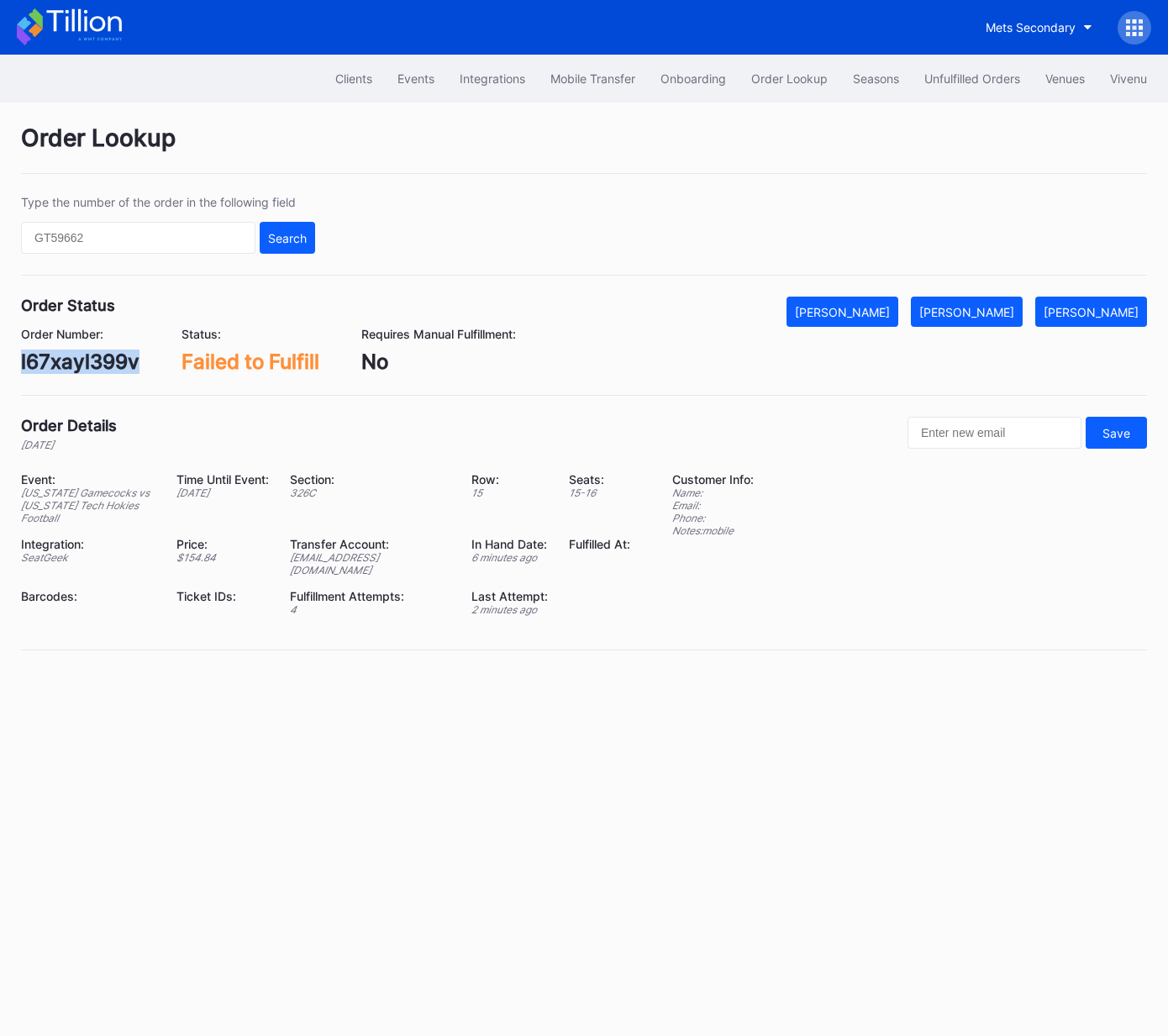
click at [110, 359] on div "l67xayl399v" at bounding box center [80, 362] width 118 height 24
copy div "l67xayl399v"
click at [977, 310] on div "[PERSON_NAME]" at bounding box center [966, 312] width 95 height 14
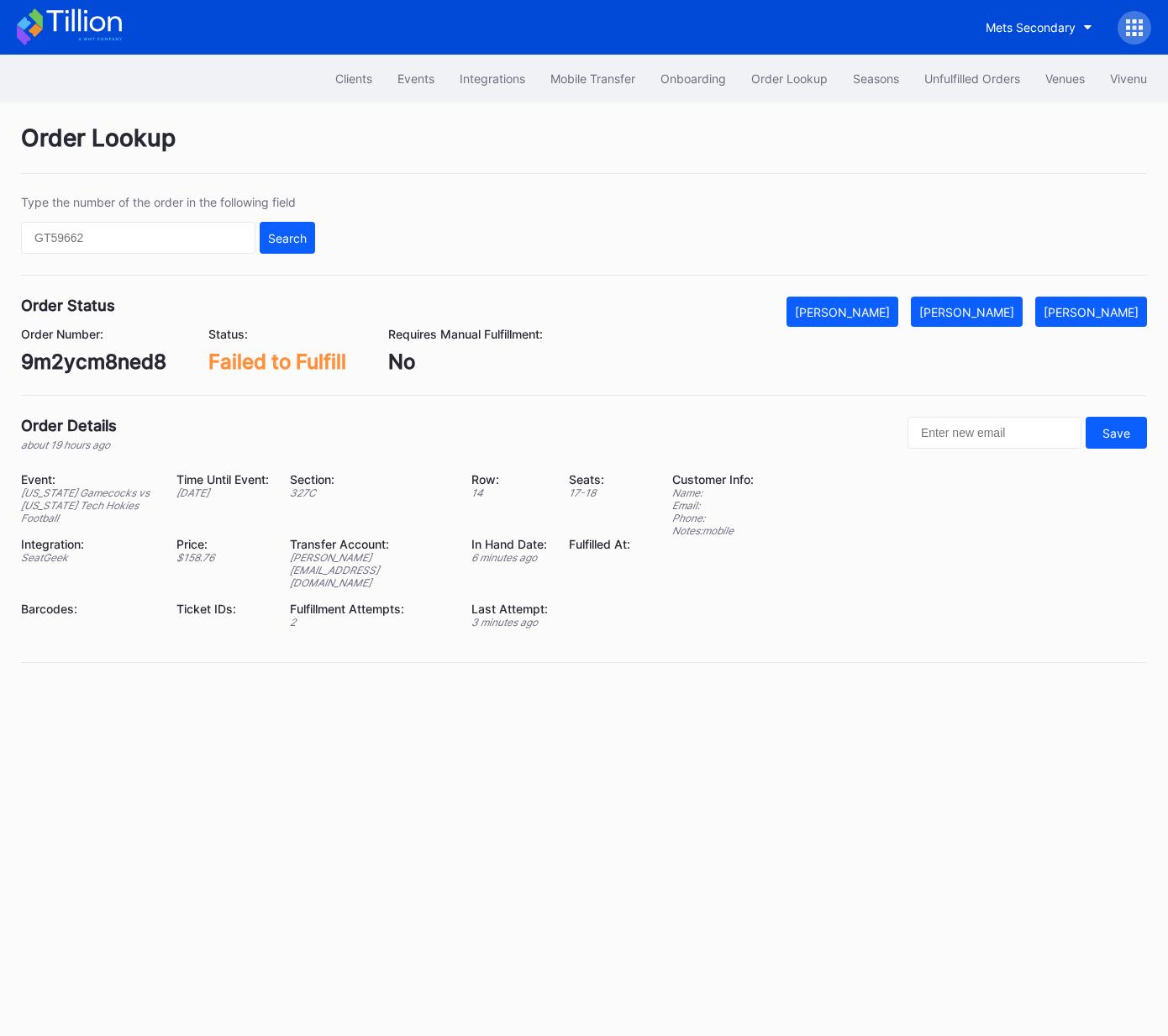
click at [112, 374] on div "Order Status Mark Cancelled [PERSON_NAME] Mark Pending Order Number: 9m2ycm8ned…" at bounding box center [584, 346] width 1125 height 99
drag, startPoint x: 112, startPoint y: 374, endPoint x: 114, endPoint y: 355, distance: 19.1
click at [112, 374] on div "Order Status Mark Cancelled [PERSON_NAME] Mark Pending Order Number: 9m2ycm8ned…" at bounding box center [584, 346] width 1125 height 99
click at [114, 354] on div "9m2ycm8ned8" at bounding box center [93, 362] width 145 height 24
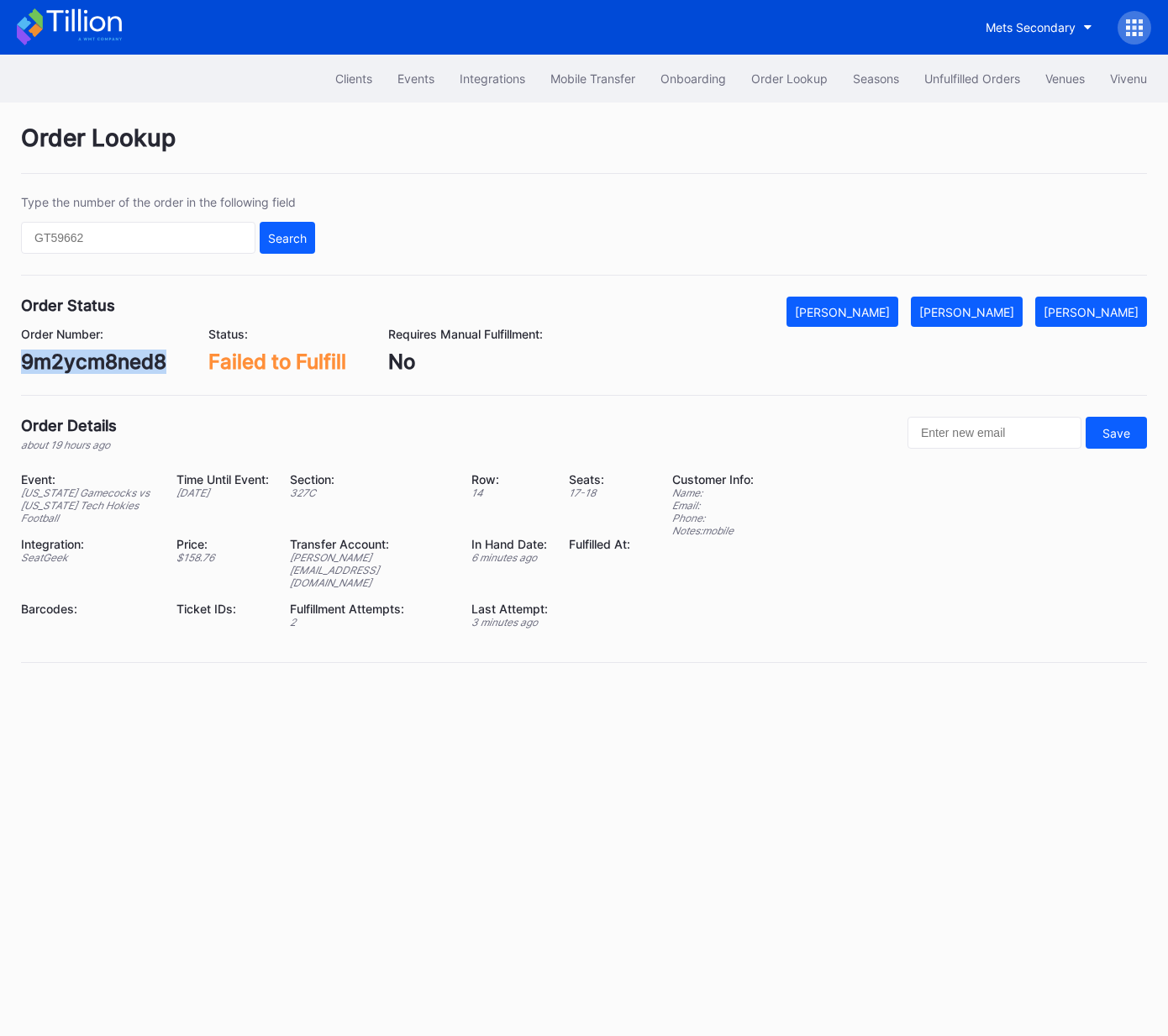
copy div "9m2ycm8ned8"
click at [985, 310] on div "[PERSON_NAME]" at bounding box center [966, 312] width 95 height 14
click at [117, 362] on div "9m2ycm8en95" at bounding box center [93, 362] width 145 height 24
copy div "9m2ycm8en95"
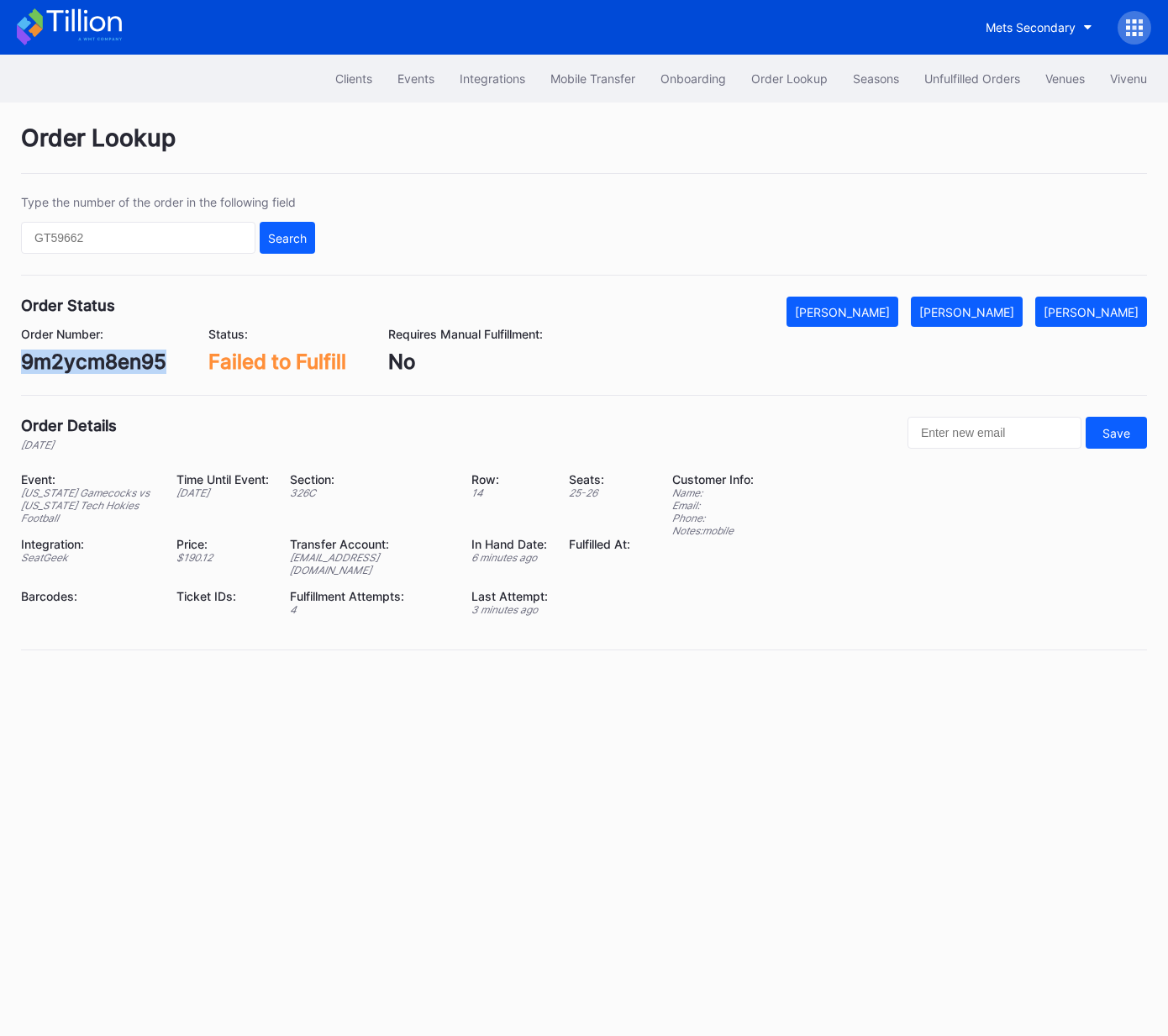
drag, startPoint x: 1010, startPoint y: 310, endPoint x: 1137, endPoint y: 291, distance: 128.4
click at [1010, 310] on div "[PERSON_NAME]" at bounding box center [966, 312] width 95 height 14
click at [96, 363] on div "75093512" at bounding box center [69, 362] width 97 height 24
copy div "75093512"
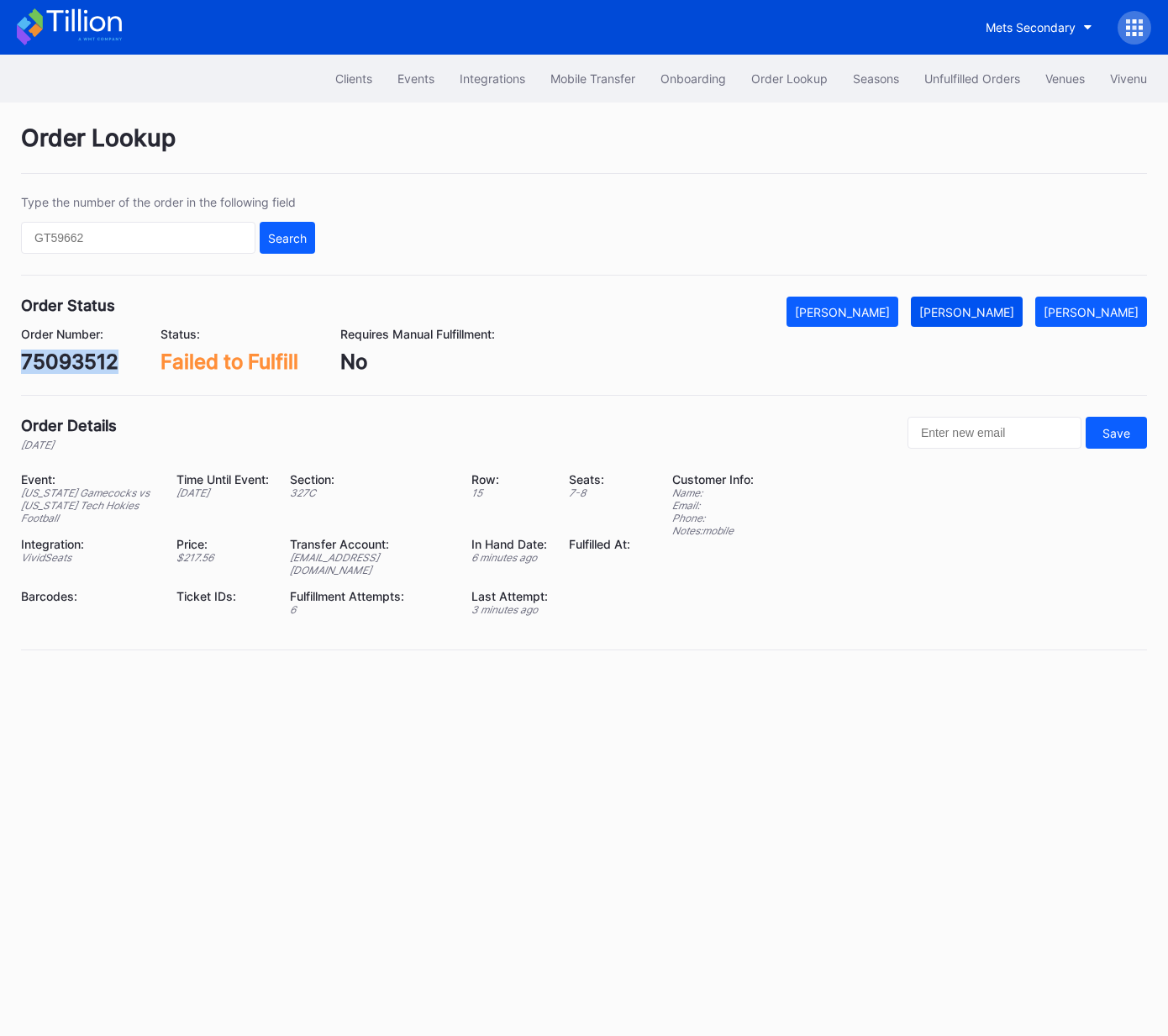
click at [993, 313] on div "[PERSON_NAME]" at bounding box center [966, 312] width 95 height 14
click at [101, 360] on div "621361646" at bounding box center [75, 362] width 107 height 24
copy div "621361646"
click at [975, 314] on div "Mark Fulfilled" at bounding box center [966, 312] width 95 height 14
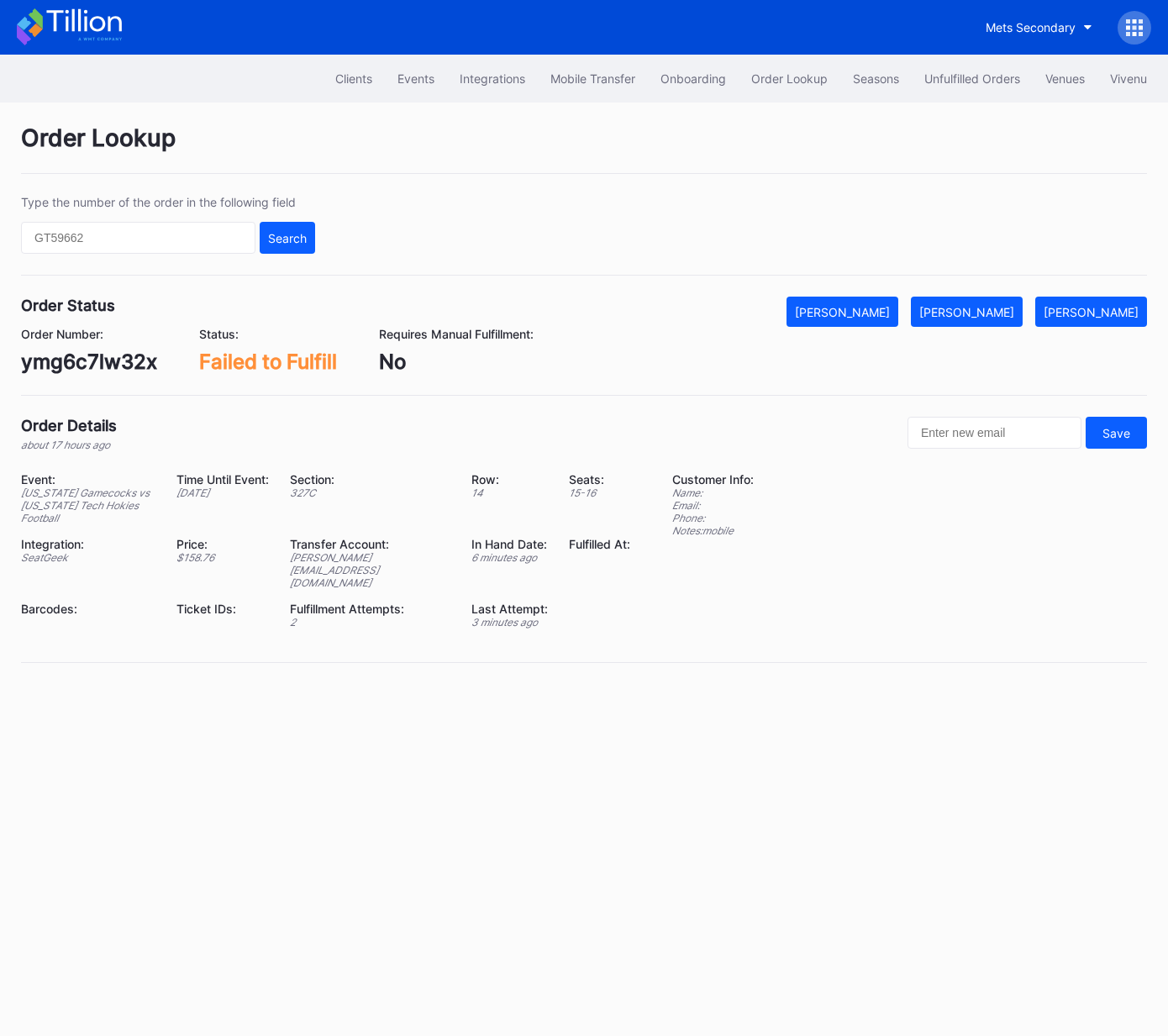
click at [136, 352] on div "ymg6c7lw32x" at bounding box center [89, 362] width 136 height 24
copy div "ymg6c7lw32x"
click at [987, 316] on div "Mark Fulfilled" at bounding box center [966, 312] width 95 height 14
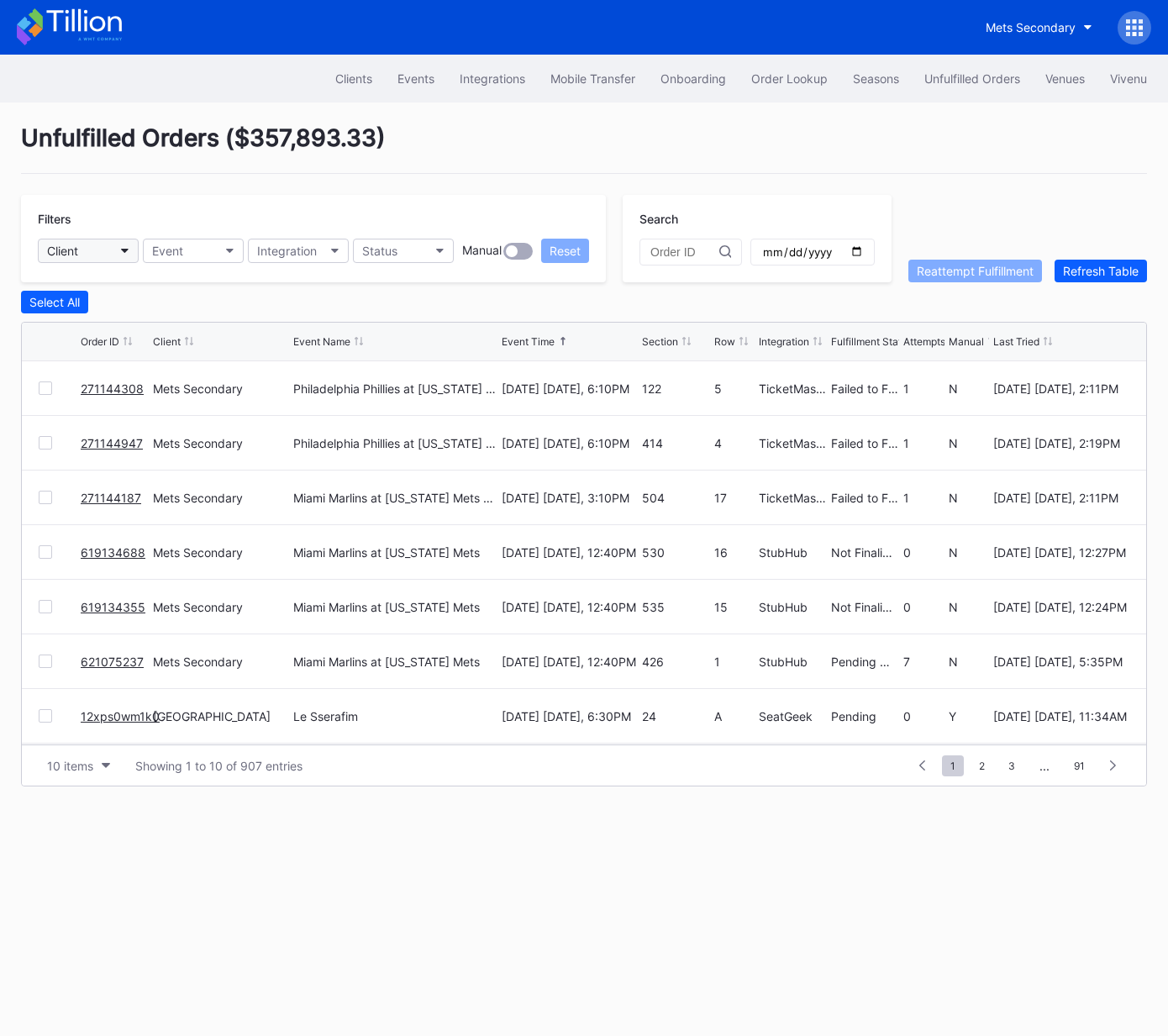
click at [105, 251] on button "Client" at bounding box center [88, 251] width 101 height 24
type input "rev"
